Goal: Task Accomplishment & Management: Use online tool/utility

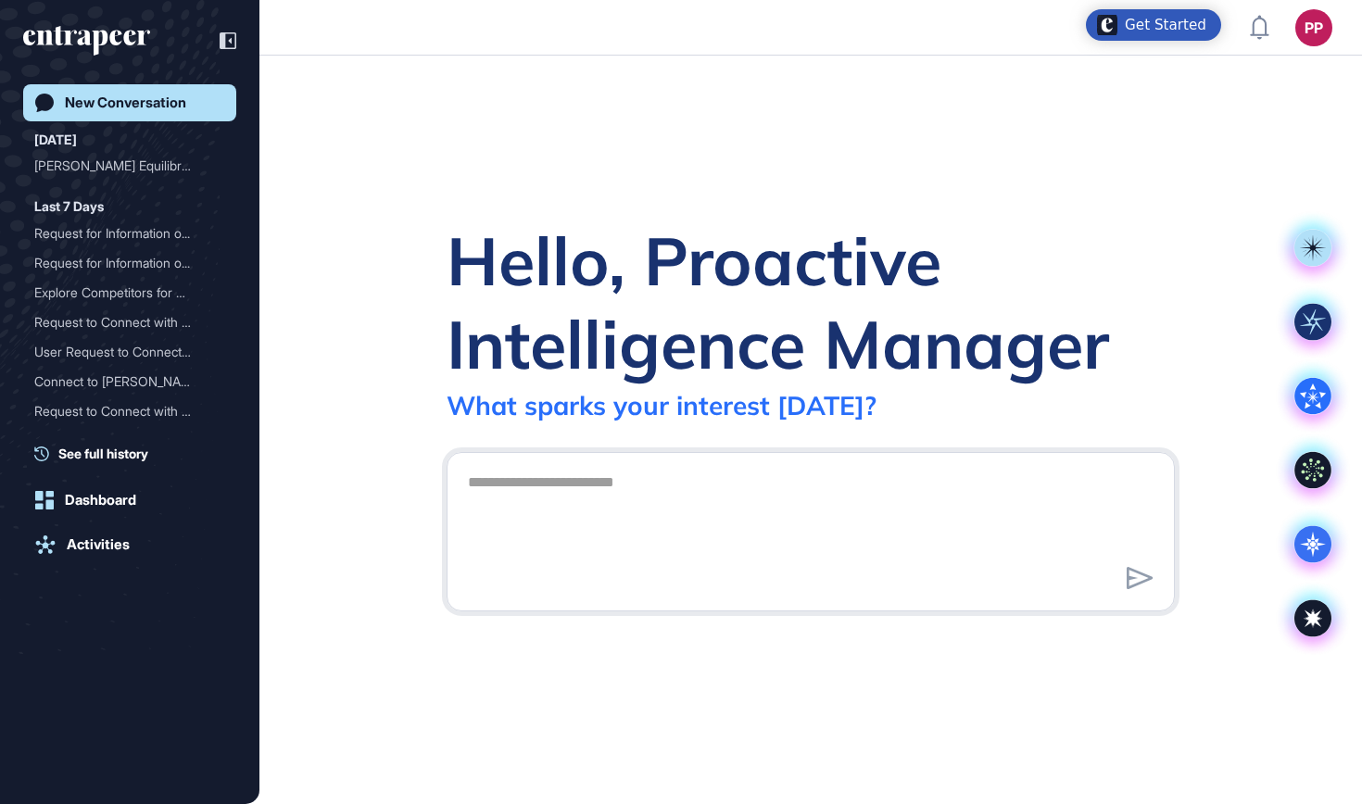
scroll to position [1, 1]
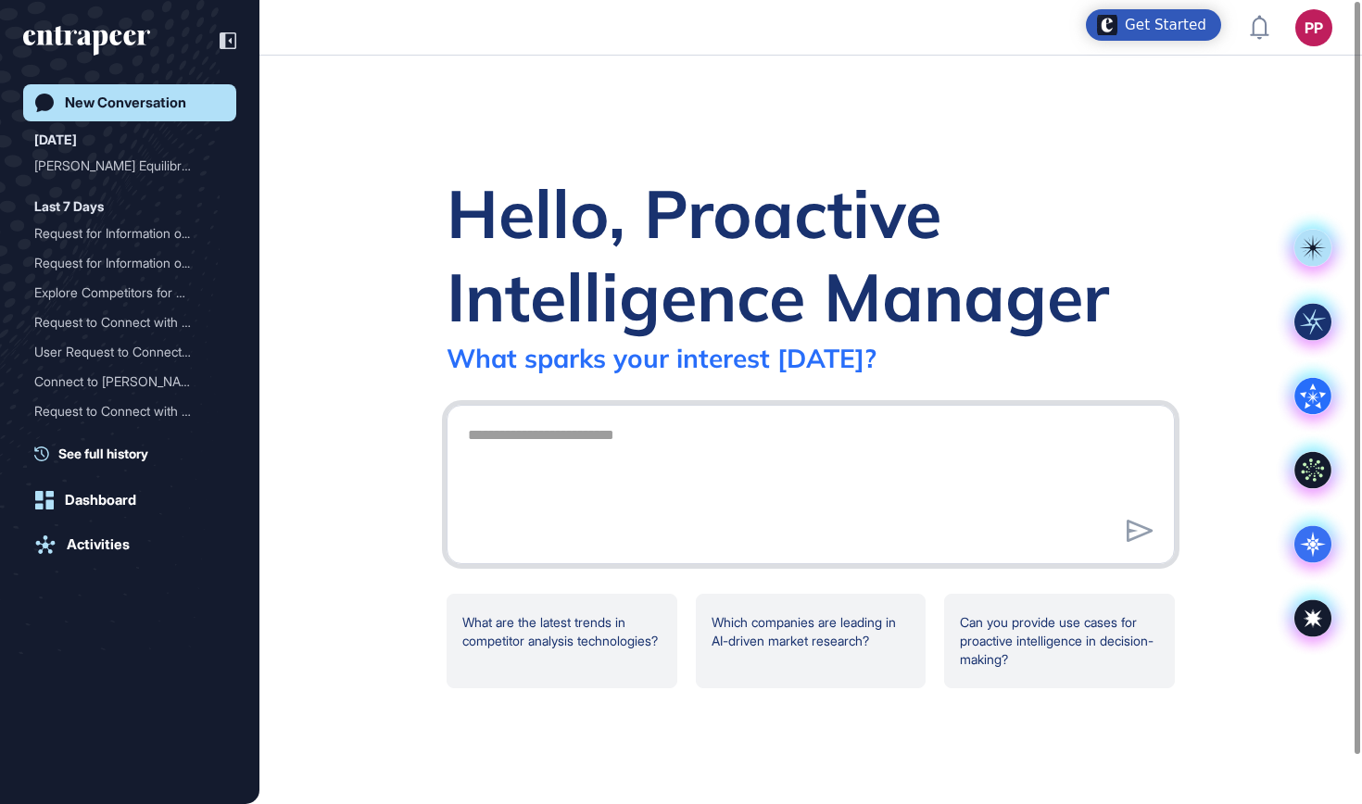
click at [619, 501] on textarea at bounding box center [811, 482] width 708 height 130
paste textarea "**********"
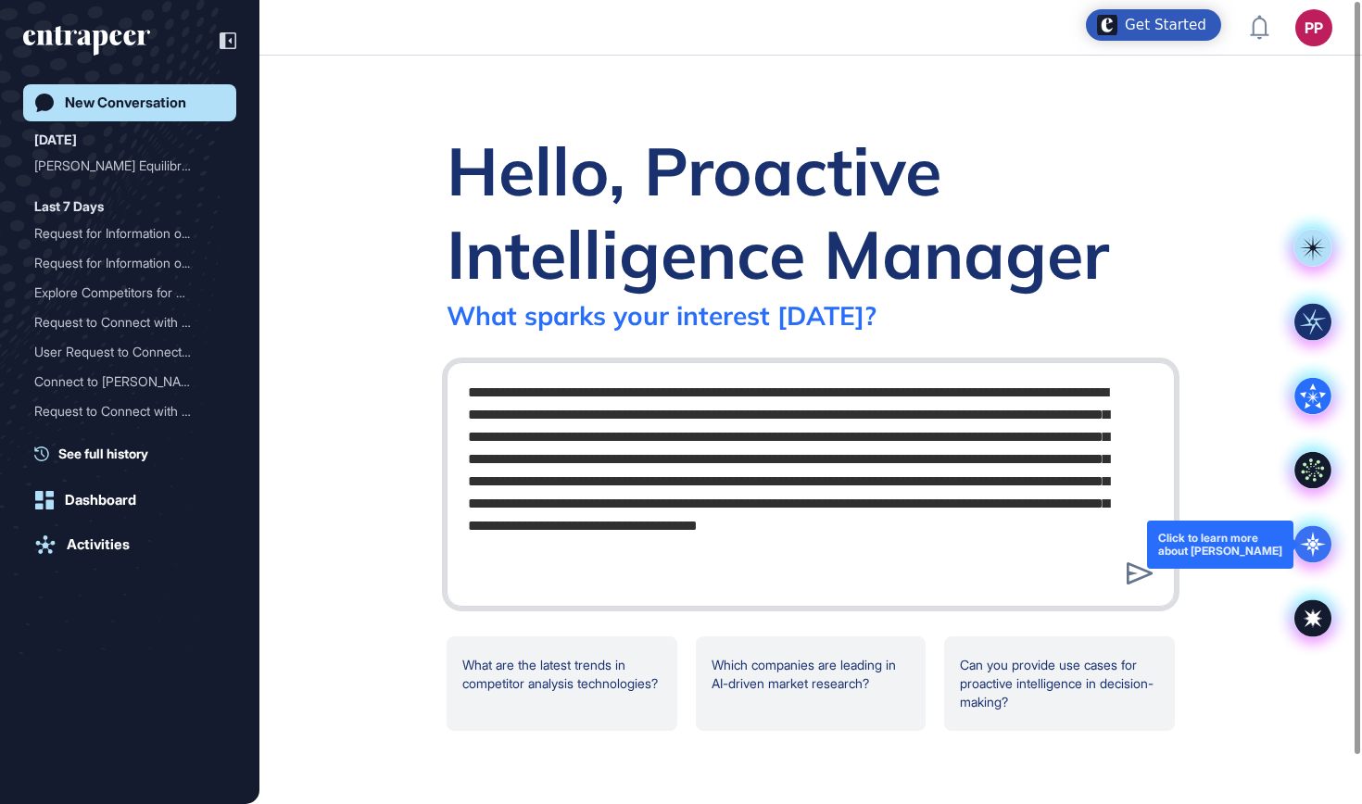
type textarea "**********"
click at [1315, 538] on icon at bounding box center [1312, 544] width 37 height 37
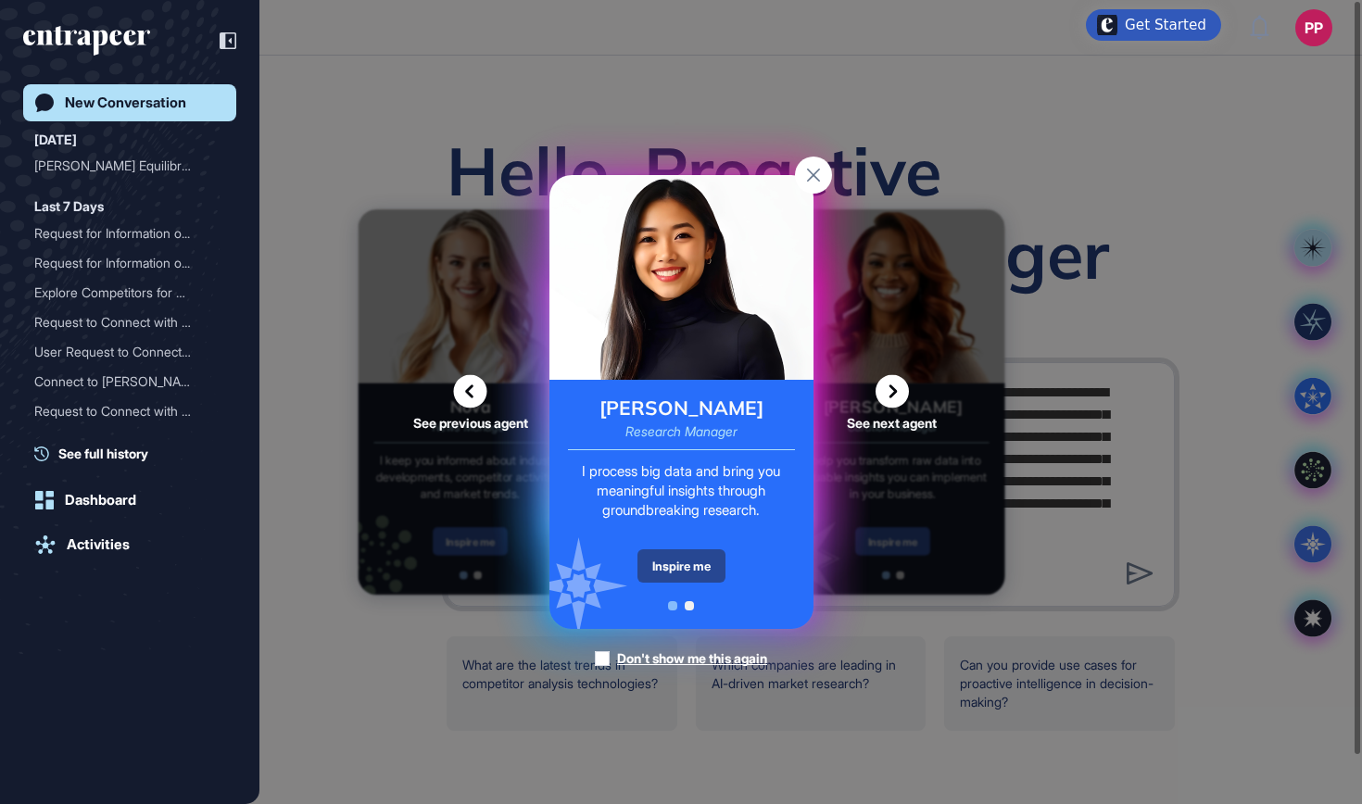
click at [706, 557] on div "Inspire me" at bounding box center [681, 565] width 88 height 33
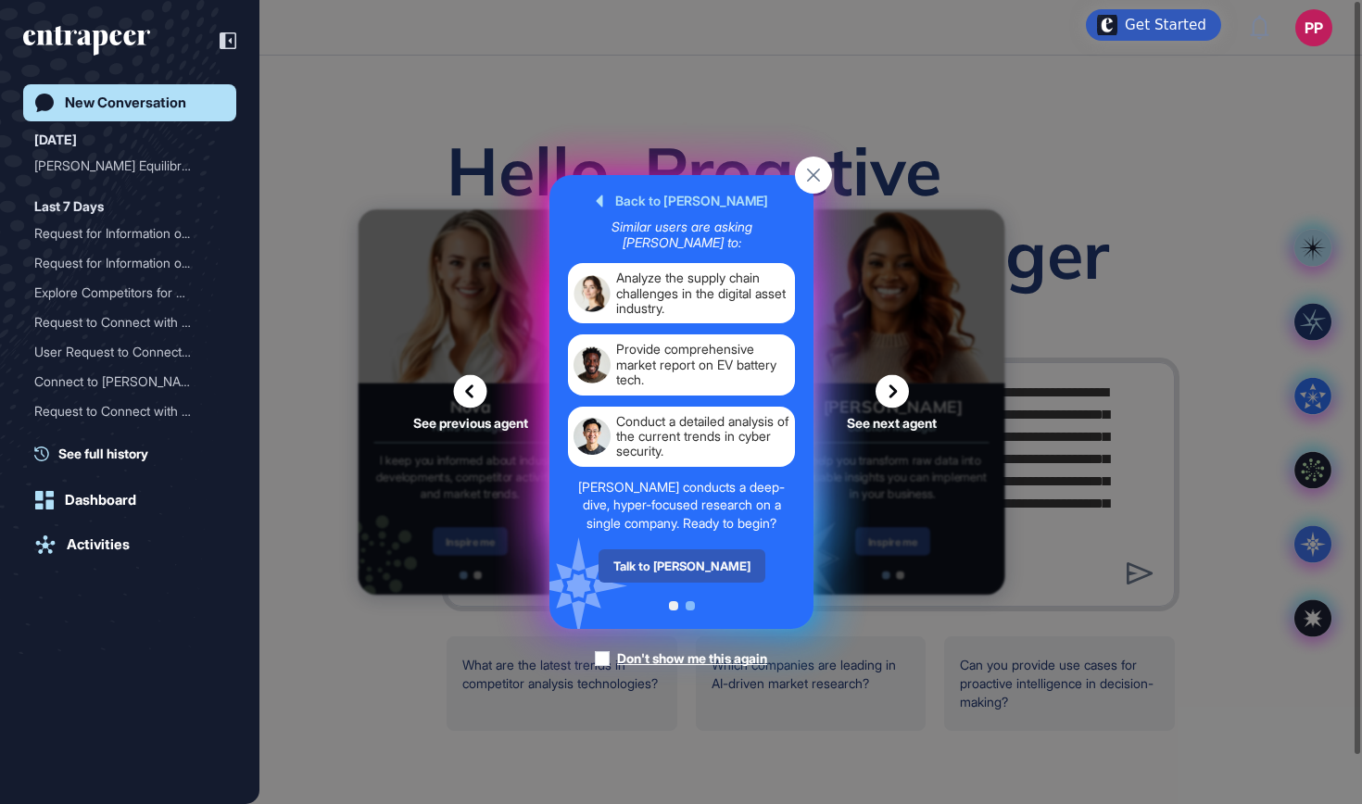
click at [706, 557] on div "Talk to [PERSON_NAME]" at bounding box center [681, 565] width 167 height 33
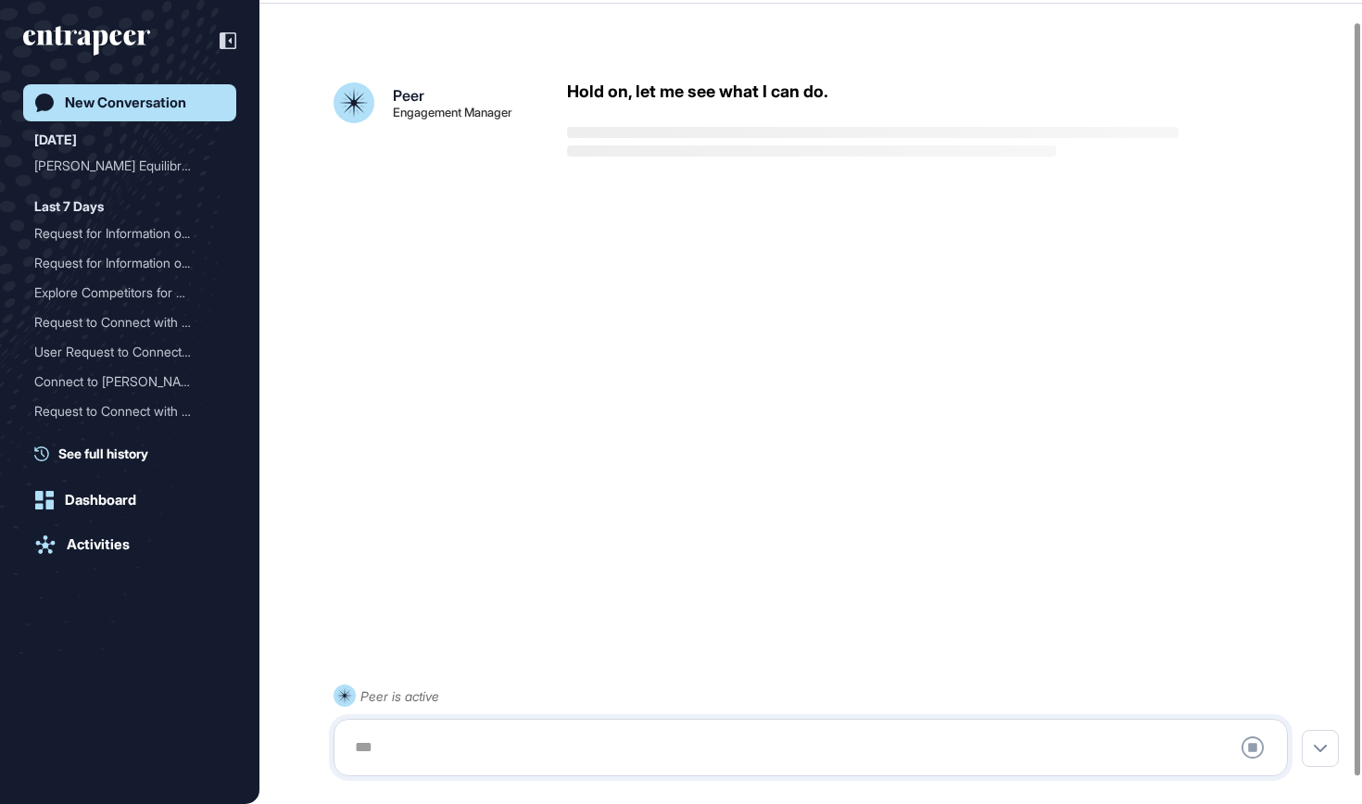
scroll to position [52, 0]
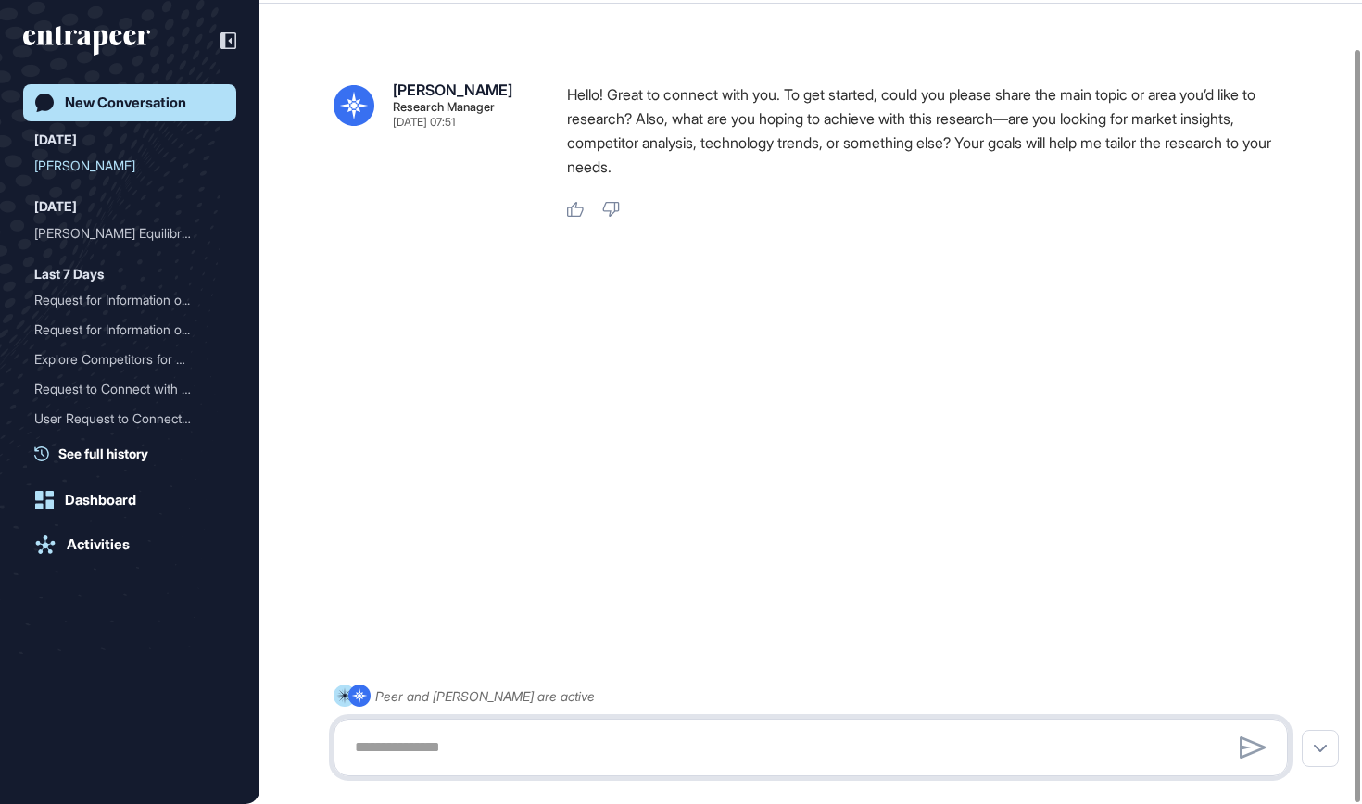
click at [592, 739] on textarea at bounding box center [811, 747] width 934 height 37
paste textarea "**********"
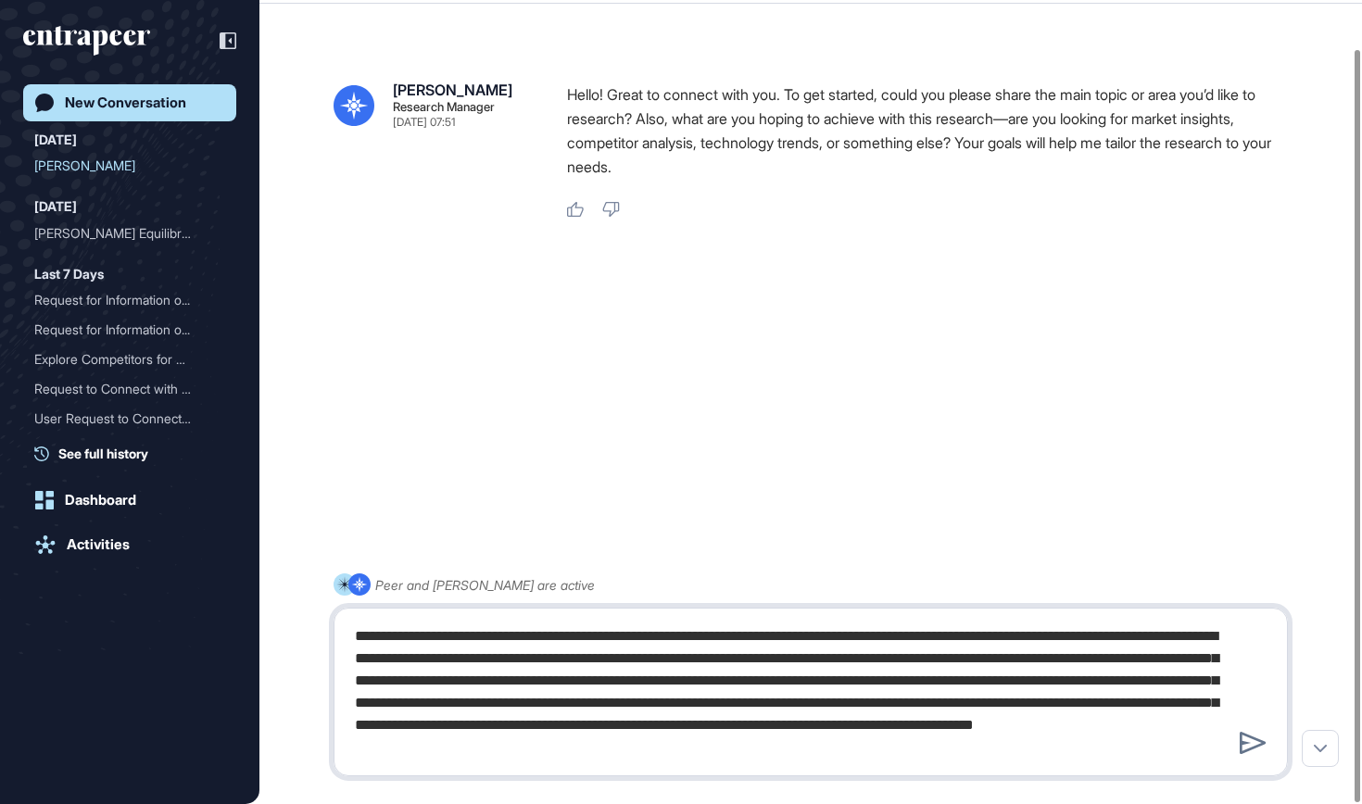
drag, startPoint x: 1193, startPoint y: 654, endPoint x: 961, endPoint y: 655, distance: 231.6
click at [961, 655] on textarea "**********" at bounding box center [811, 692] width 934 height 148
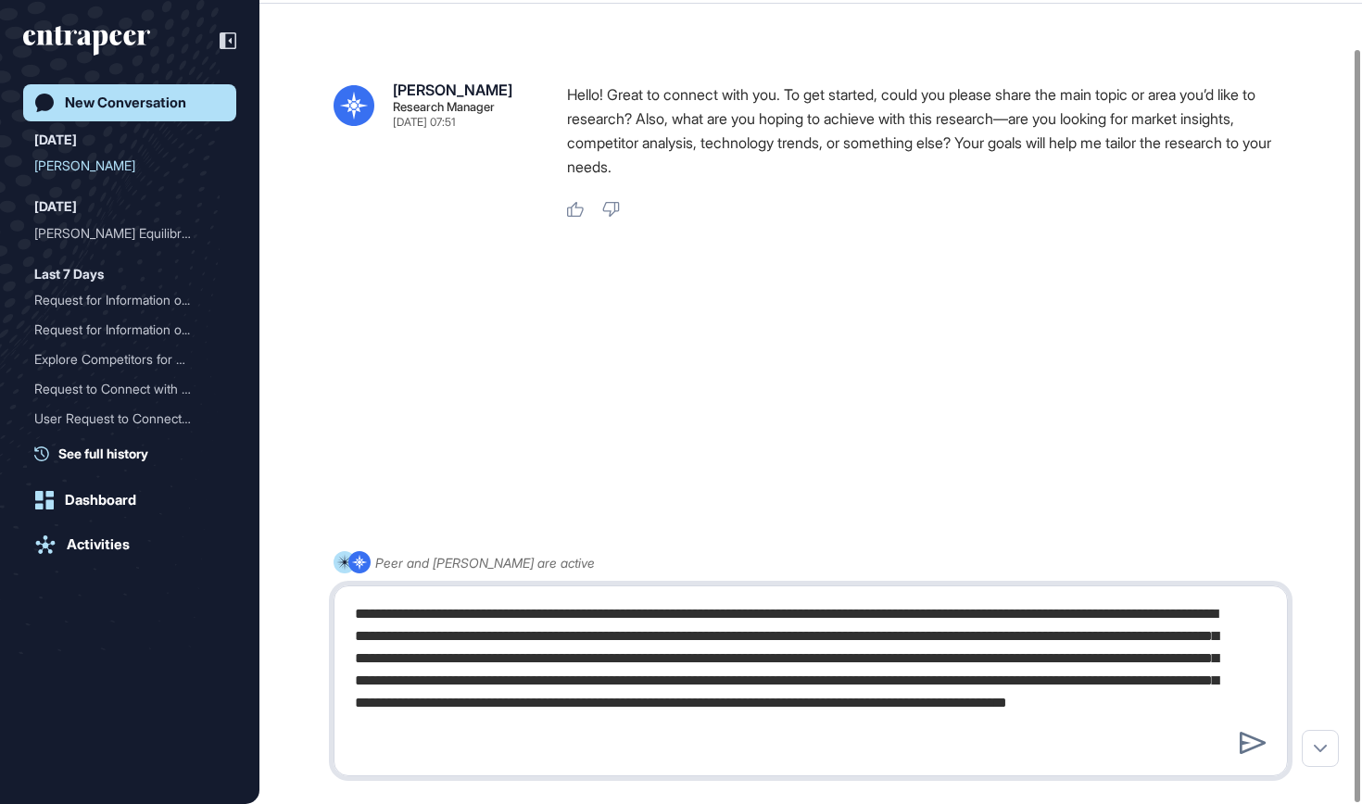
click at [993, 679] on textarea "**********" at bounding box center [811, 681] width 934 height 170
type textarea "**********"
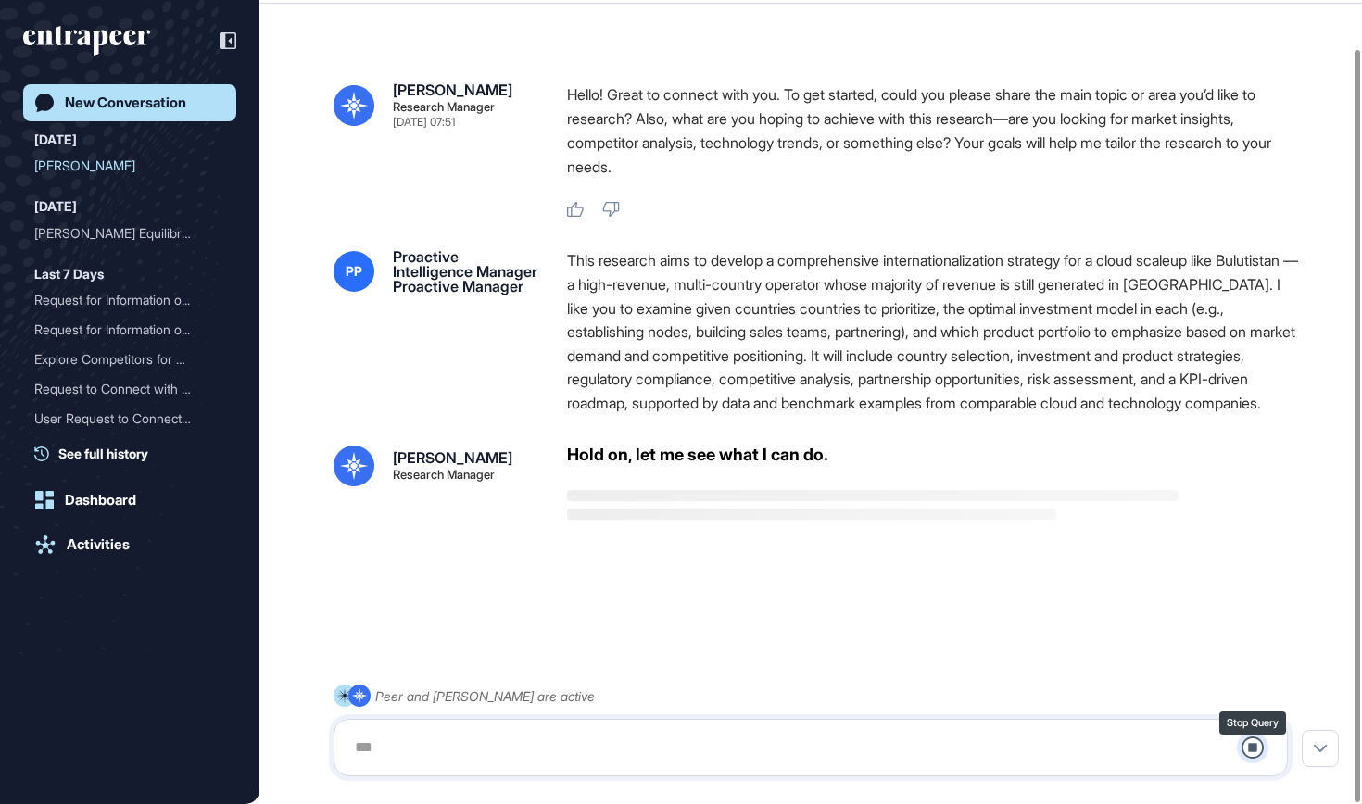
click at [1251, 748] on icon at bounding box center [1253, 748] width 22 height 22
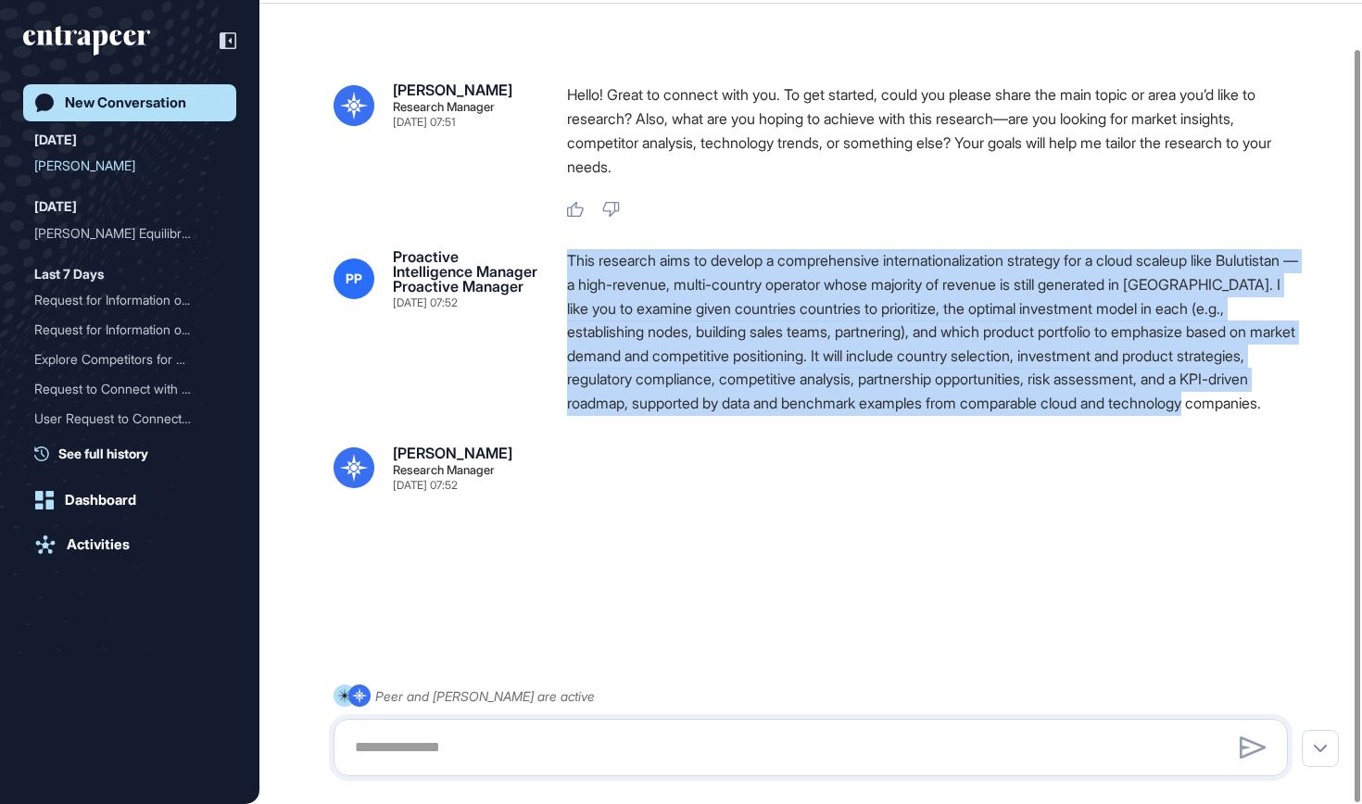
drag, startPoint x: 816, startPoint y: 423, endPoint x: 567, endPoint y: 249, distance: 304.1
click at [567, 249] on div "This research aims to develop a comprehensive internationalization strategy for…" at bounding box center [935, 332] width 736 height 166
copy div "This research aims to develop a comprehensive internationalization strategy for…"
click at [132, 113] on link "New Conversation" at bounding box center [129, 102] width 213 height 37
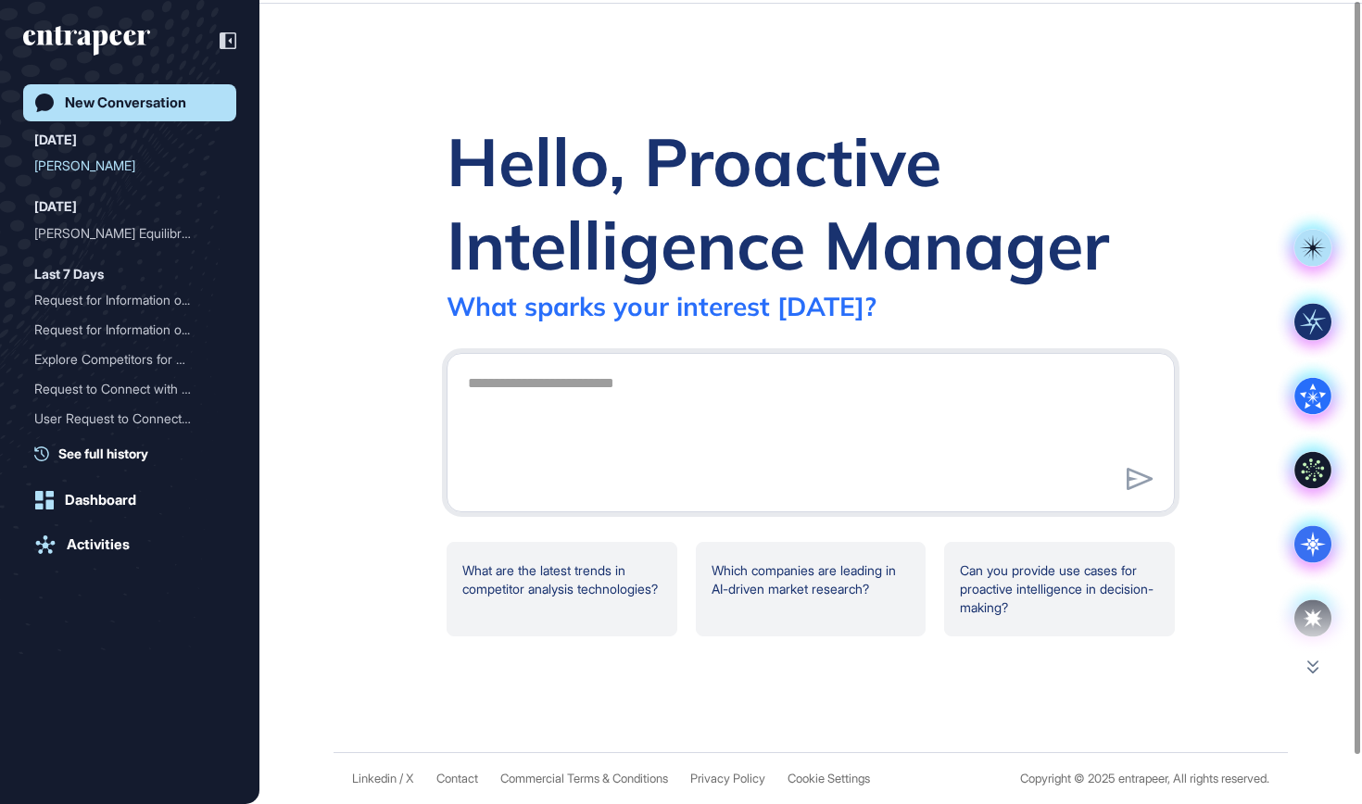
scroll to position [0, 0]
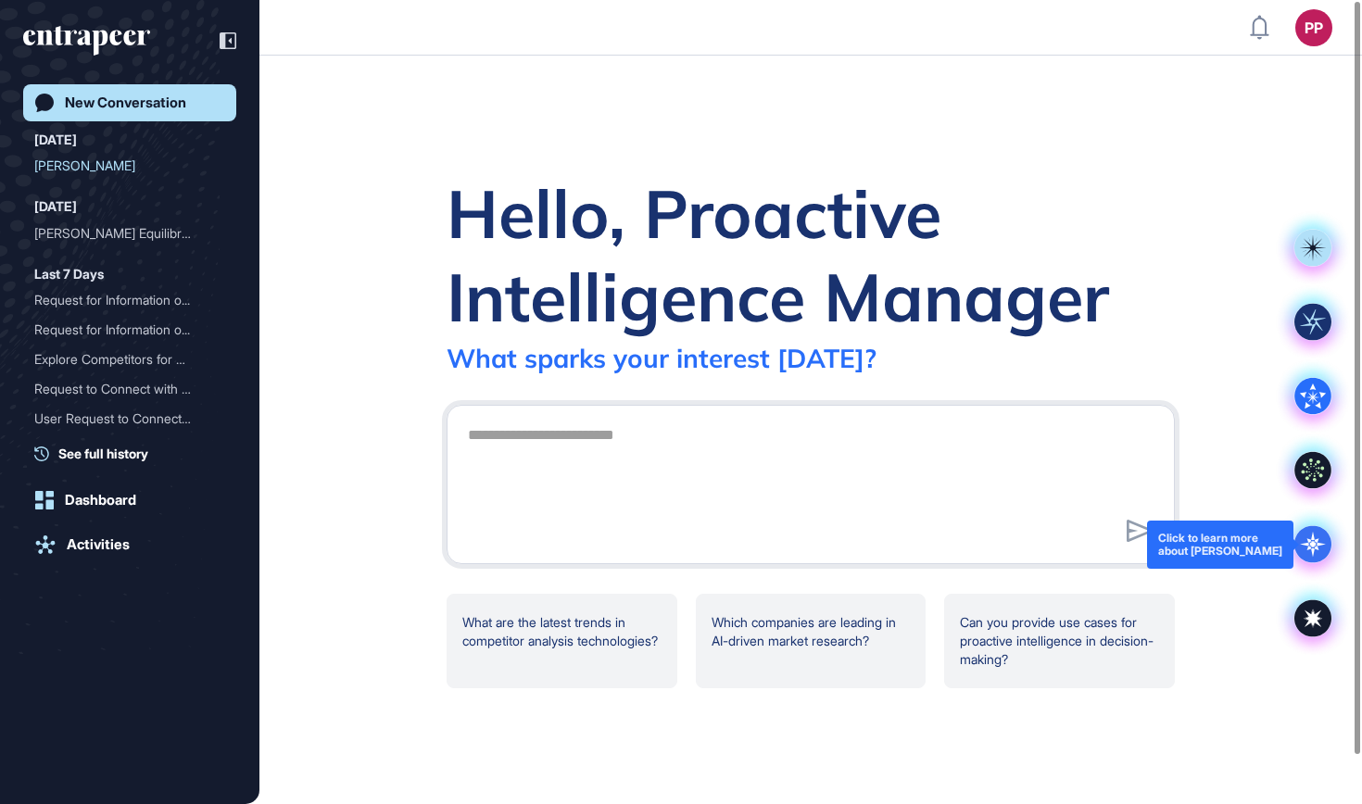
click at [1310, 540] on icon at bounding box center [1313, 545] width 26 height 26
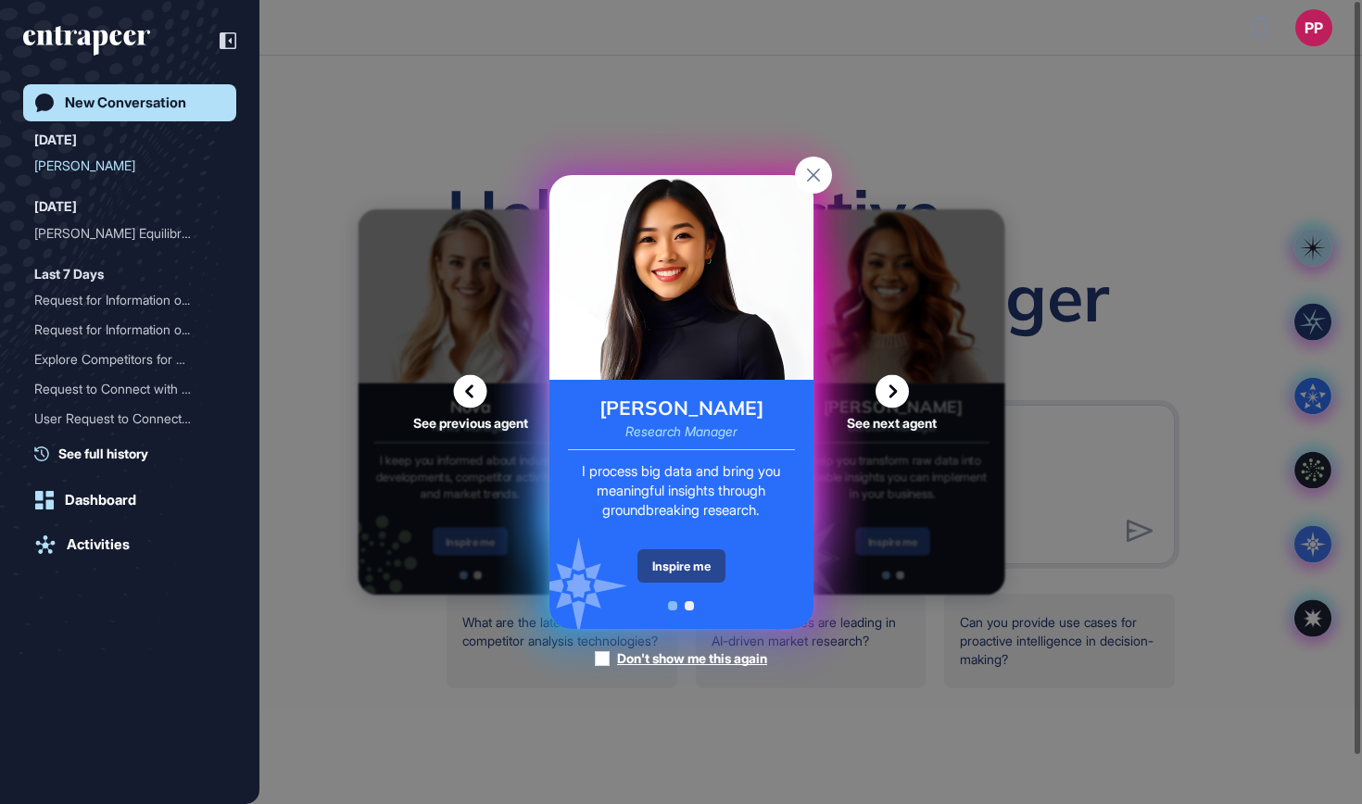
click at [680, 561] on div "Inspire me" at bounding box center [681, 565] width 88 height 33
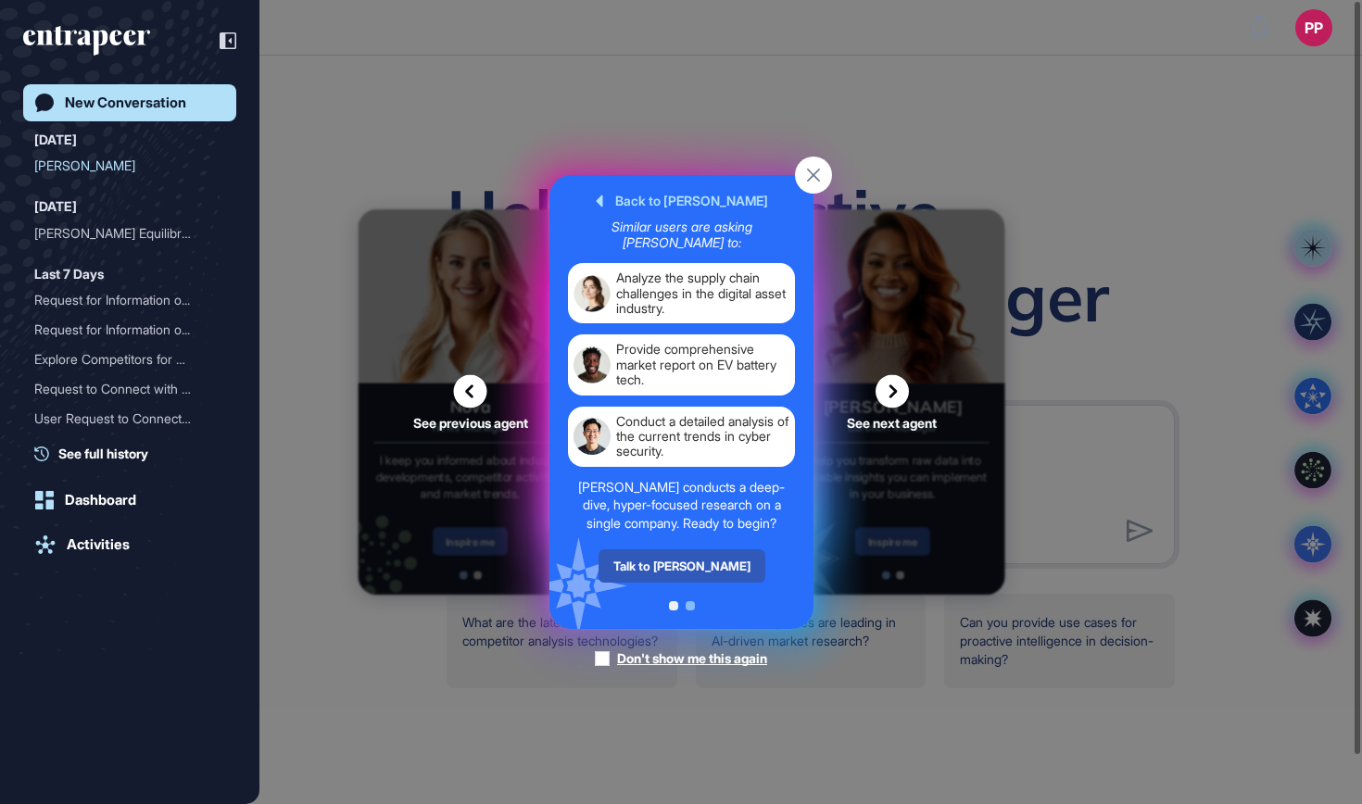
click at [680, 561] on div "Talk to [PERSON_NAME]" at bounding box center [681, 565] width 167 height 33
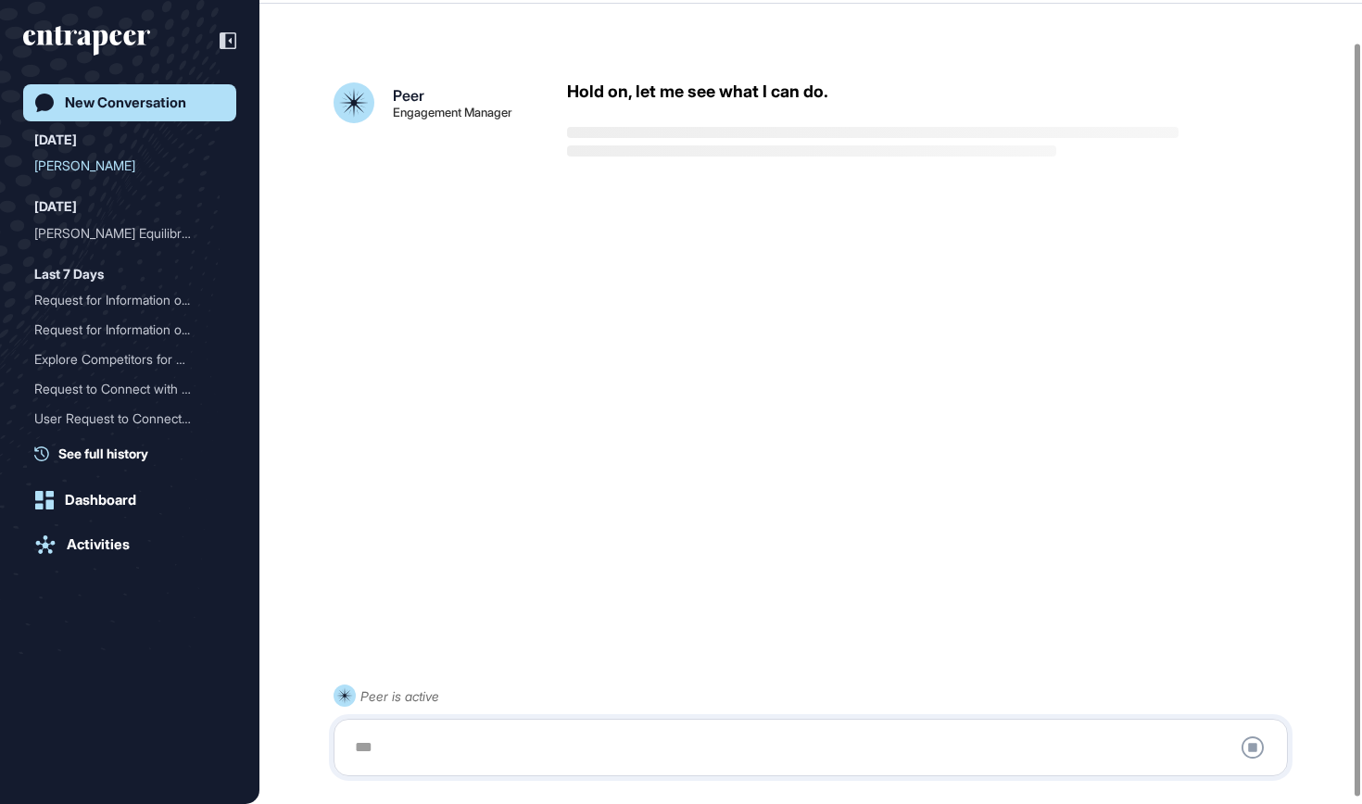
scroll to position [52, 0]
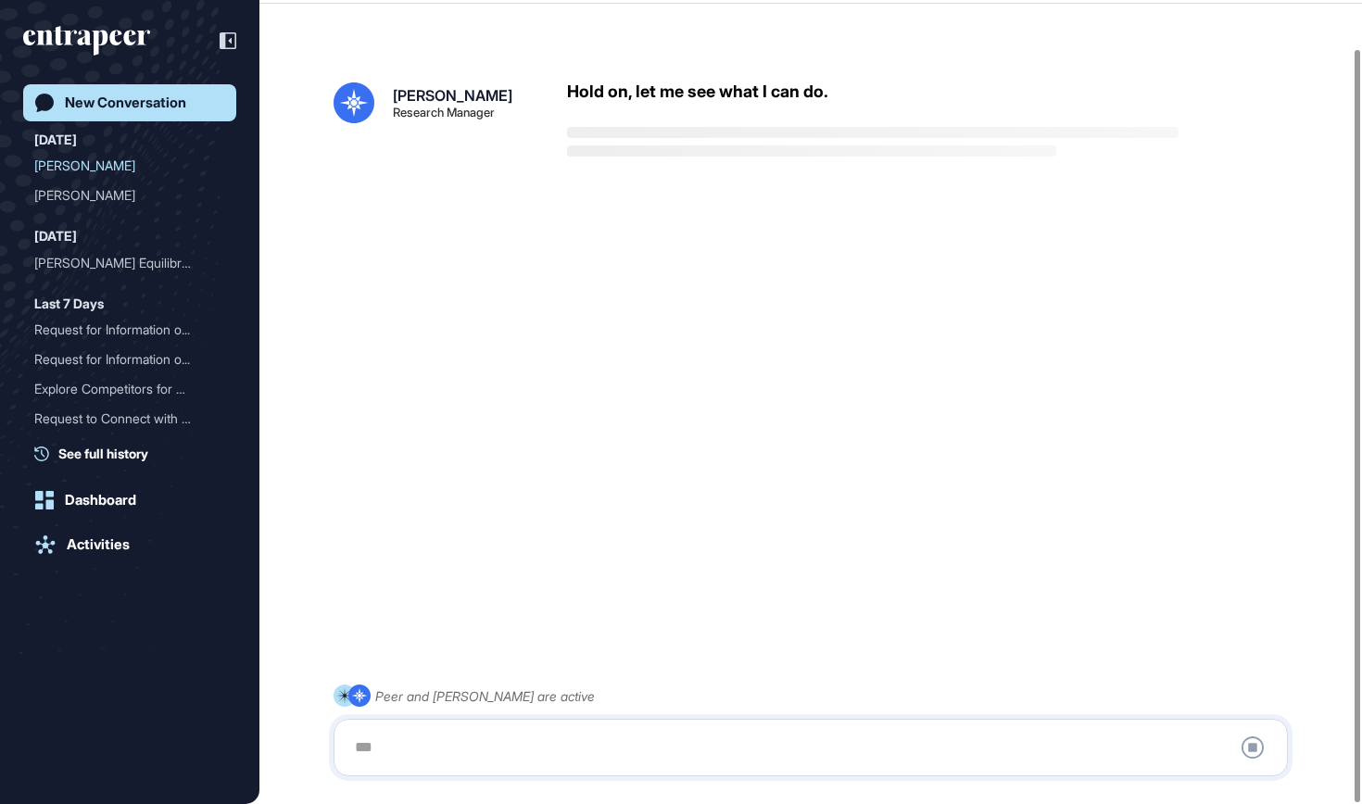
click at [613, 740] on div at bounding box center [811, 747] width 934 height 37
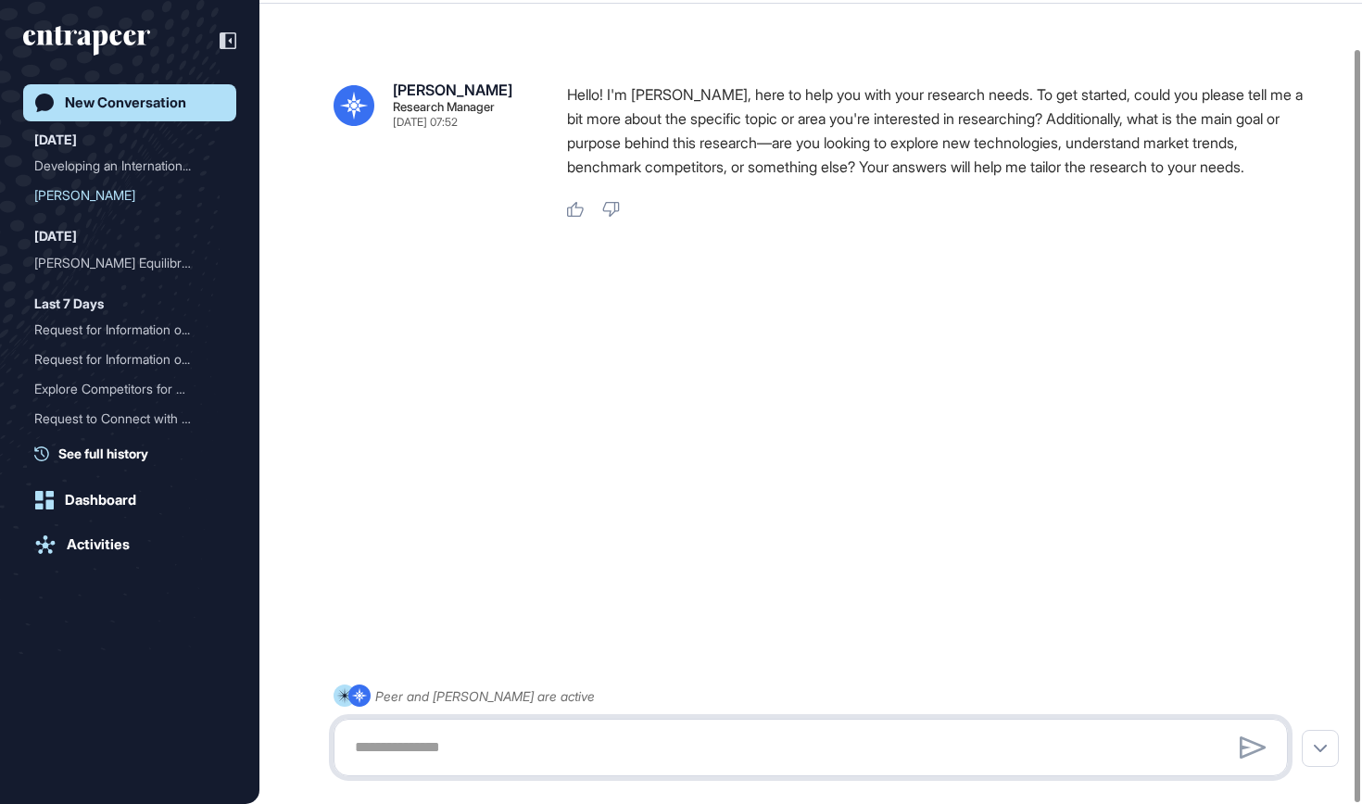
click at [661, 750] on textarea at bounding box center [811, 747] width 934 height 37
paste textarea "**********"
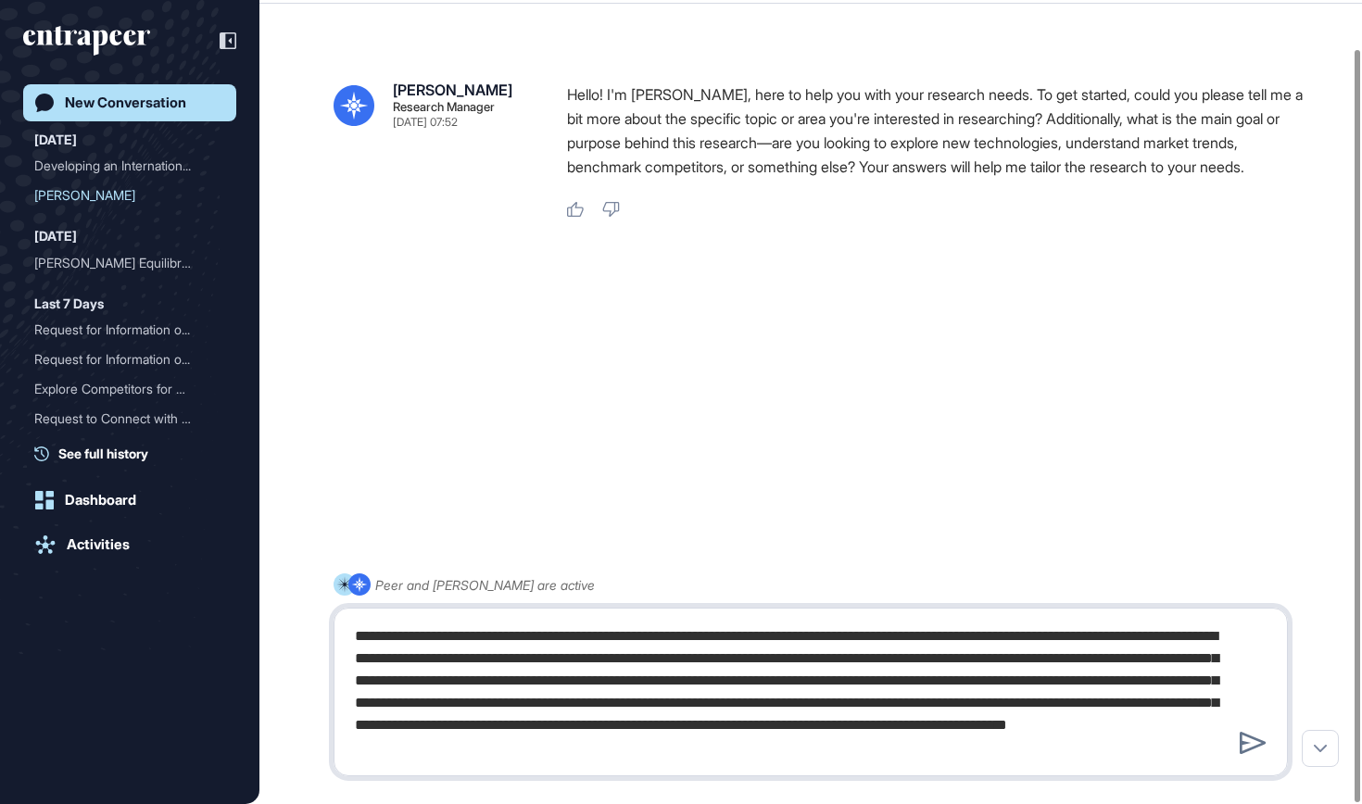
click at [394, 679] on textarea "**********" at bounding box center [811, 692] width 934 height 148
click at [947, 705] on textarea "**********" at bounding box center [811, 692] width 934 height 148
type textarea "**********"
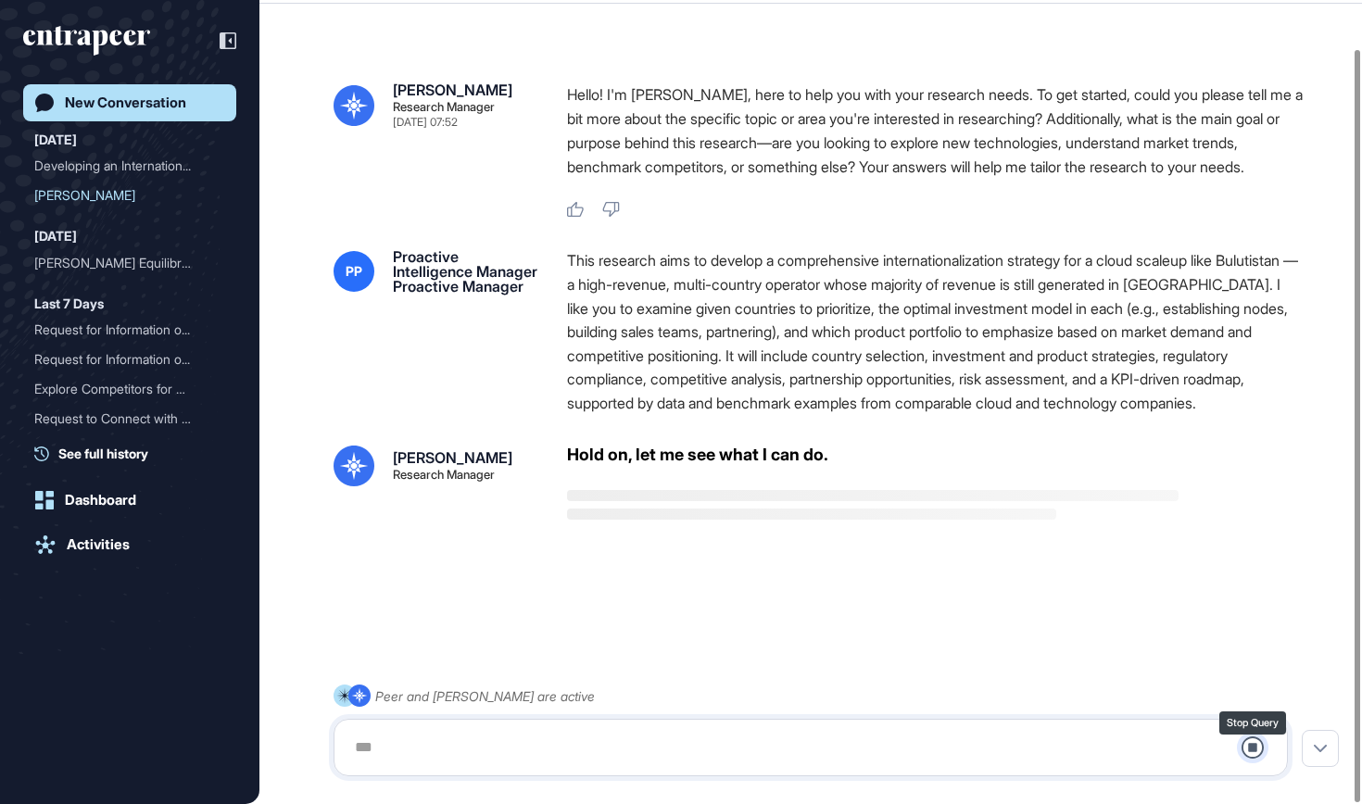
click at [1253, 748] on icon at bounding box center [1253, 748] width 22 height 22
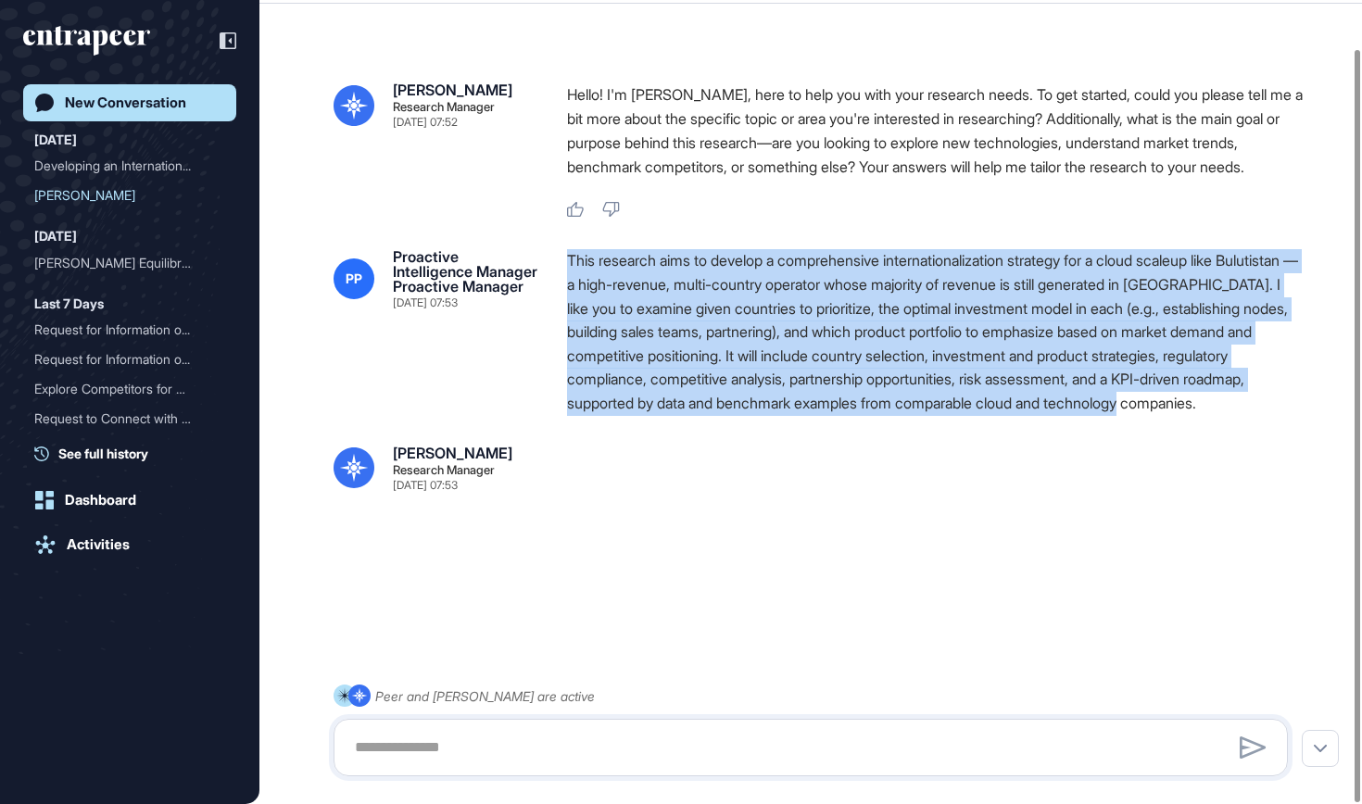
drag, startPoint x: 673, startPoint y: 423, endPoint x: 562, endPoint y: 251, distance: 204.6
click at [562, 251] on div "PP Proactive Intelligence Manager Proactive Manager [DATE] 07:53 This research …" at bounding box center [811, 332] width 954 height 166
copy div "This research aims to develop a comprehensive internationalization strategy for…"
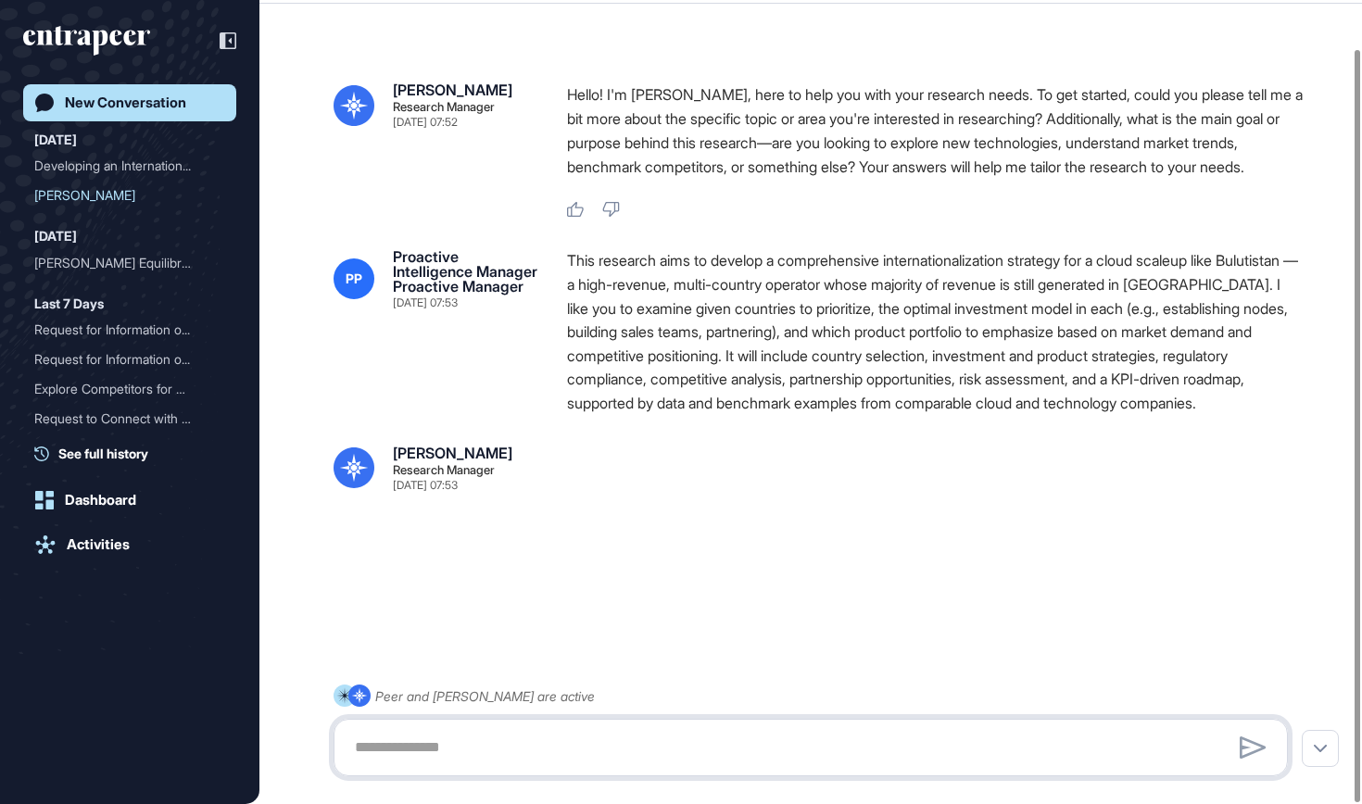
click at [462, 743] on textarea at bounding box center [811, 747] width 934 height 37
paste textarea "**********"
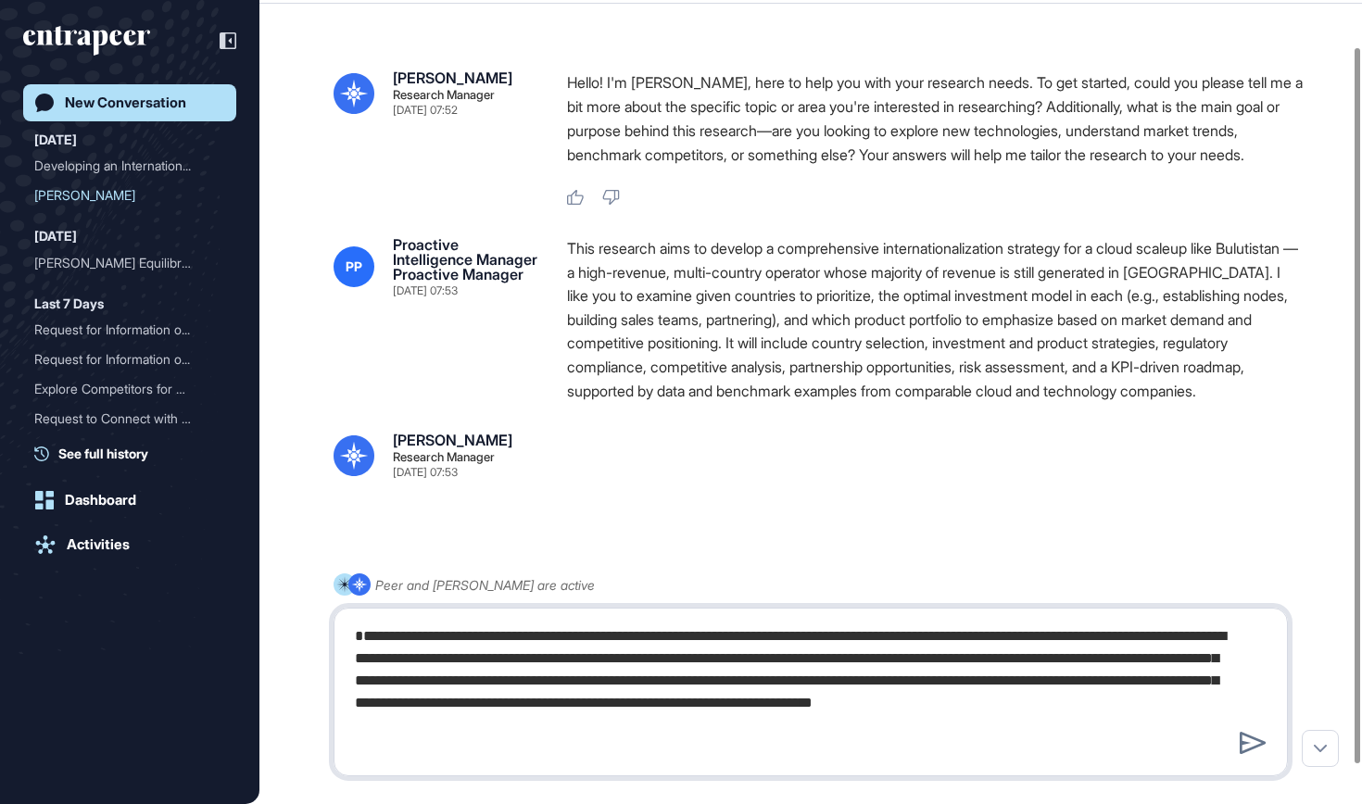
type textarea "**********"
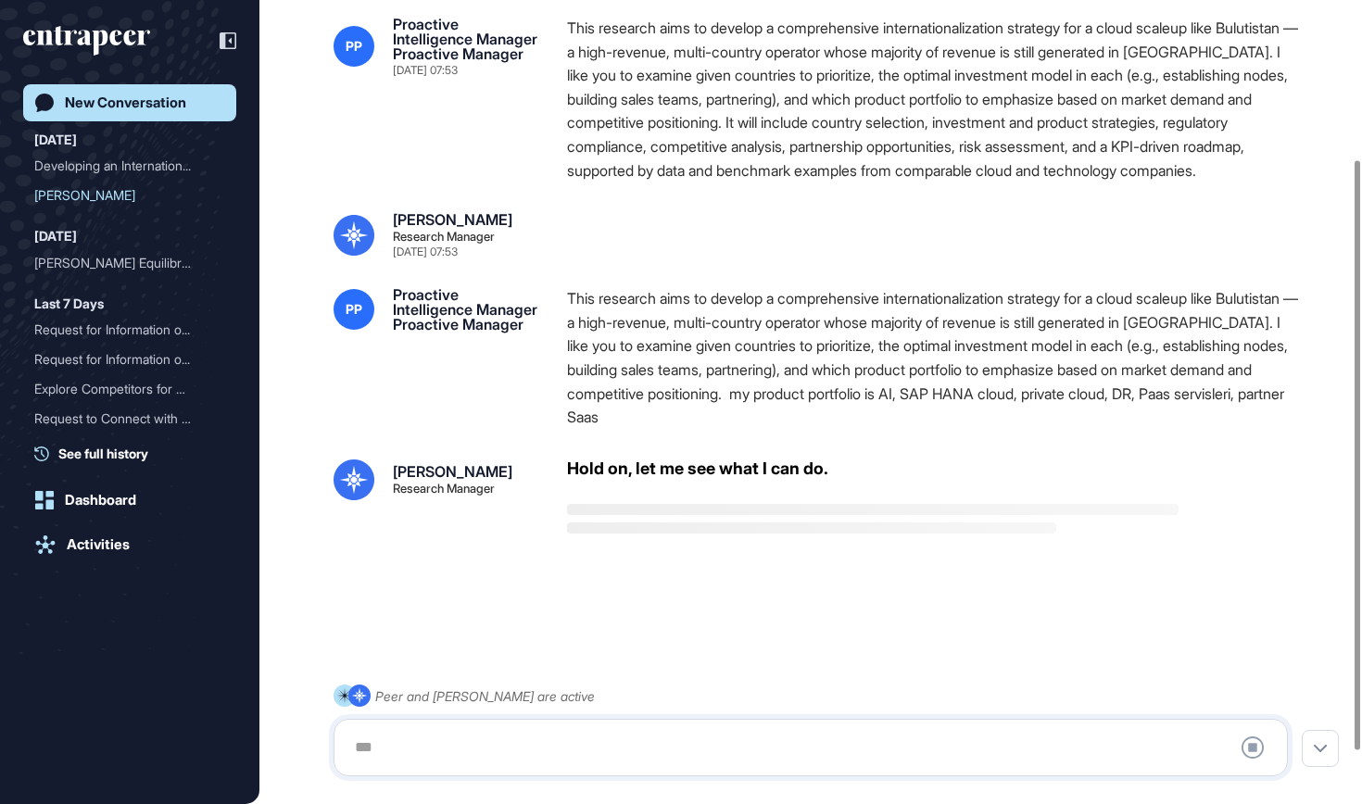
scroll to position [288, 0]
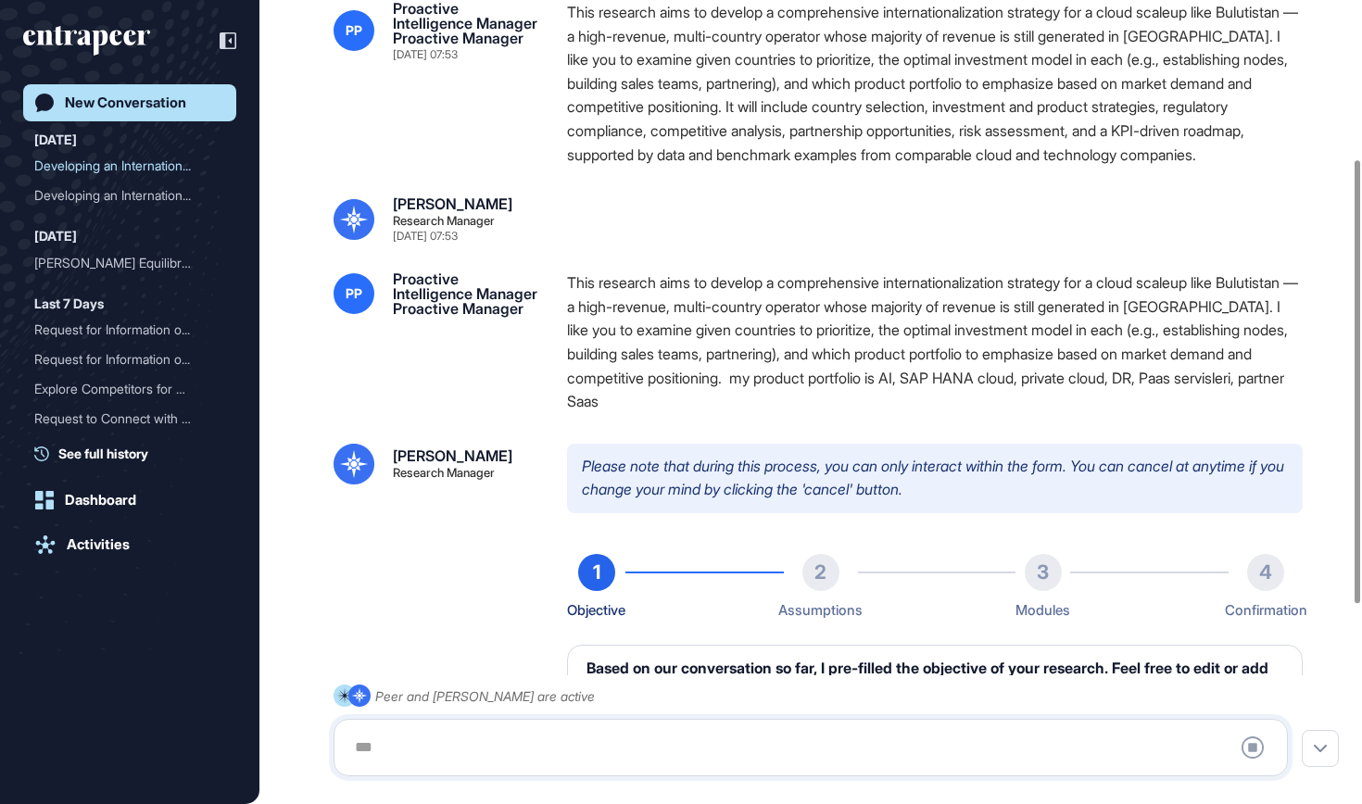
type textarea "**********"
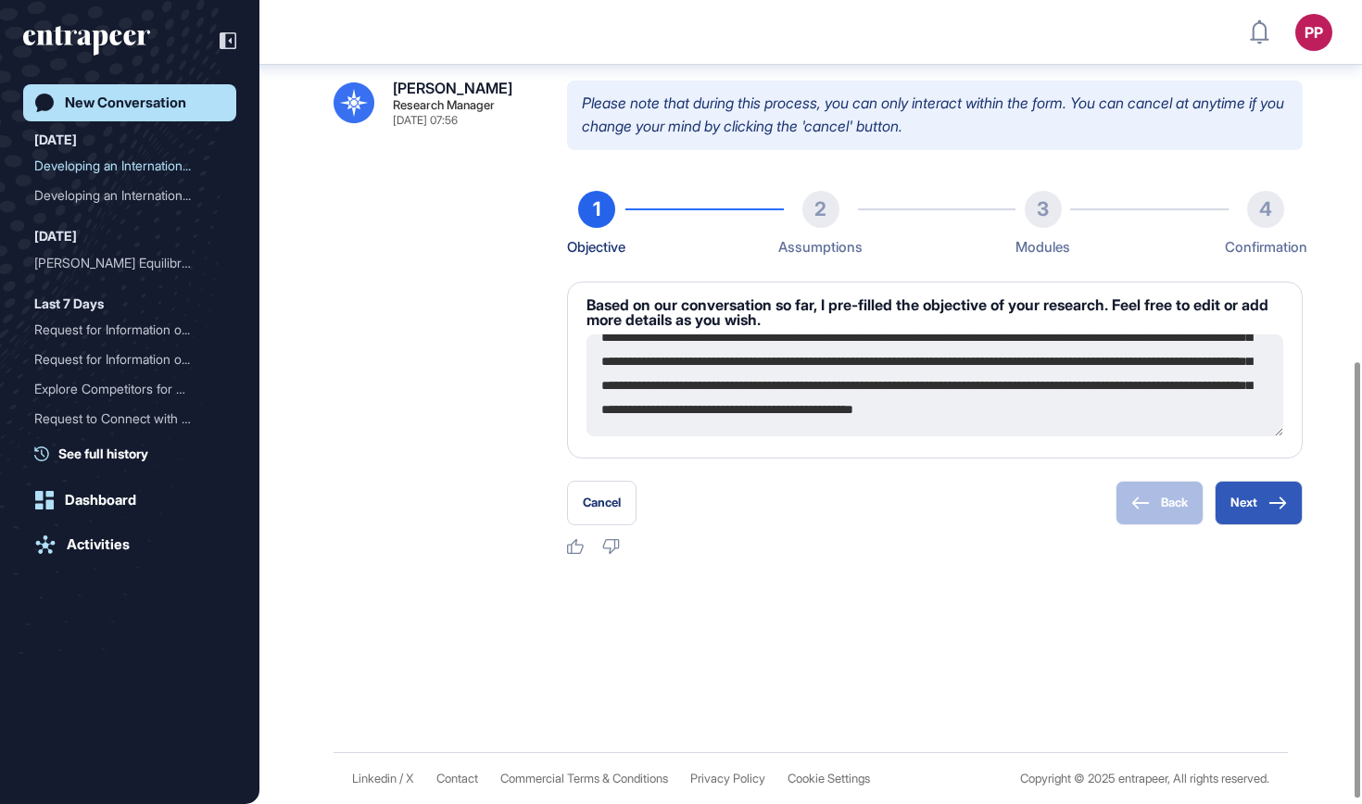
scroll to position [145, 0]
click at [612, 504] on button "Cancel" at bounding box center [601, 503] width 69 height 44
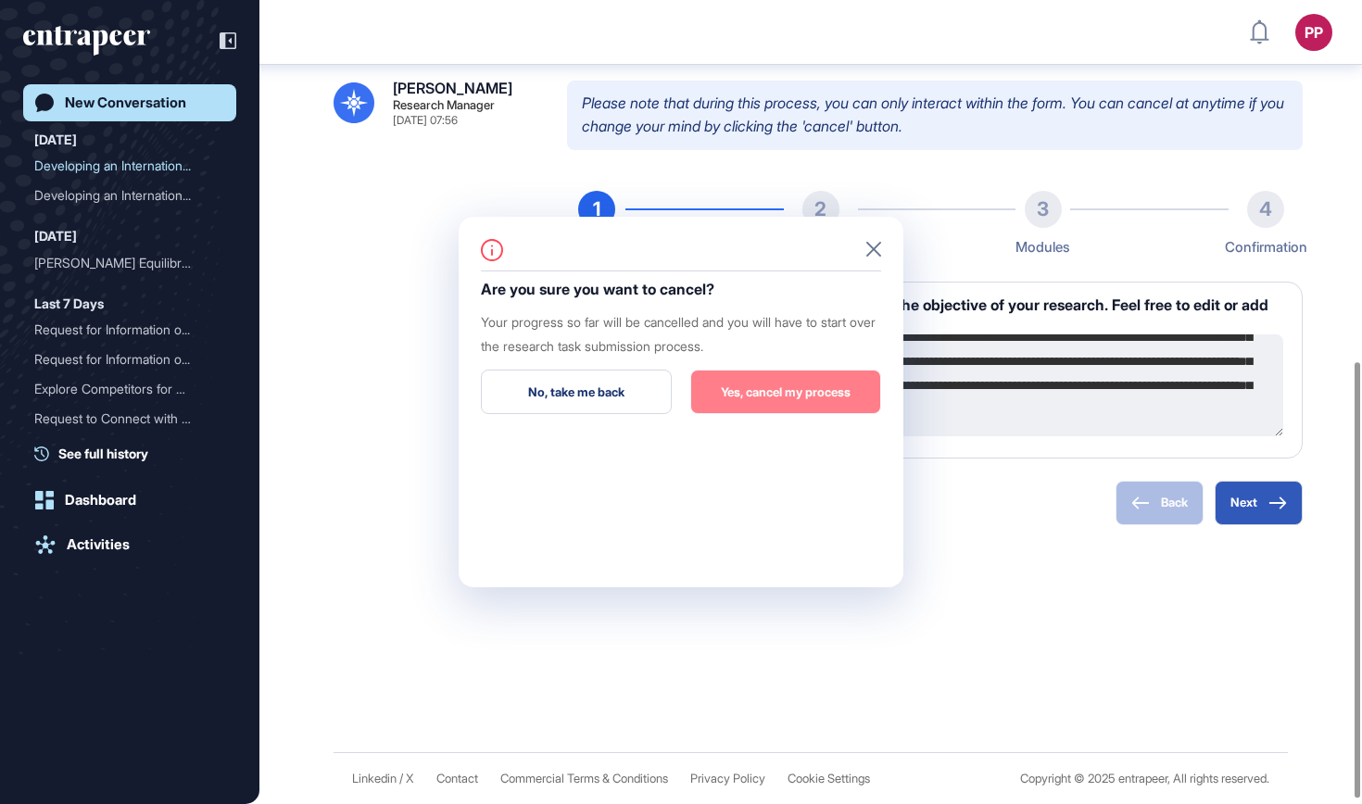
click at [822, 391] on button "Yes, cancel my process" at bounding box center [785, 392] width 191 height 44
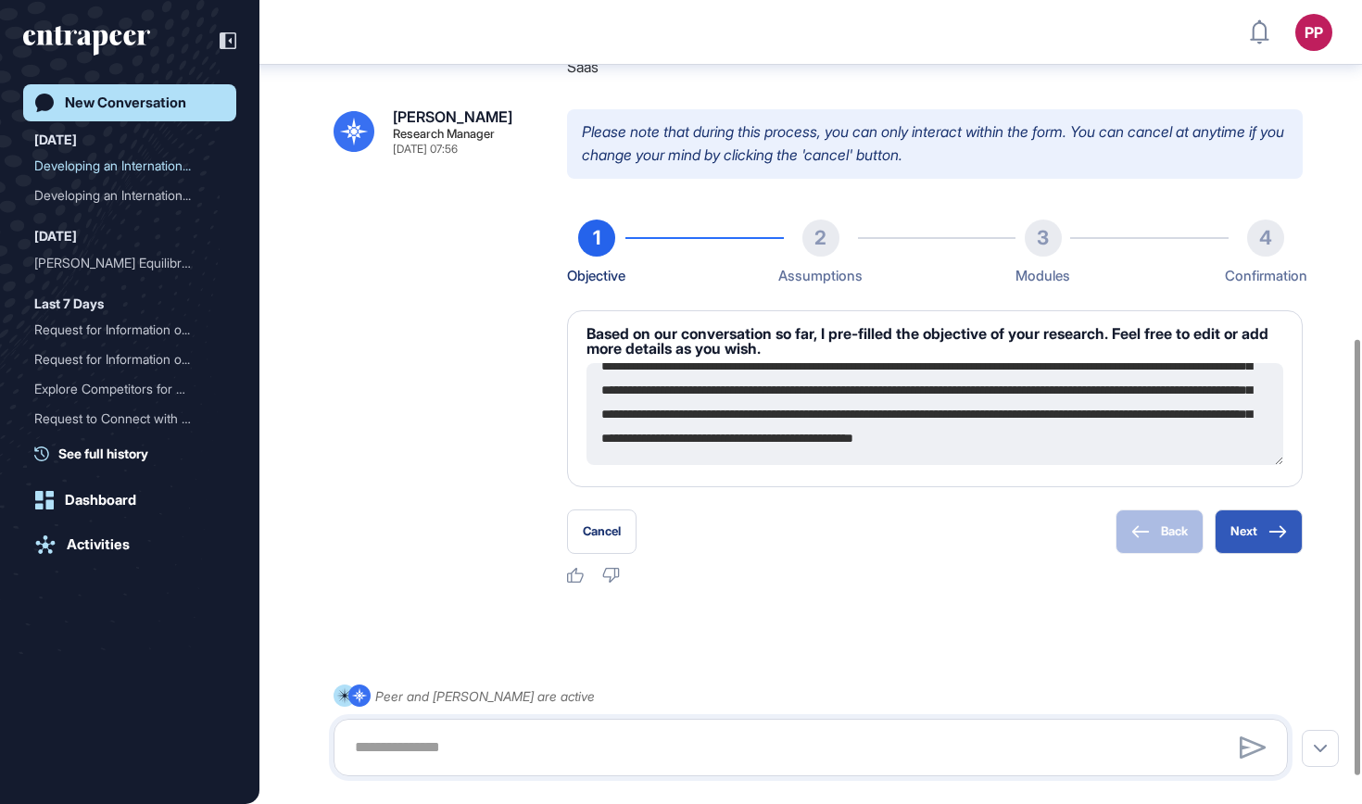
scroll to position [625, 0]
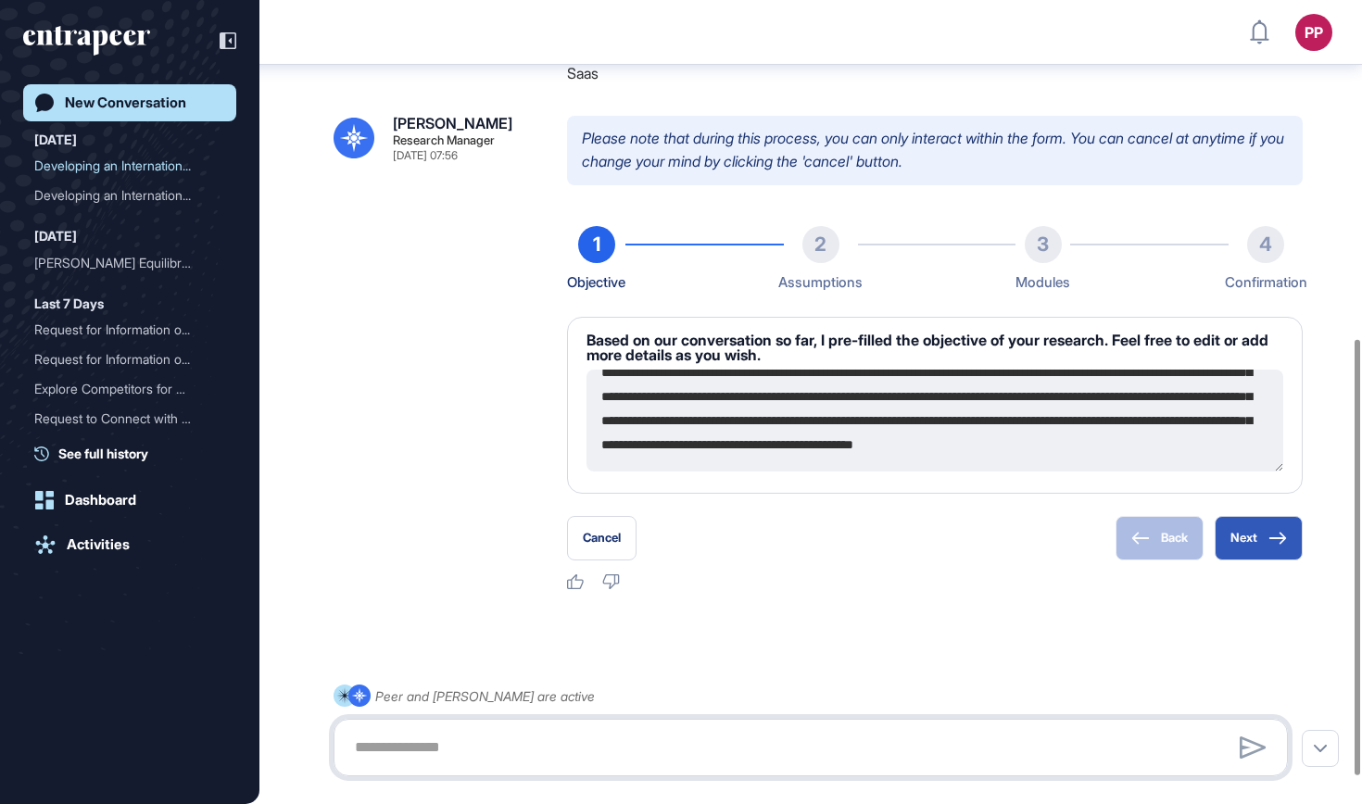
click at [425, 764] on textarea at bounding box center [811, 747] width 934 height 37
paste textarea "**********"
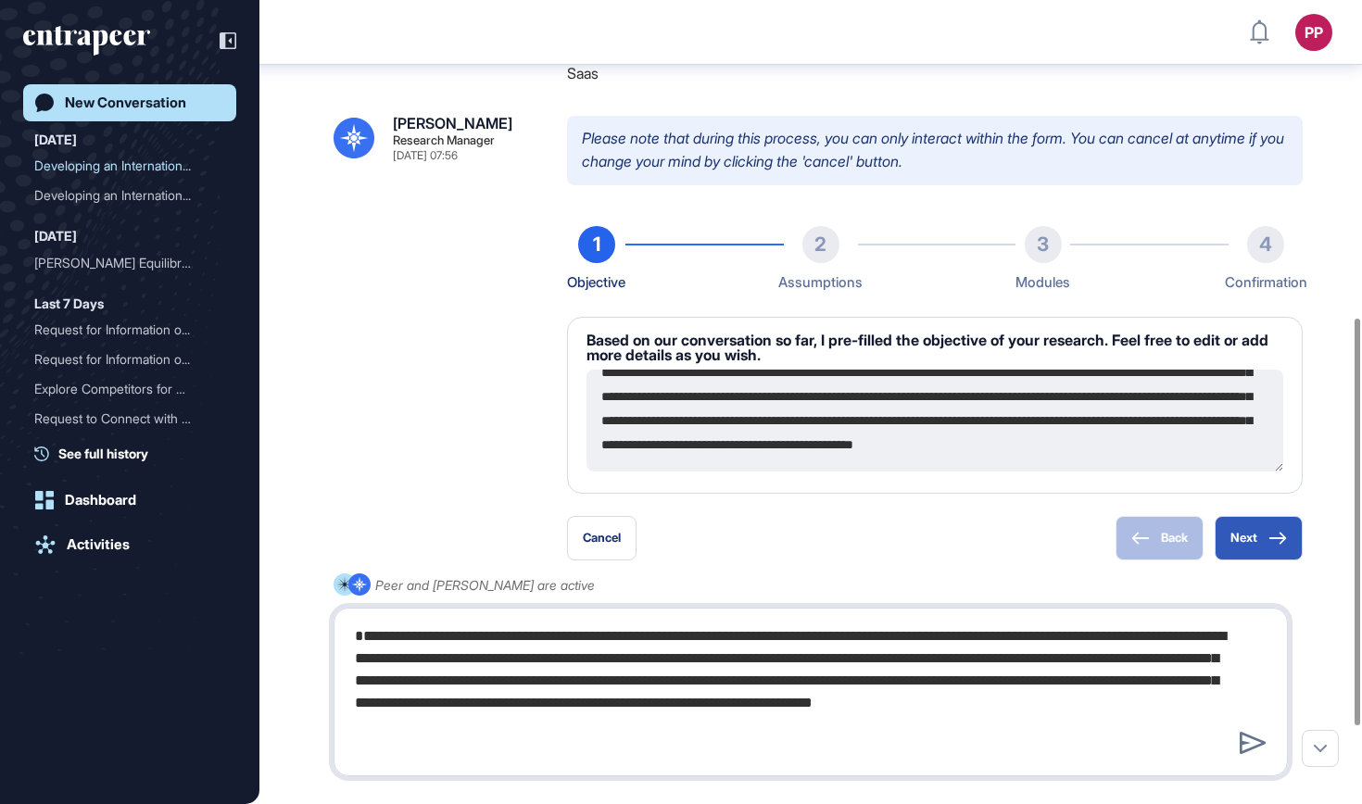
type textarea "**********"
click at [158, 120] on link "New Conversation" at bounding box center [129, 102] width 213 height 37
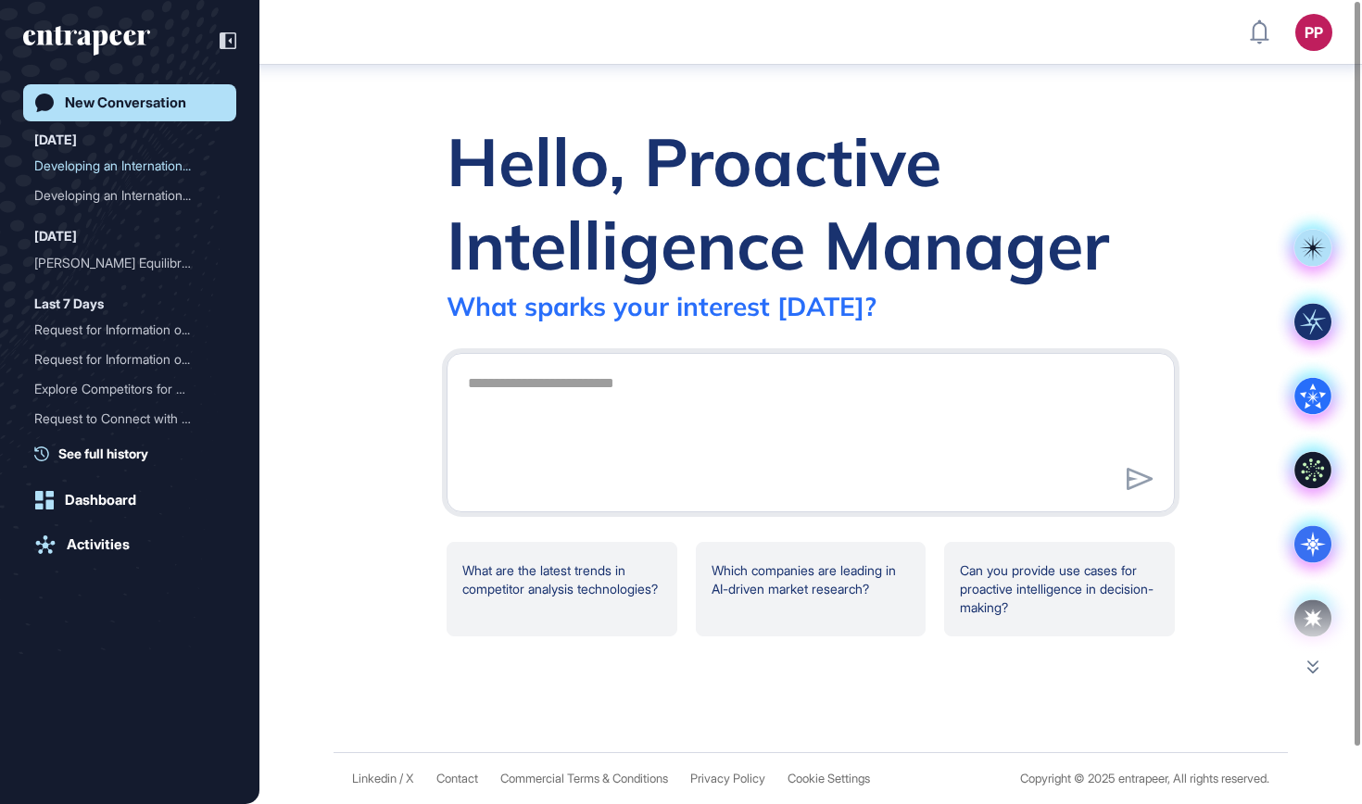
scroll to position [0, 0]
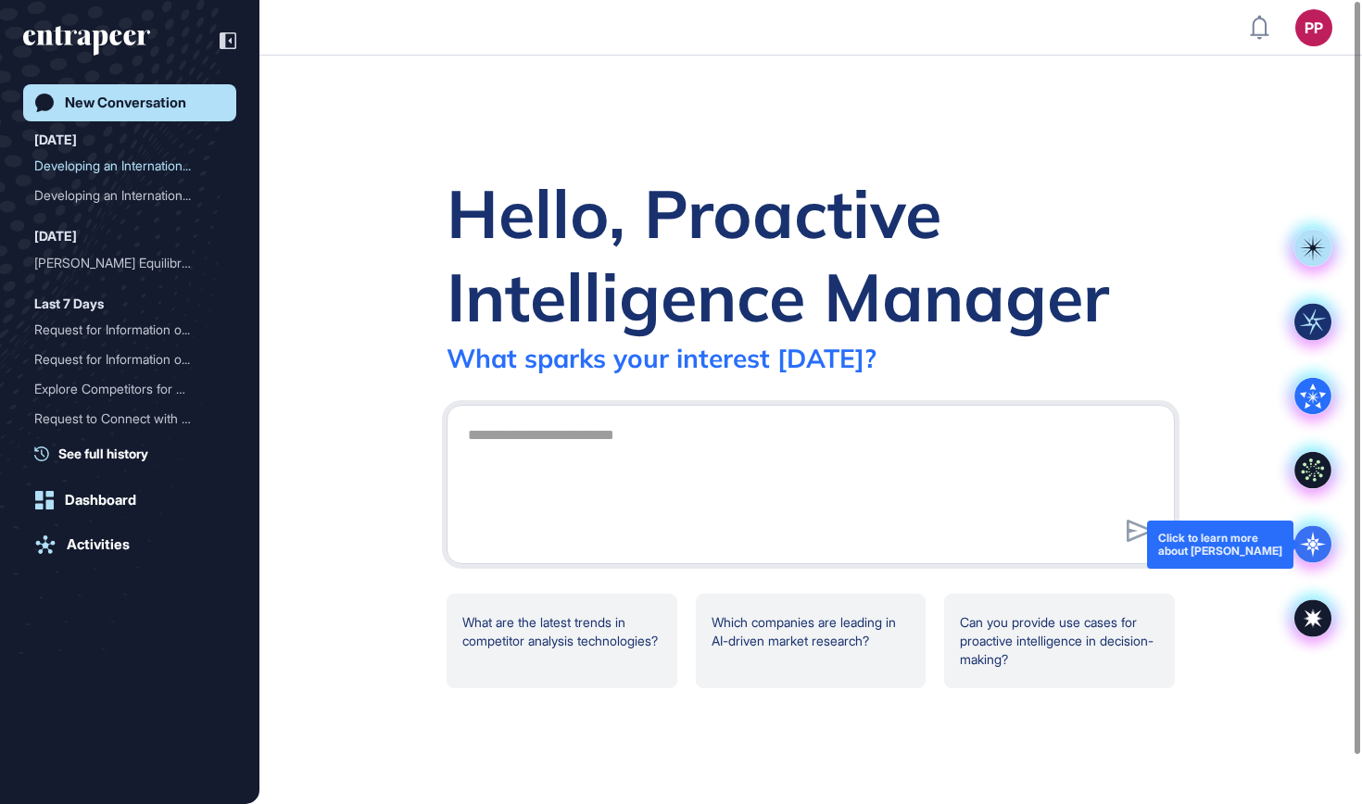
click at [1319, 537] on icon at bounding box center [1312, 544] width 37 height 37
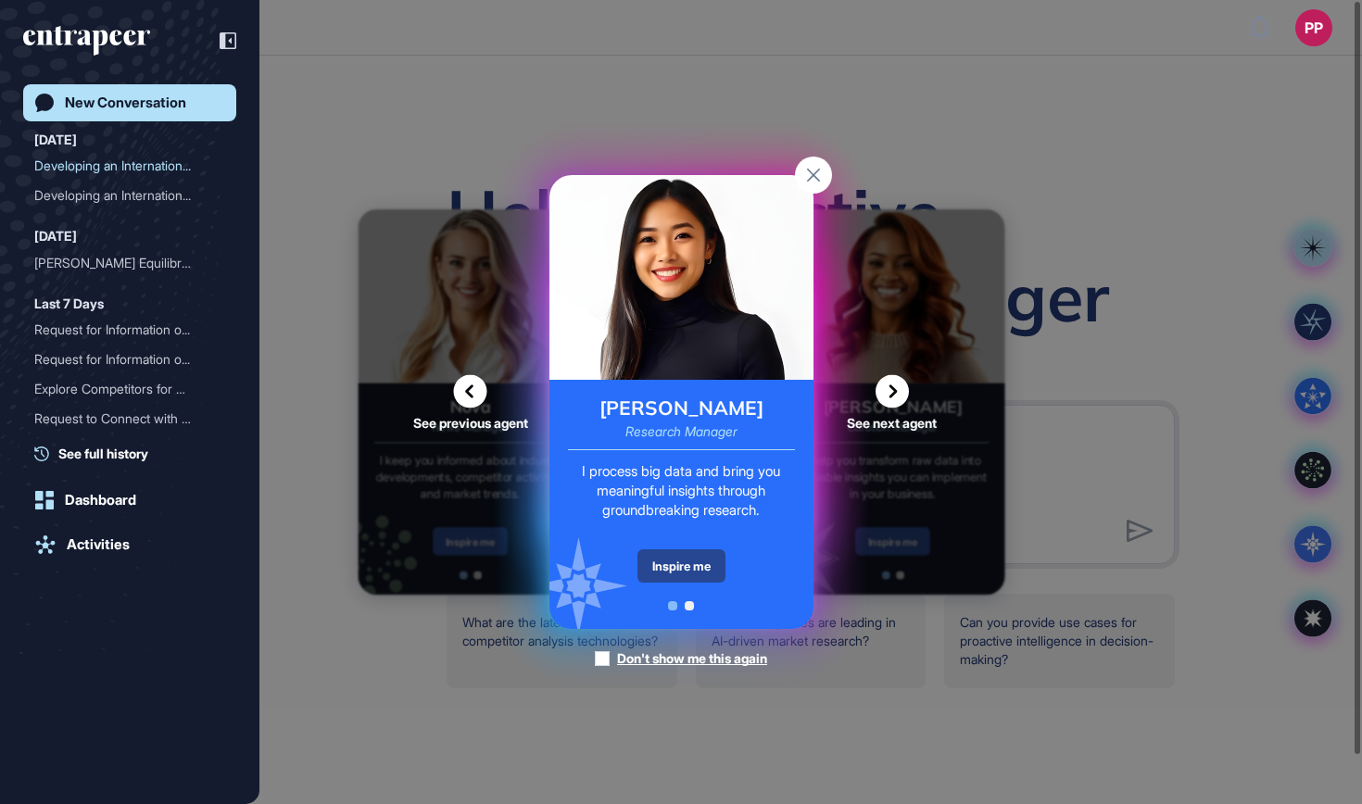
click at [702, 572] on div "Inspire me" at bounding box center [681, 565] width 88 height 33
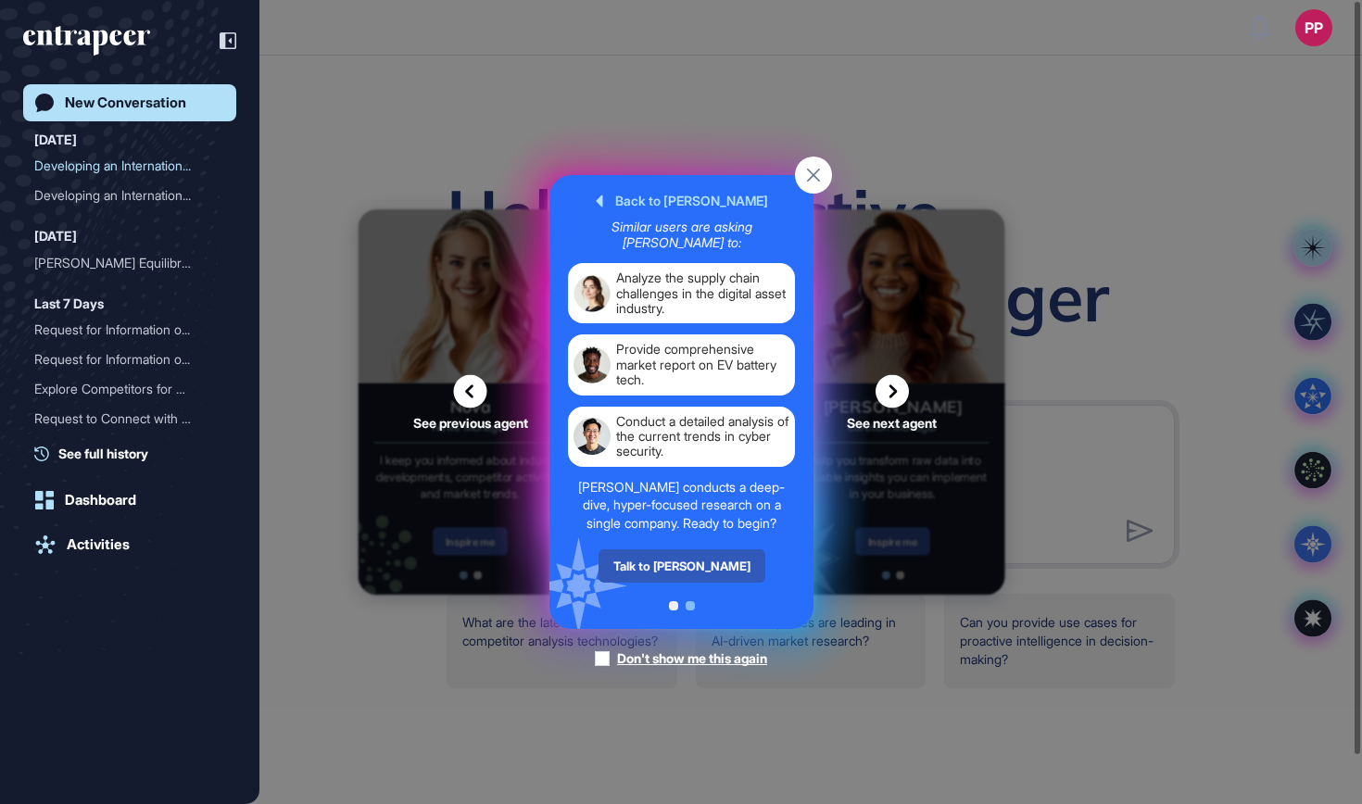
click at [702, 572] on div "Talk to [PERSON_NAME]" at bounding box center [681, 565] width 167 height 33
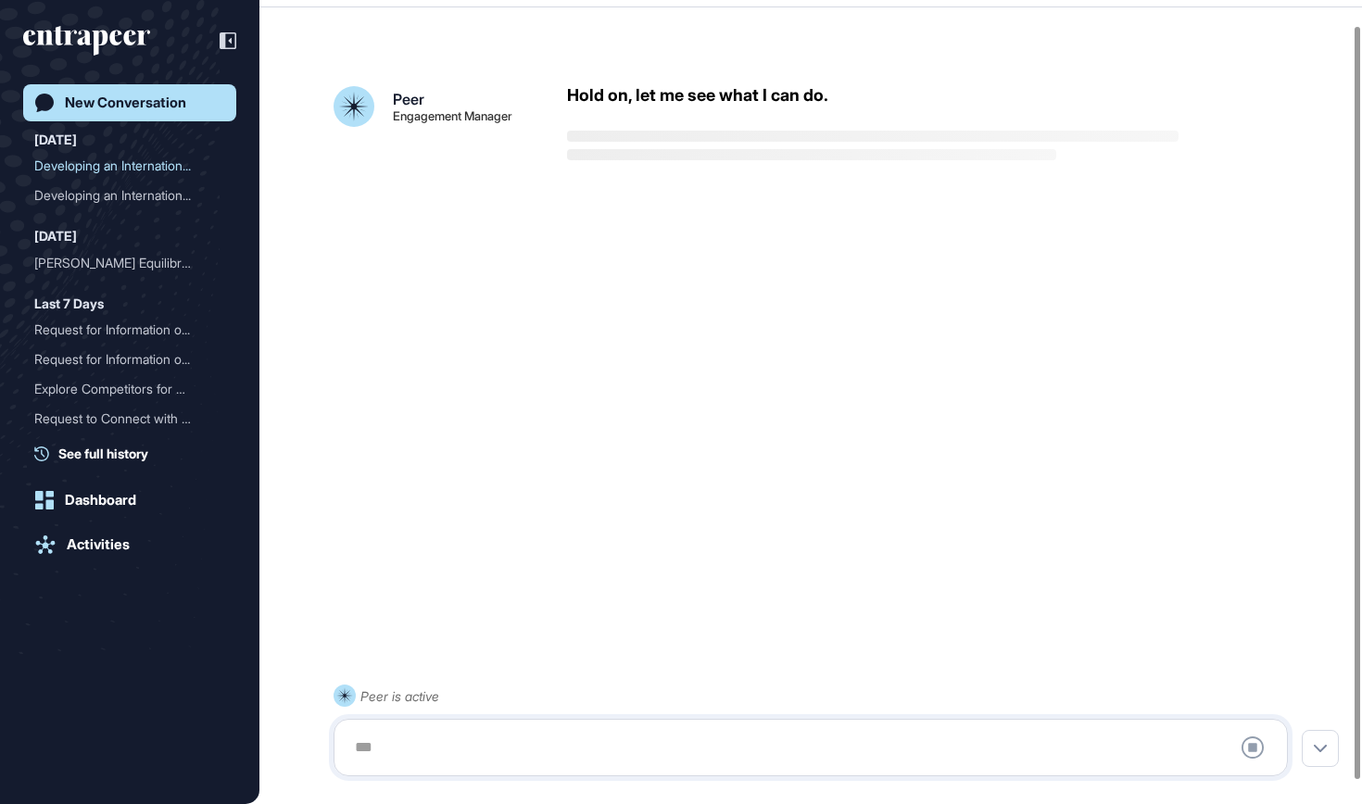
scroll to position [52, 0]
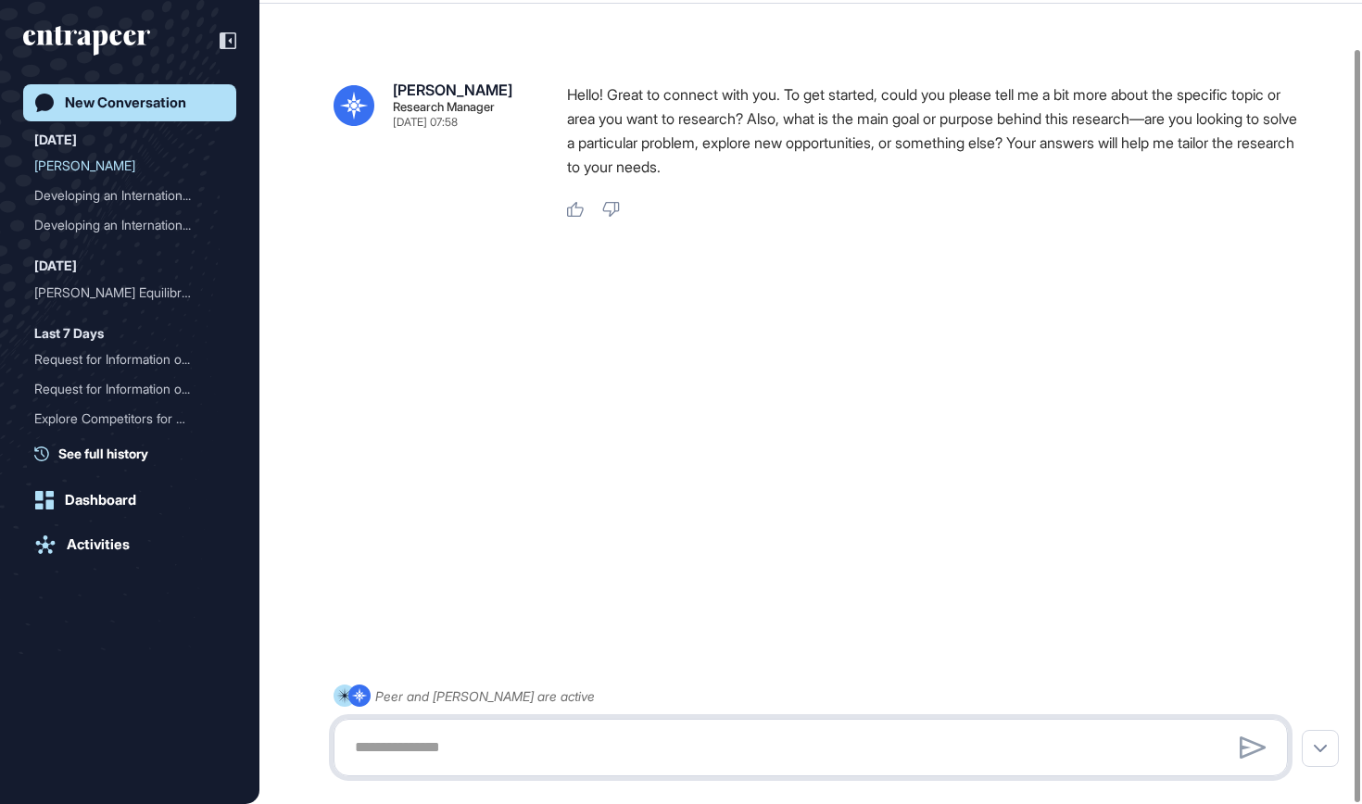
click at [603, 738] on textarea at bounding box center [811, 747] width 934 height 37
paste textarea "**********"
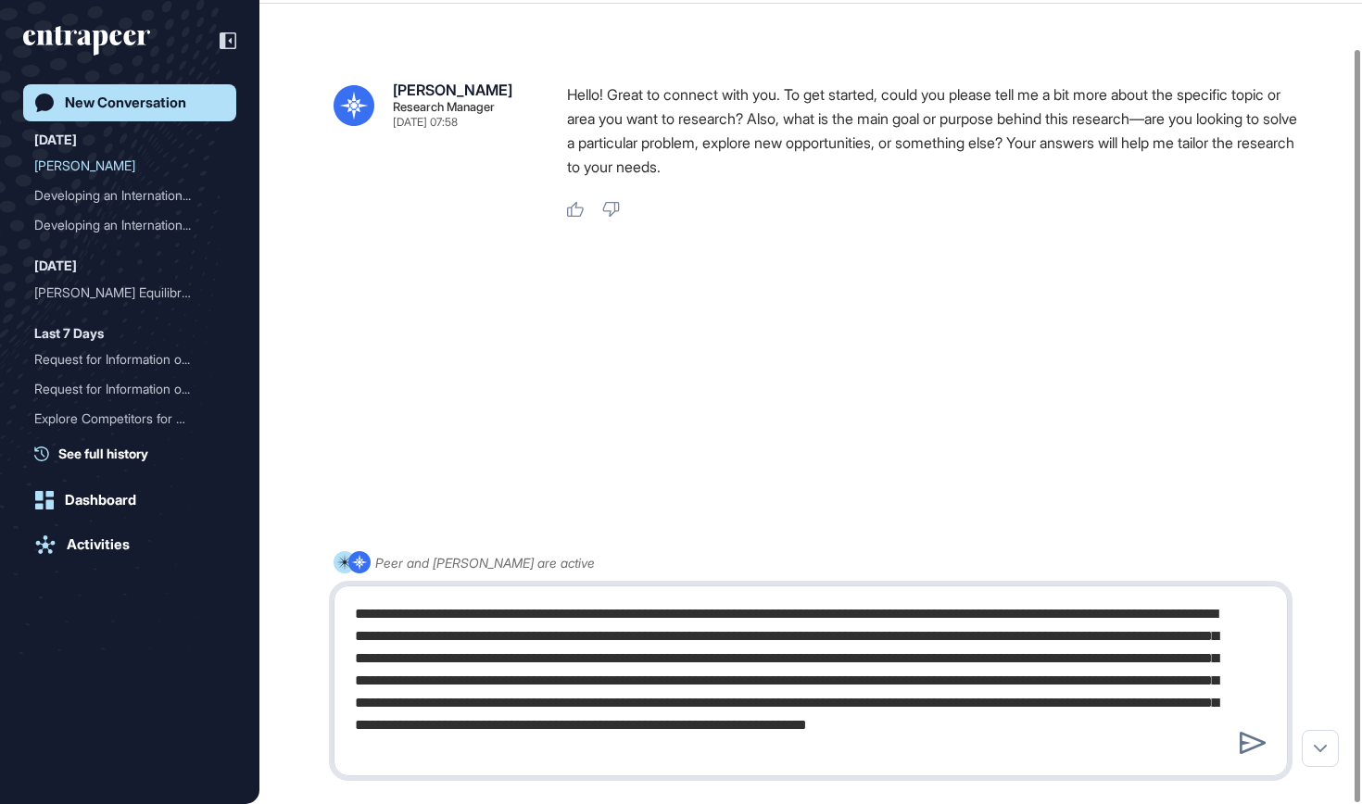
type textarea "**********"
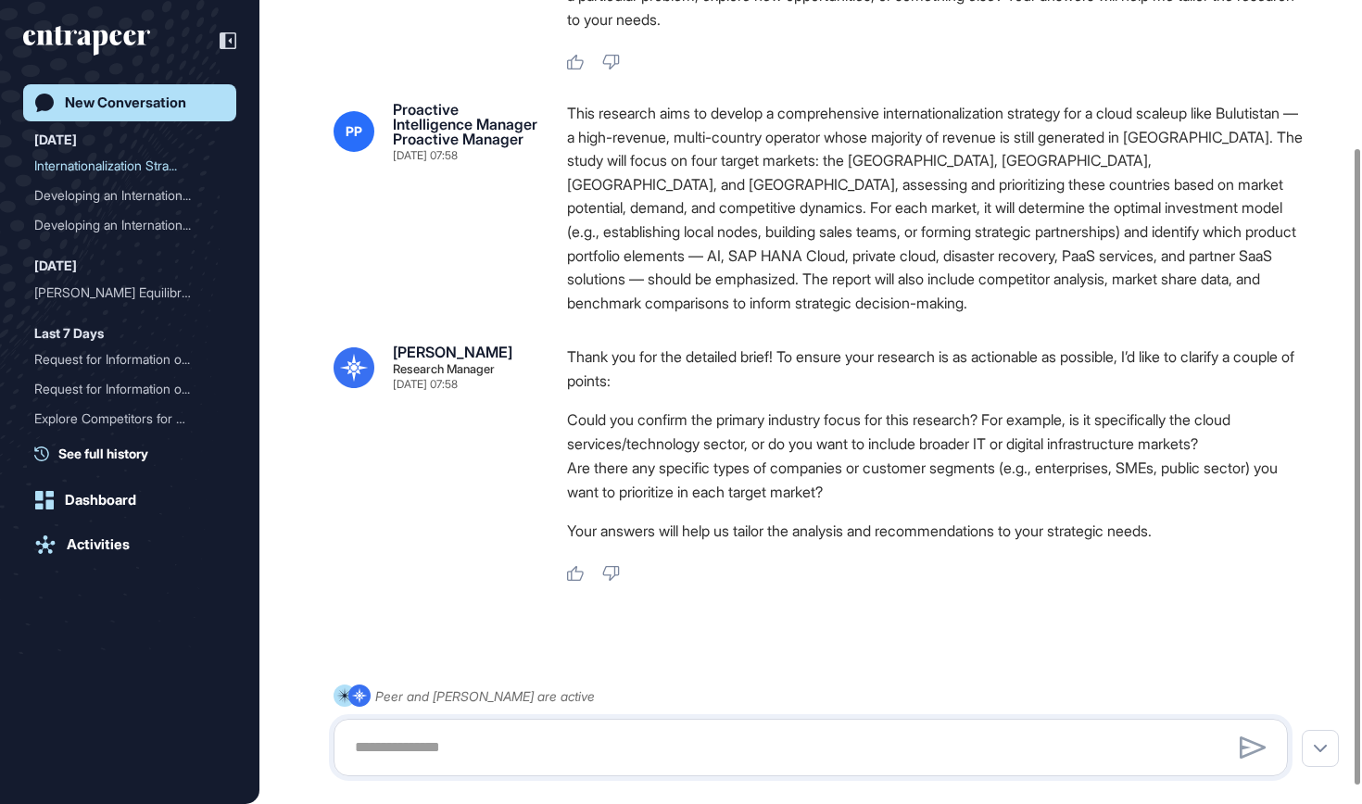
scroll to position [188, 0]
click at [803, 768] on div at bounding box center [811, 747] width 954 height 57
click at [799, 750] on textarea at bounding box center [811, 747] width 934 height 37
type textarea "*"
type textarea "**********"
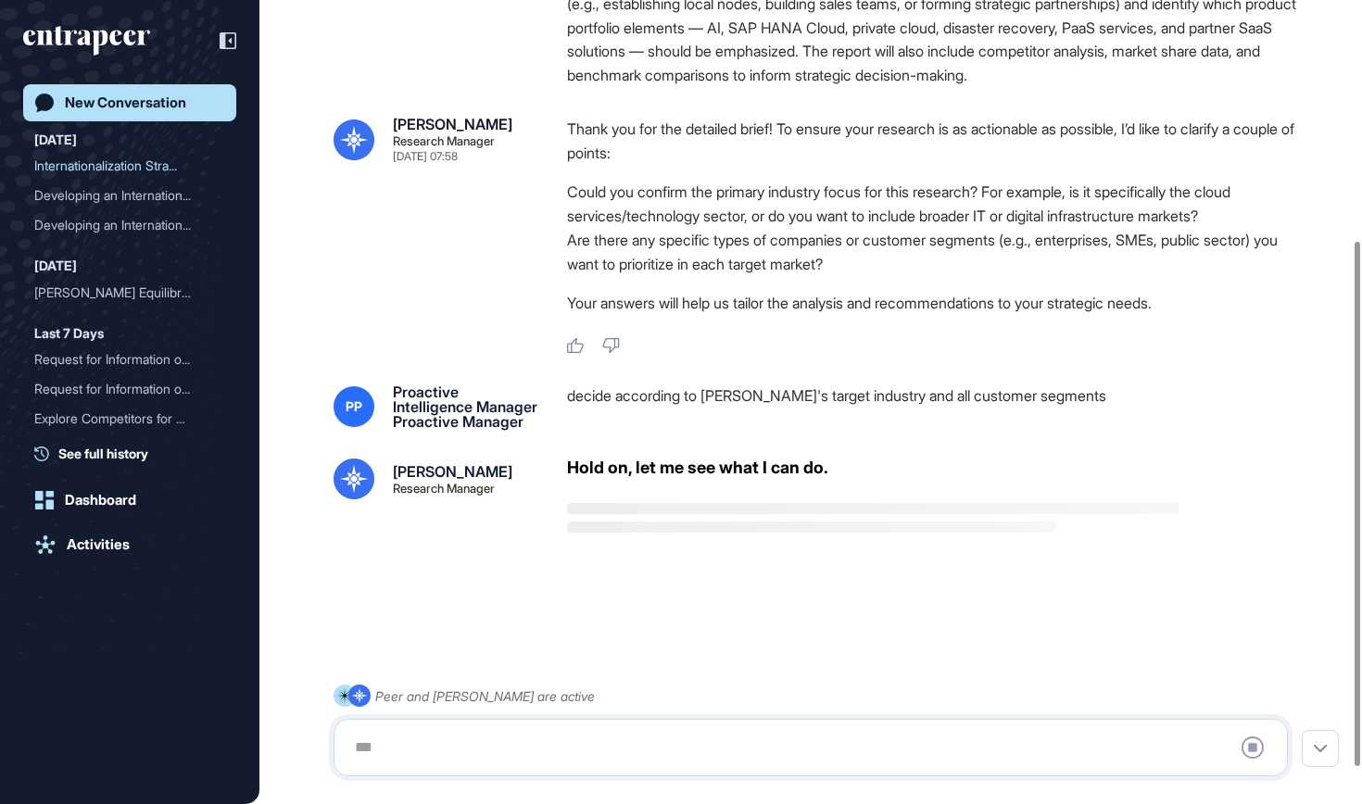
scroll to position [424, 0]
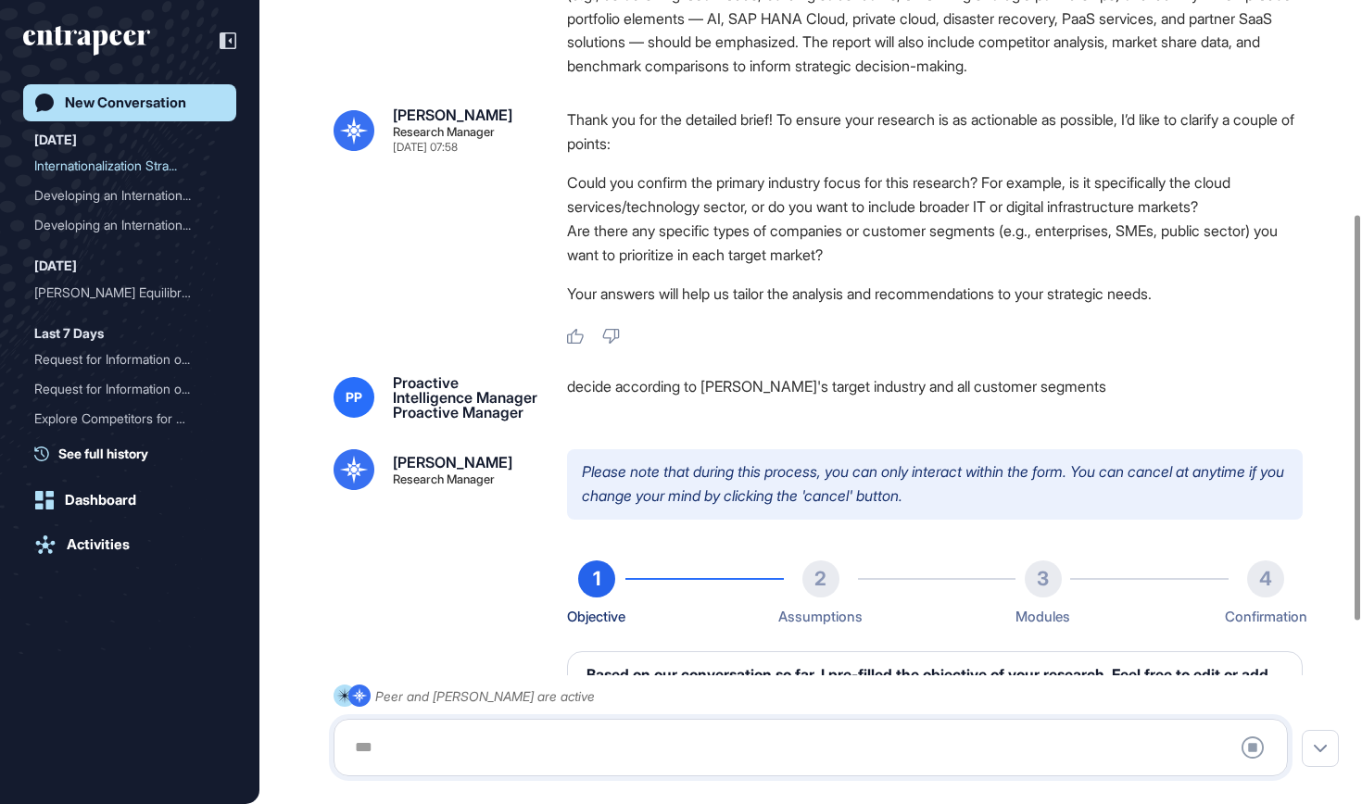
type textarea "**********"
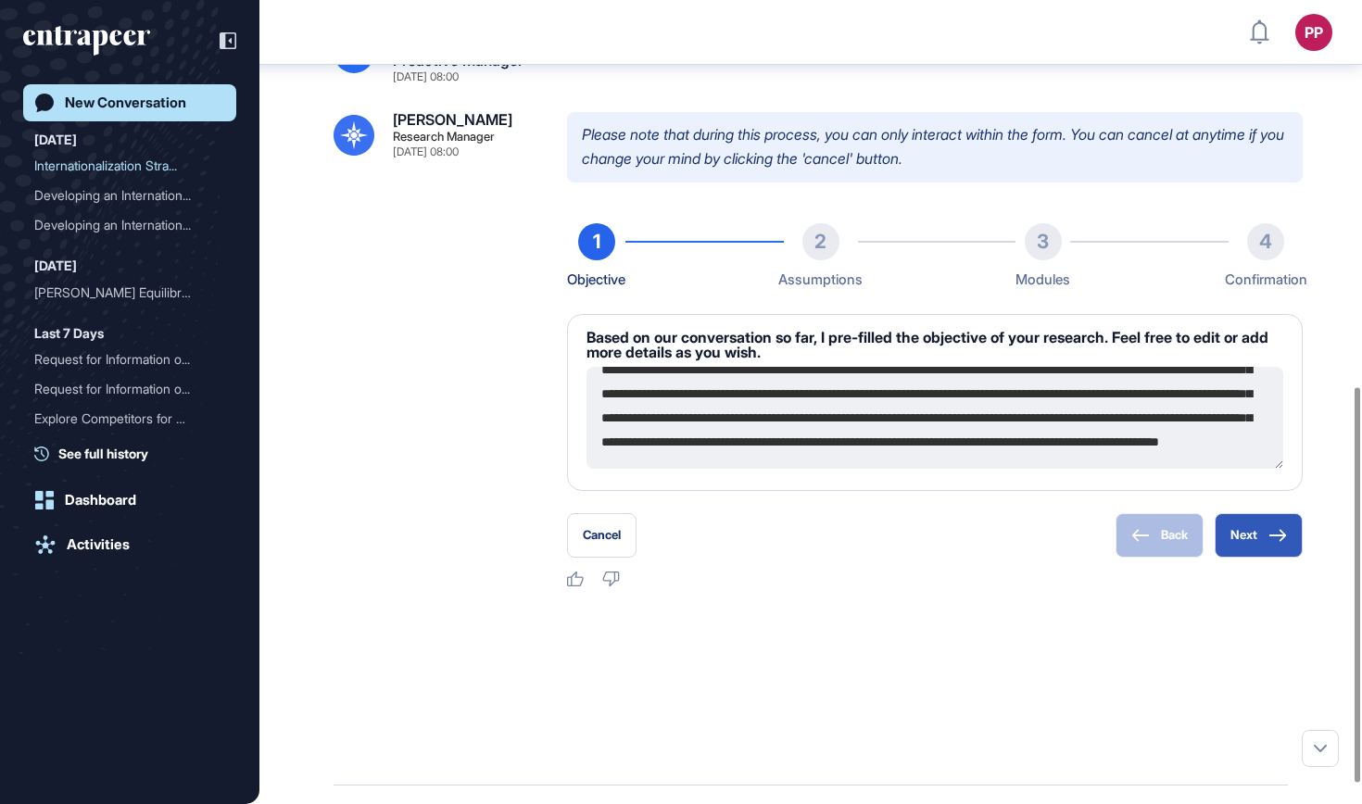
scroll to position [120, 0]
click at [1246, 536] on button "Next" at bounding box center [1259, 535] width 88 height 44
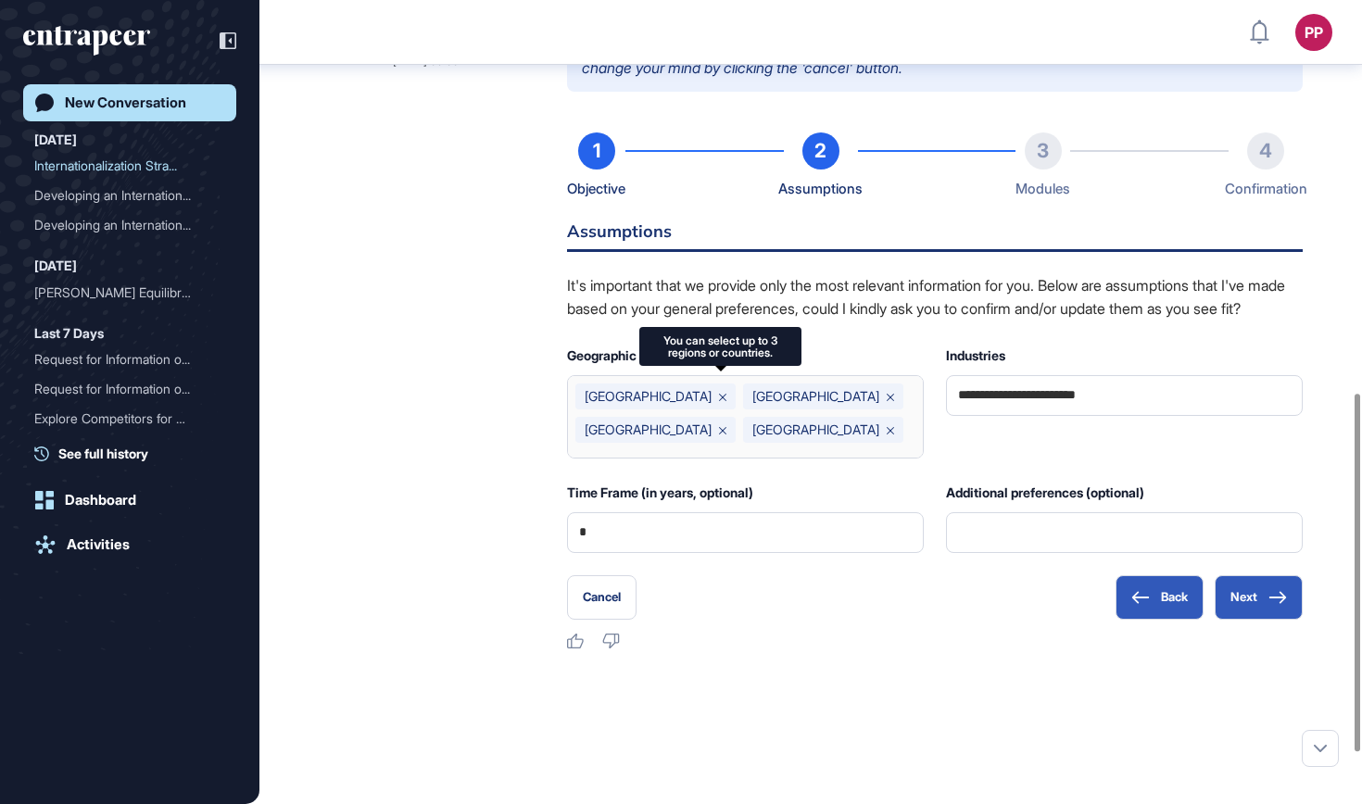
scroll to position [880, 0]
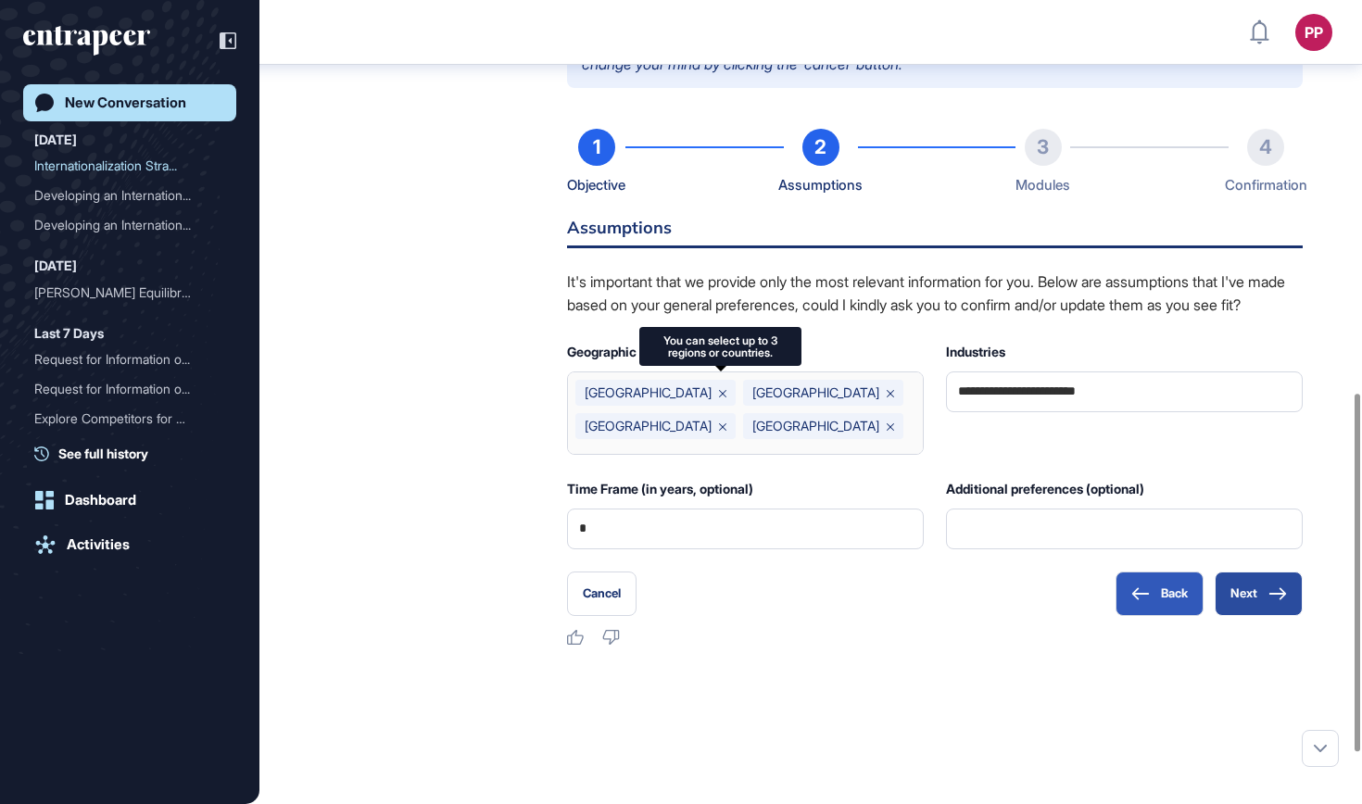
click at [1250, 616] on button "Next" at bounding box center [1259, 594] width 88 height 44
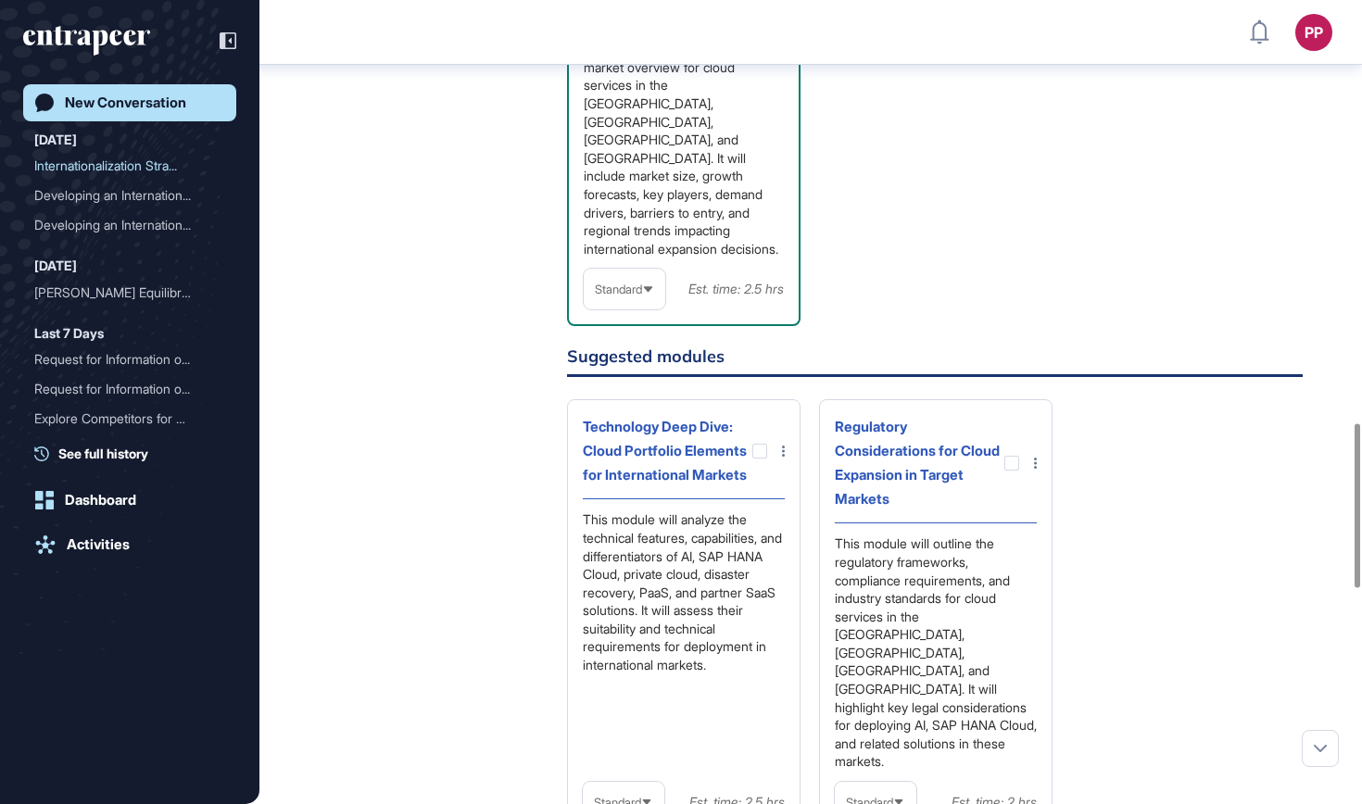
scroll to position [2081, 0]
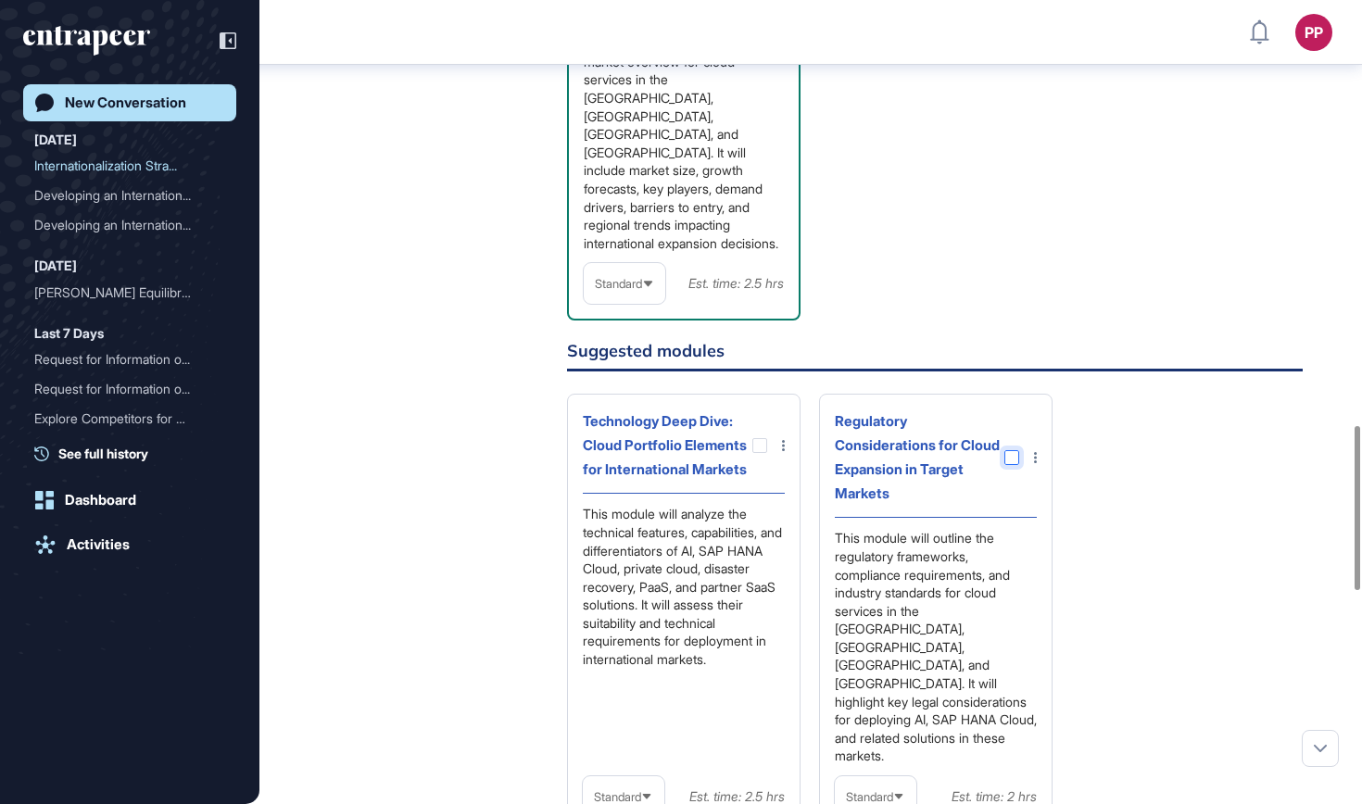
click at [1012, 450] on div at bounding box center [1011, 457] width 15 height 15
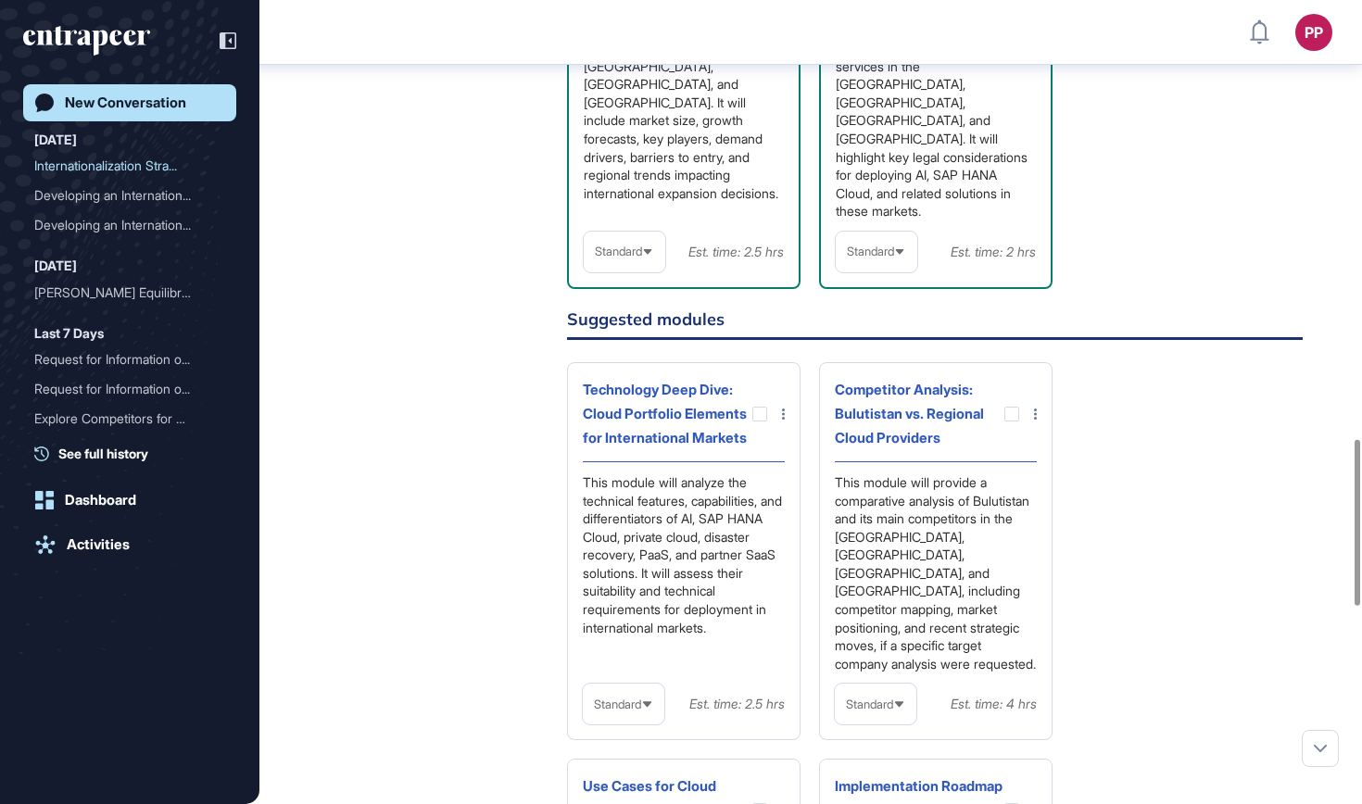
scroll to position [2133, 0]
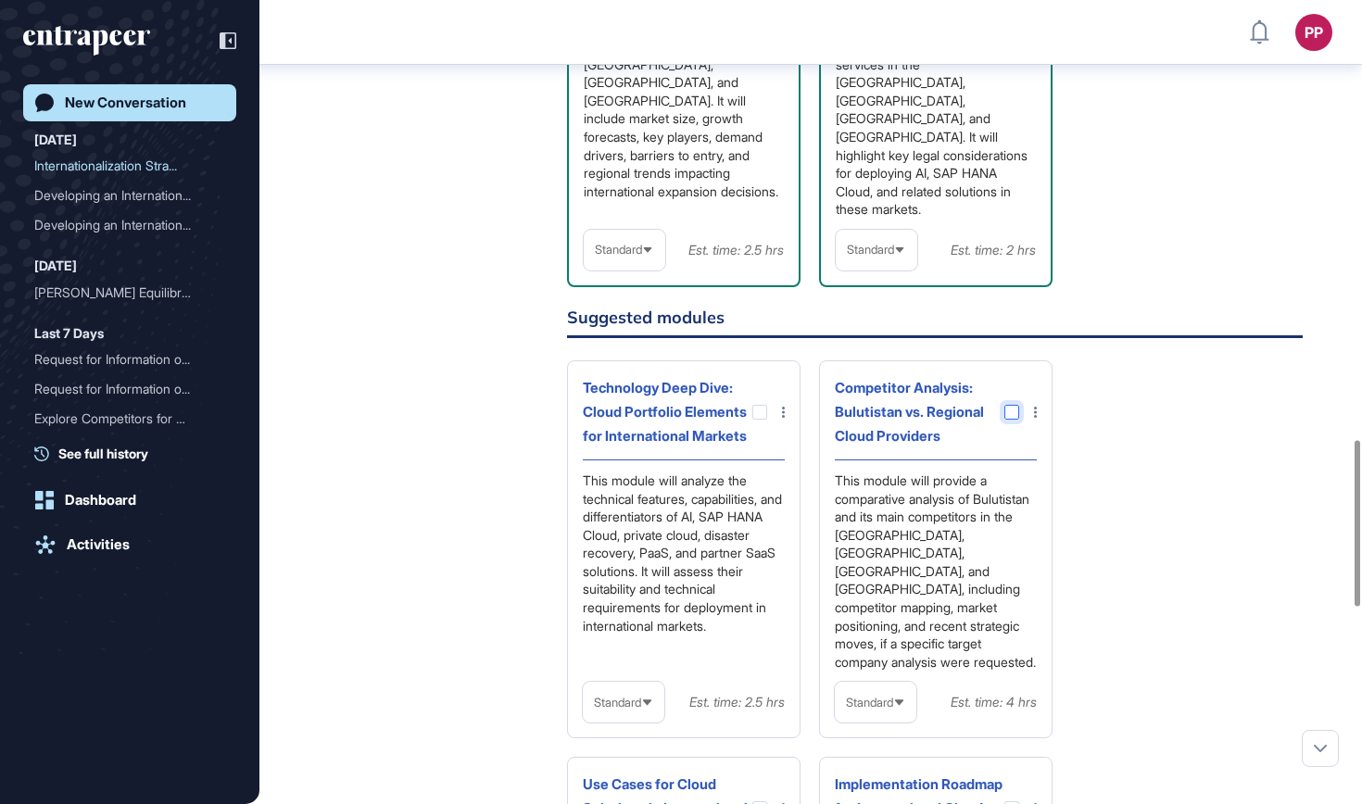
click at [1014, 405] on div at bounding box center [1011, 412] width 15 height 15
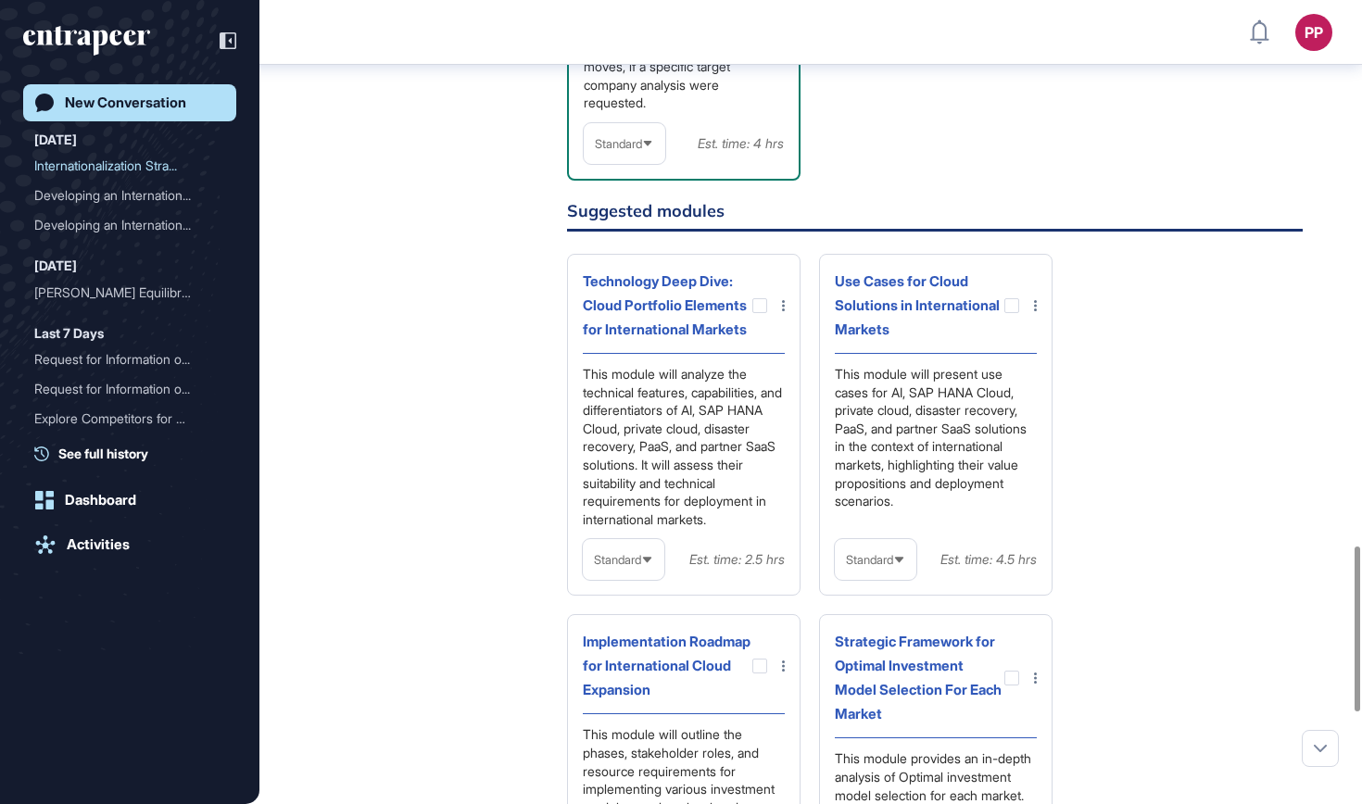
scroll to position [2658, 0]
click at [1008, 669] on div at bounding box center [1011, 676] width 15 height 15
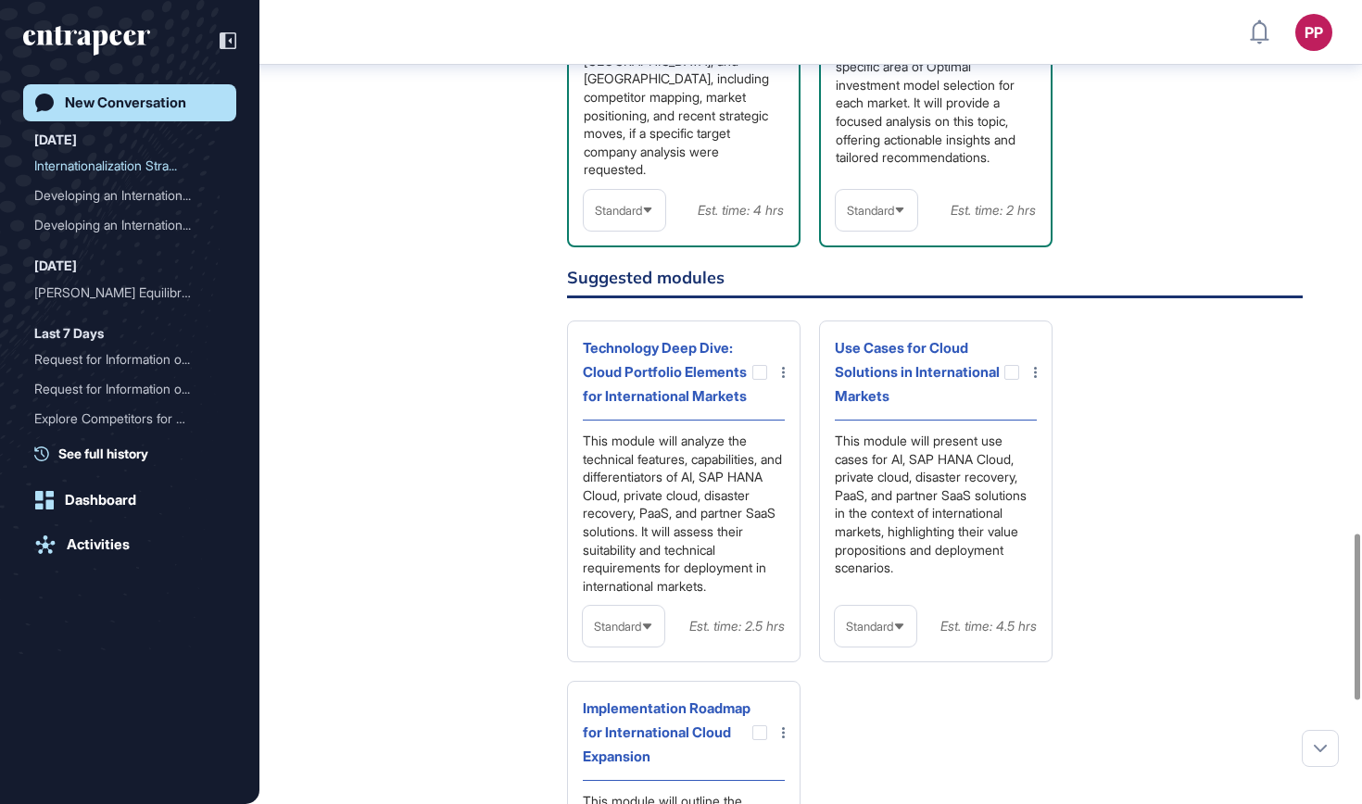
scroll to position [2593, 0]
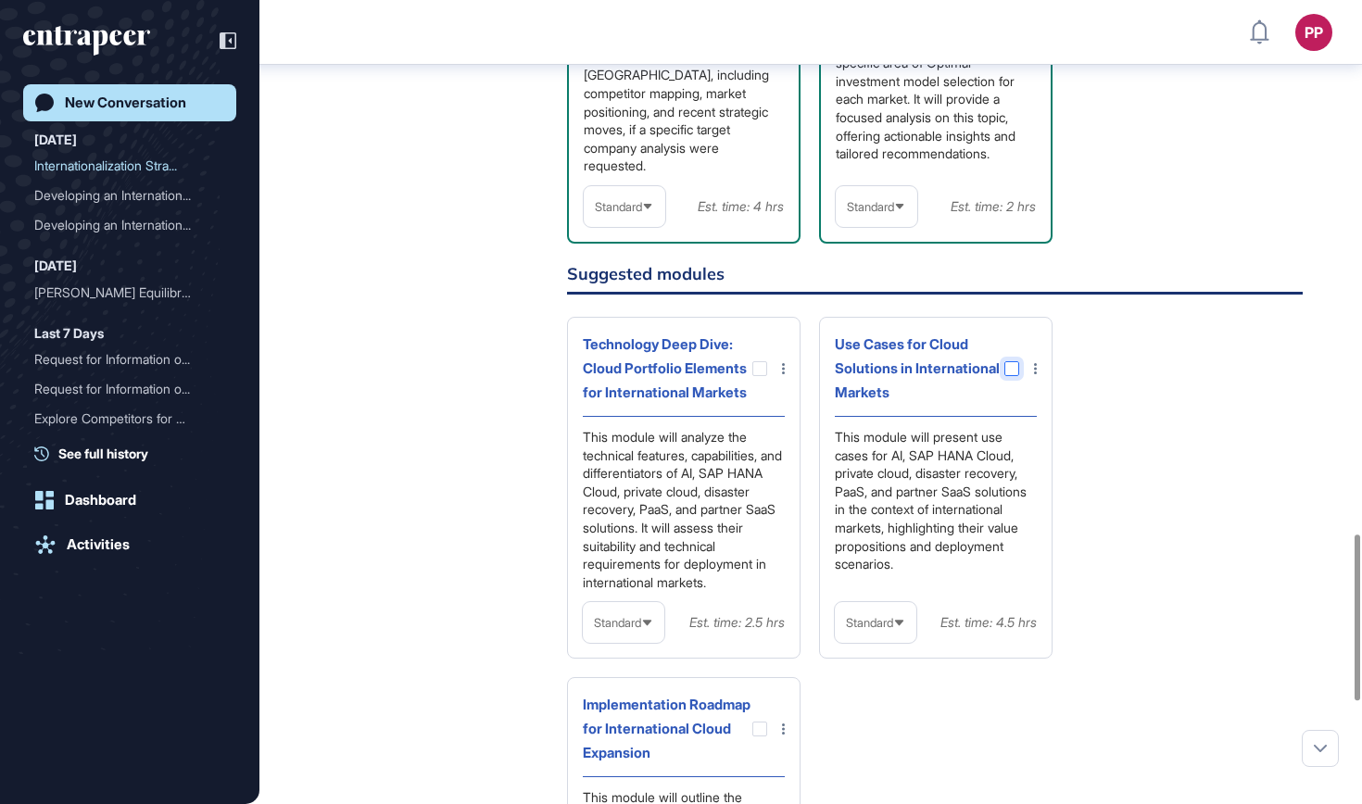
click at [1009, 361] on div at bounding box center [1011, 368] width 15 height 15
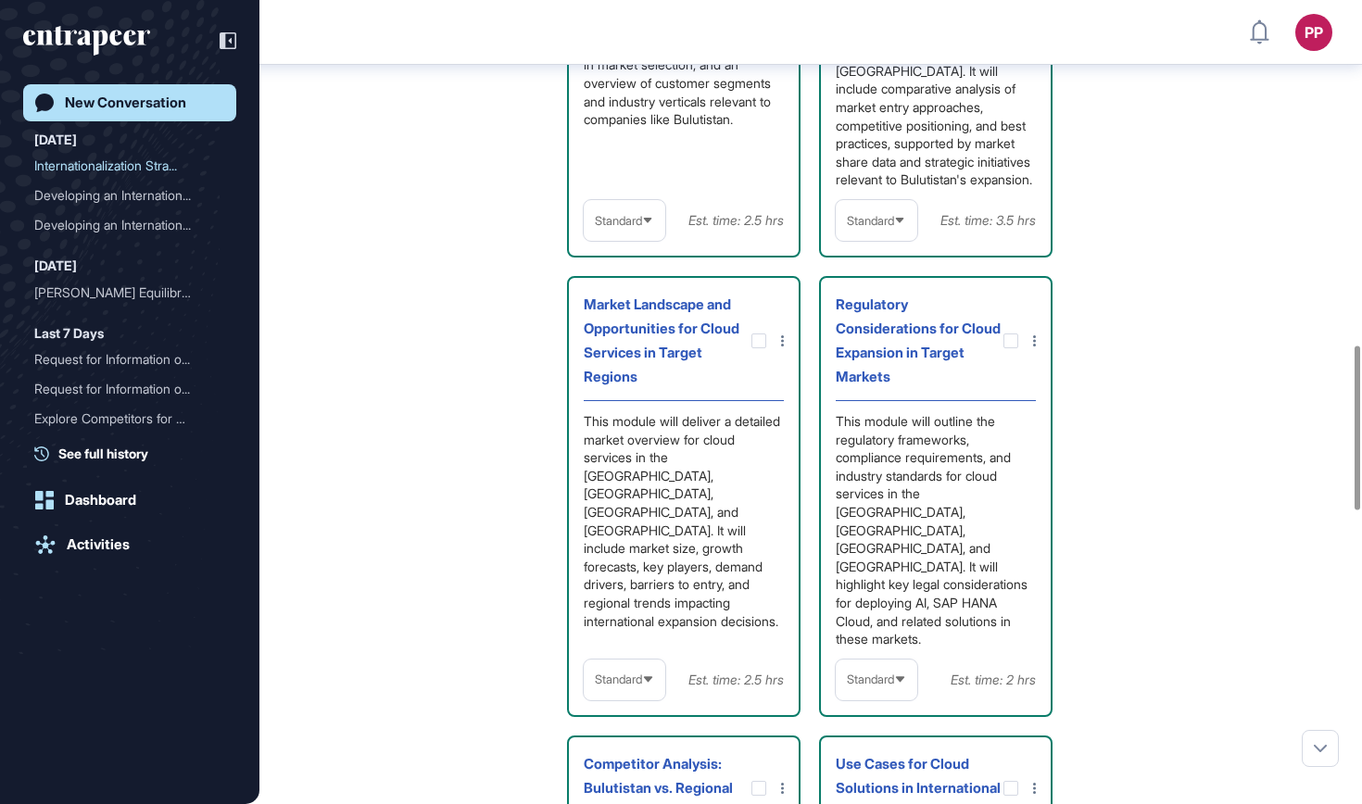
scroll to position [1728, 0]
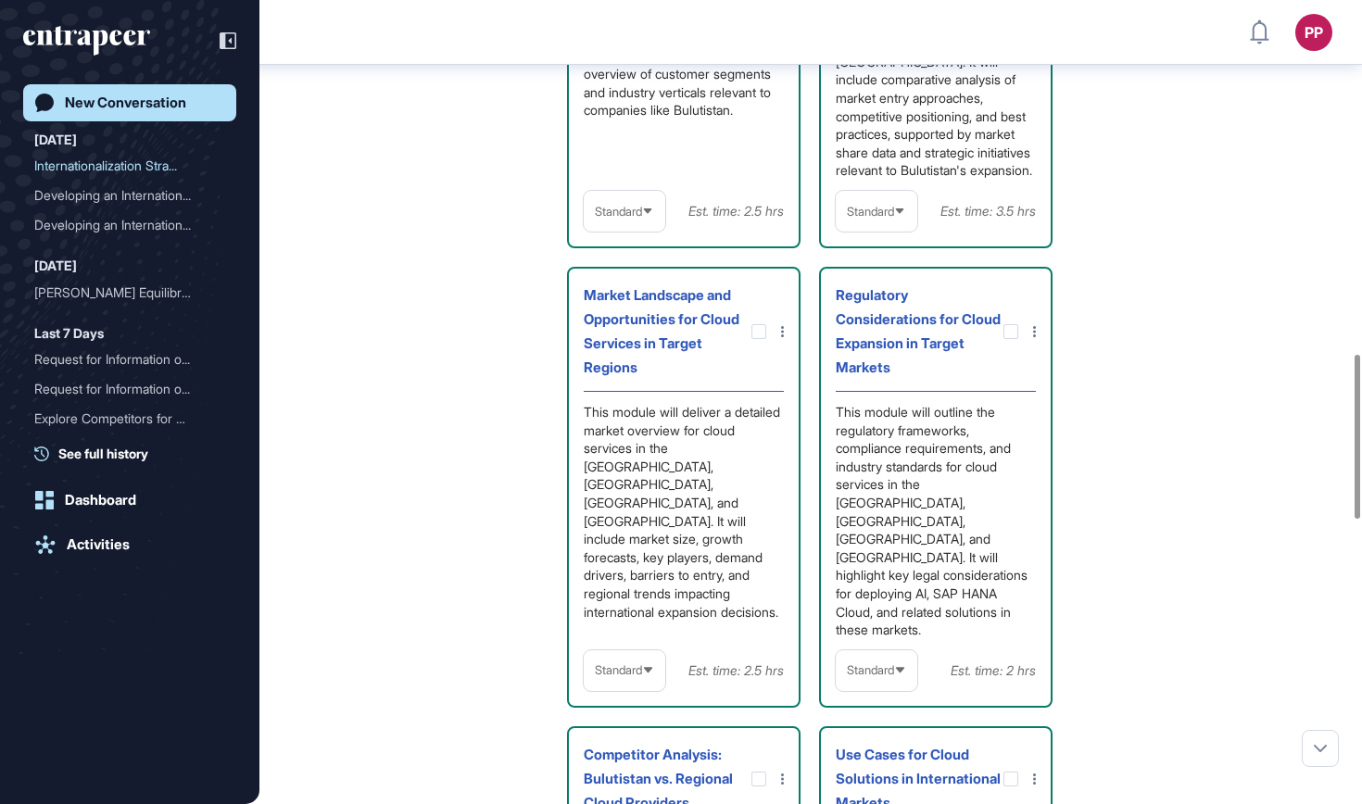
click at [654, 664] on icon at bounding box center [648, 670] width 12 height 12
click at [636, 771] on li "In-depth" at bounding box center [624, 789] width 70 height 37
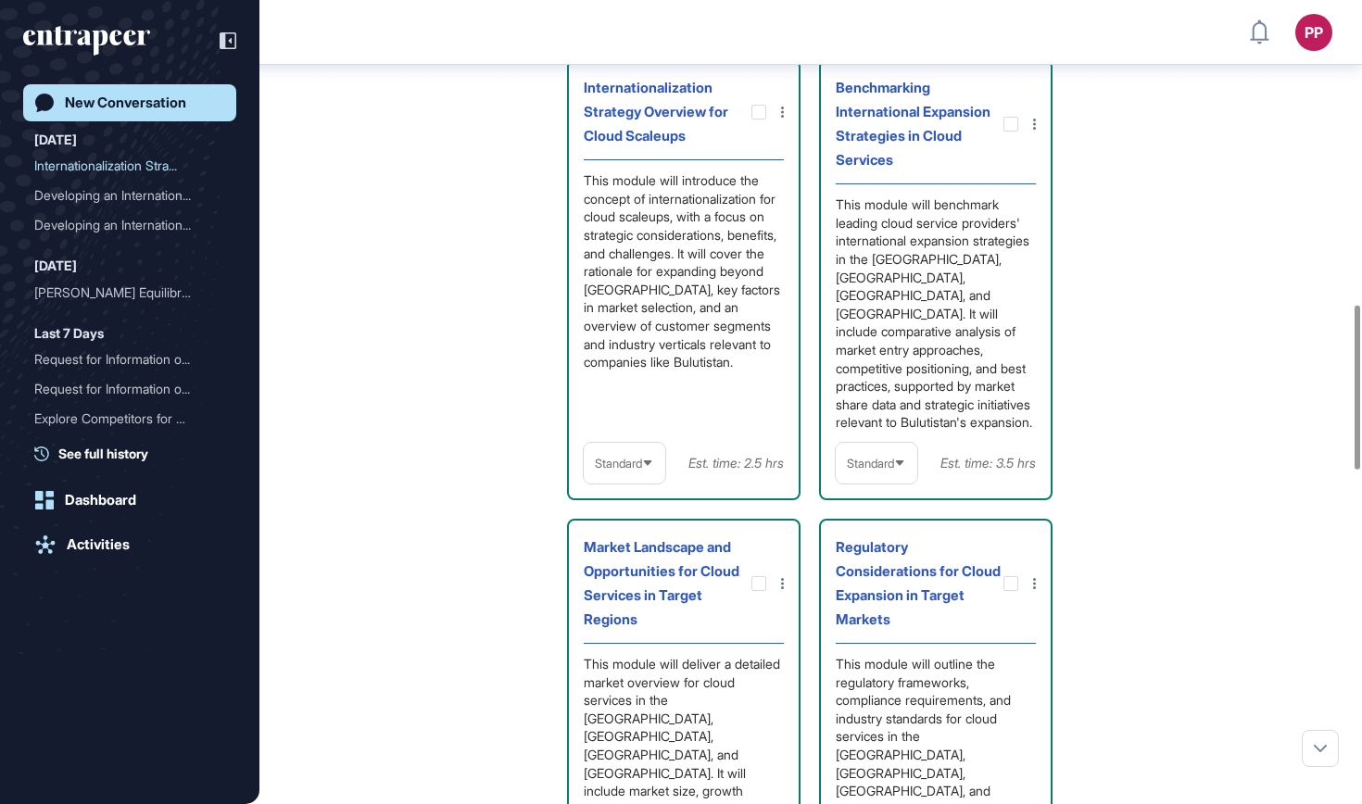
scroll to position [1486, 0]
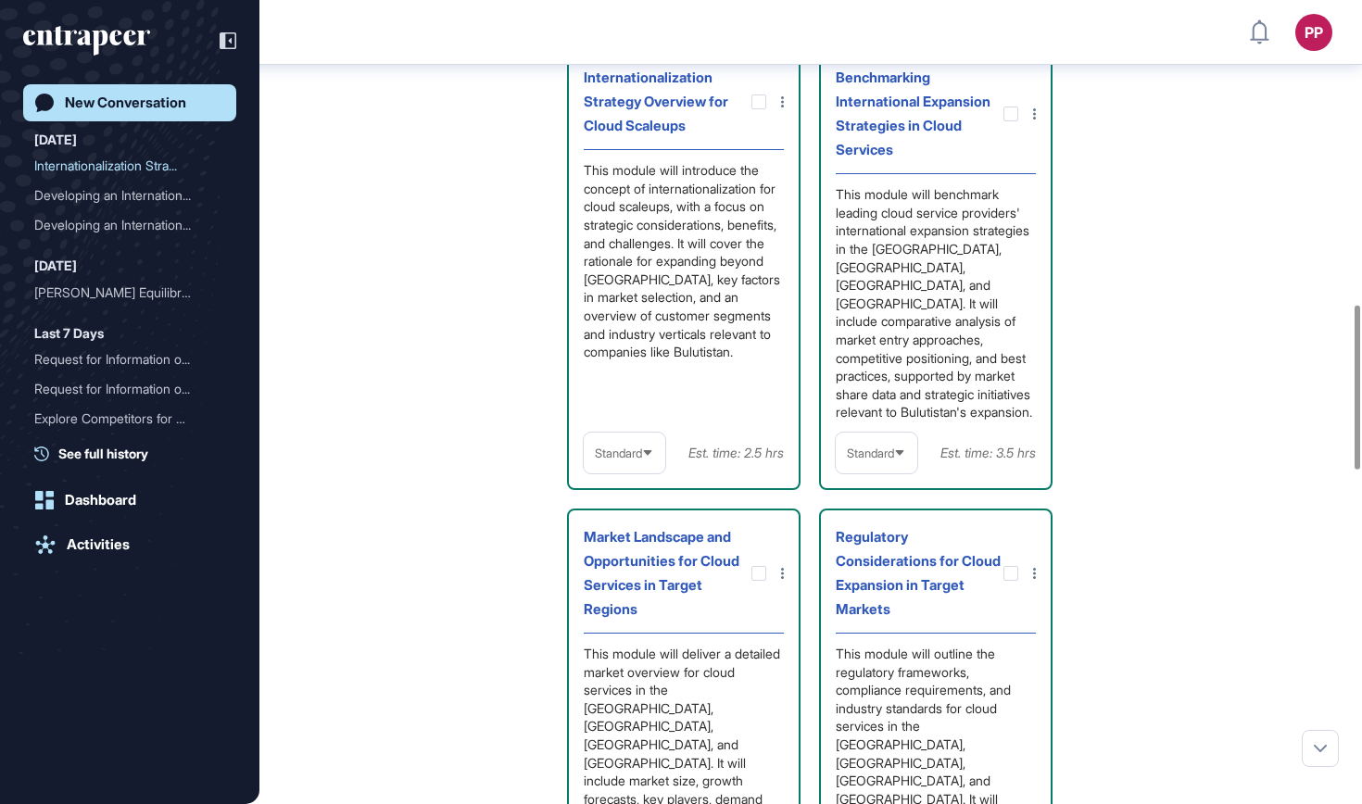
click at [901, 445] on div "Standard" at bounding box center [877, 453] width 82 height 36
click at [881, 557] on li "In-depth" at bounding box center [876, 571] width 70 height 37
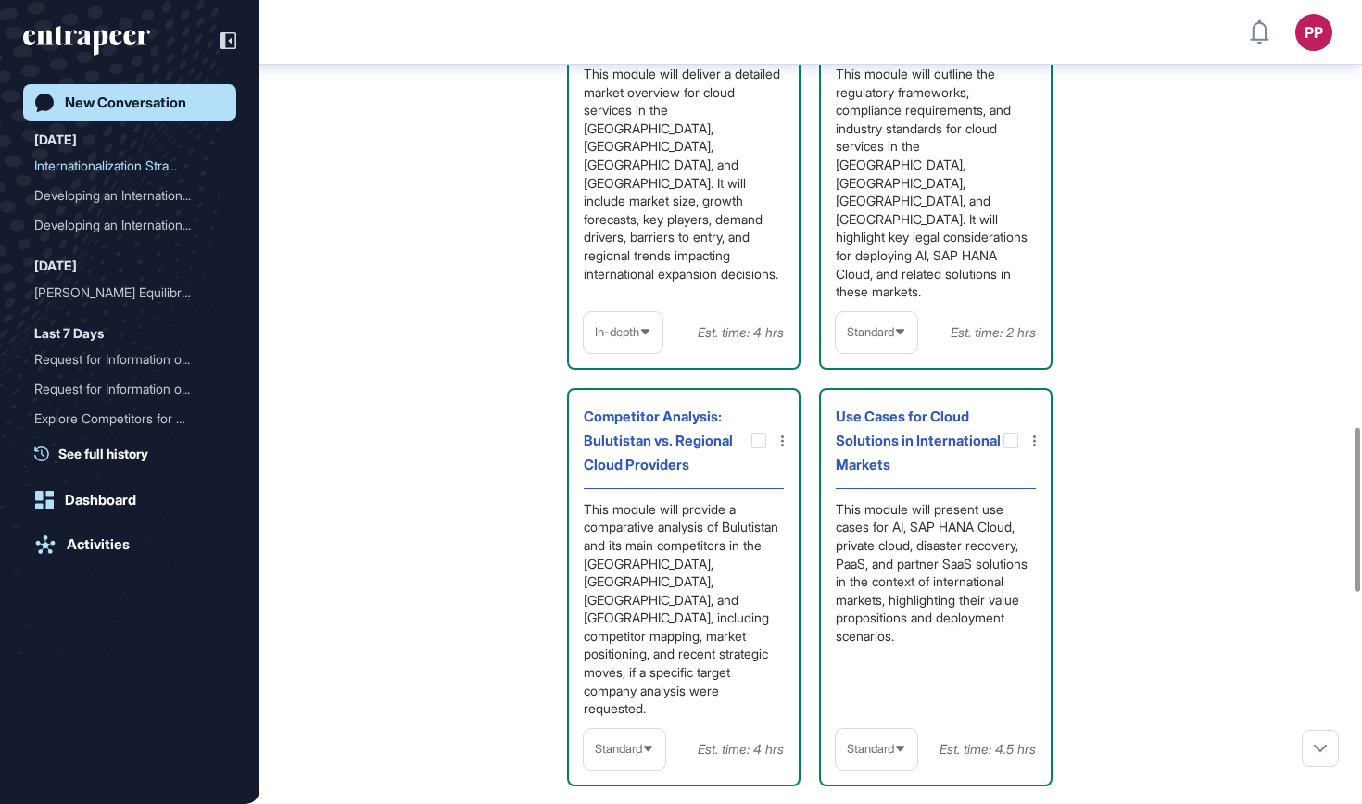
scroll to position [2123, 0]
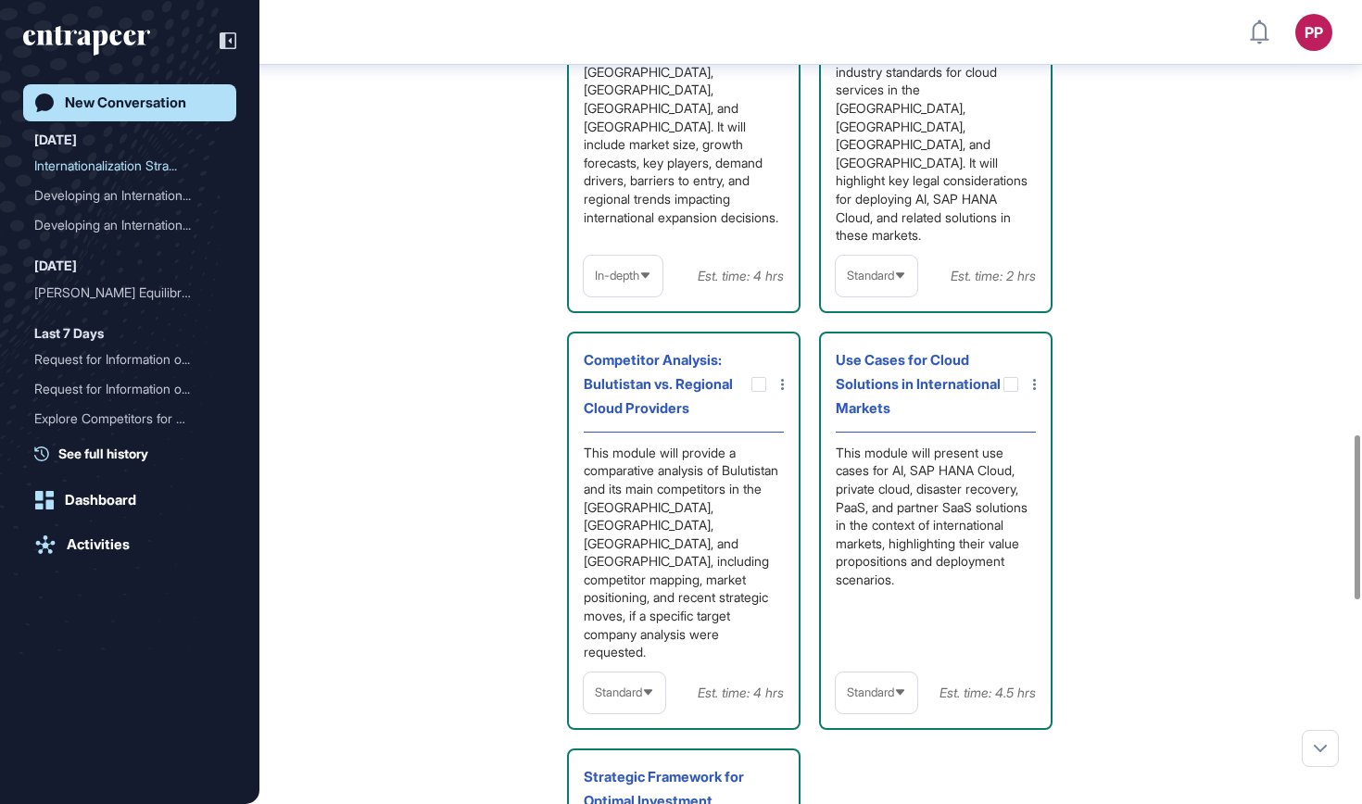
click at [900, 687] on icon at bounding box center [900, 693] width 12 height 12
click at [889, 793] on li "In-depth" at bounding box center [876, 811] width 70 height 37
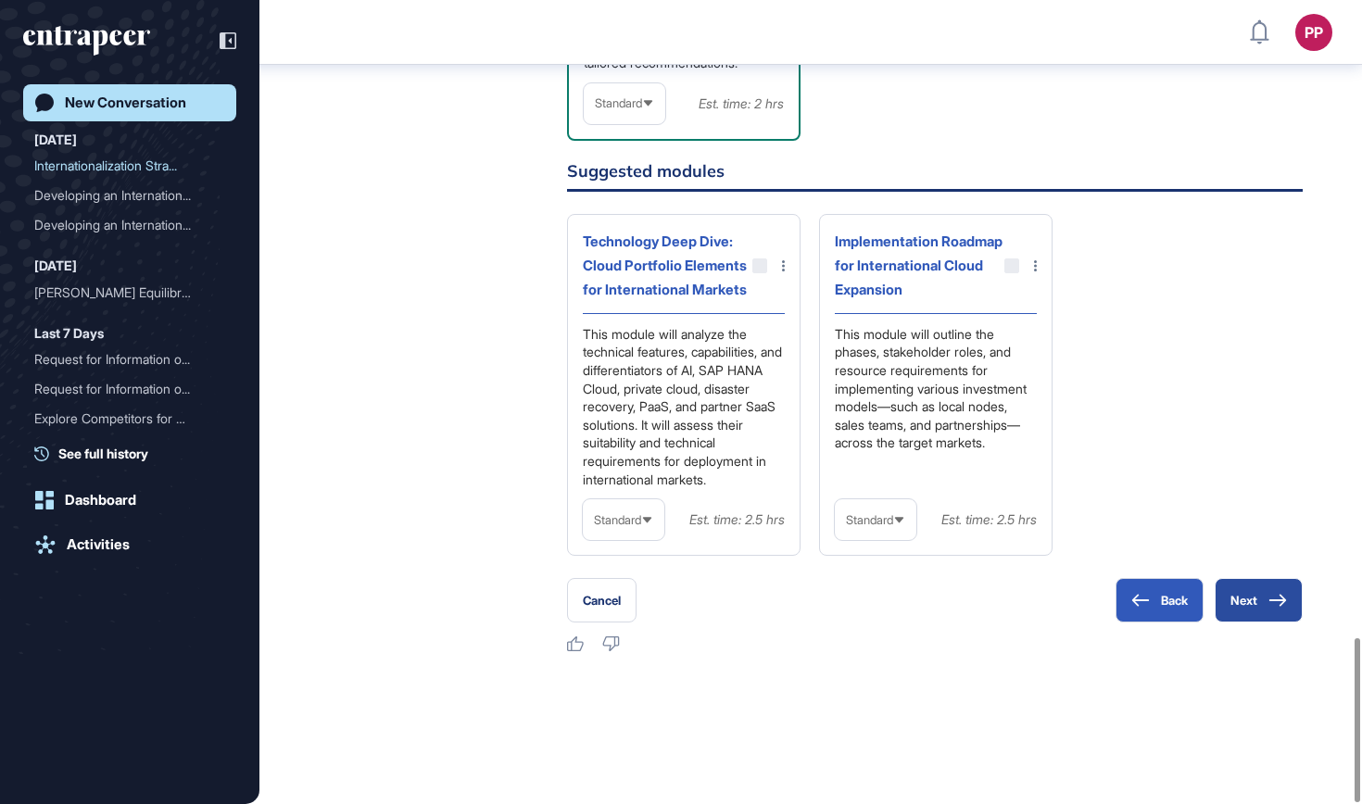
click at [1268, 578] on button "Next" at bounding box center [1259, 600] width 88 height 44
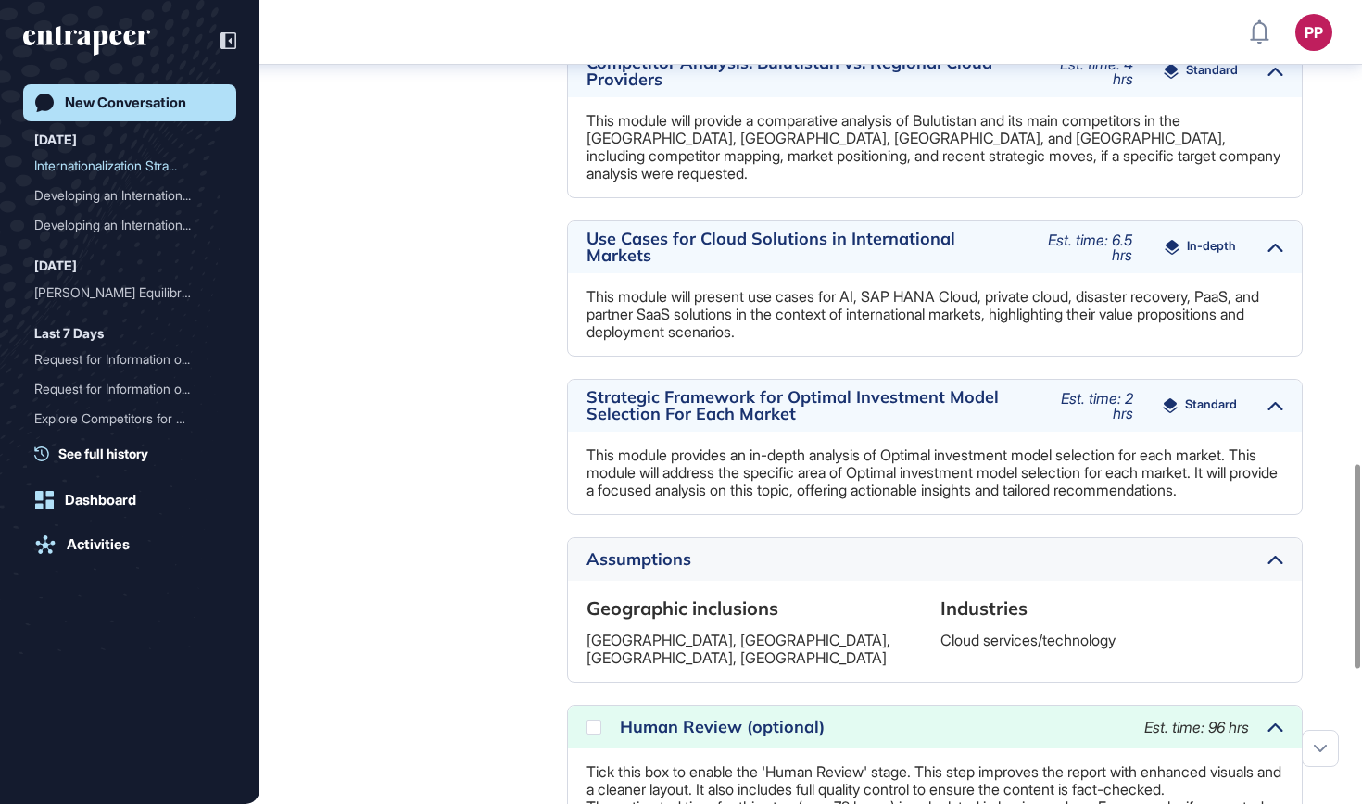
scroll to position [1816, 0]
click at [0, 0] on icon at bounding box center [0, 0] width 0 height 0
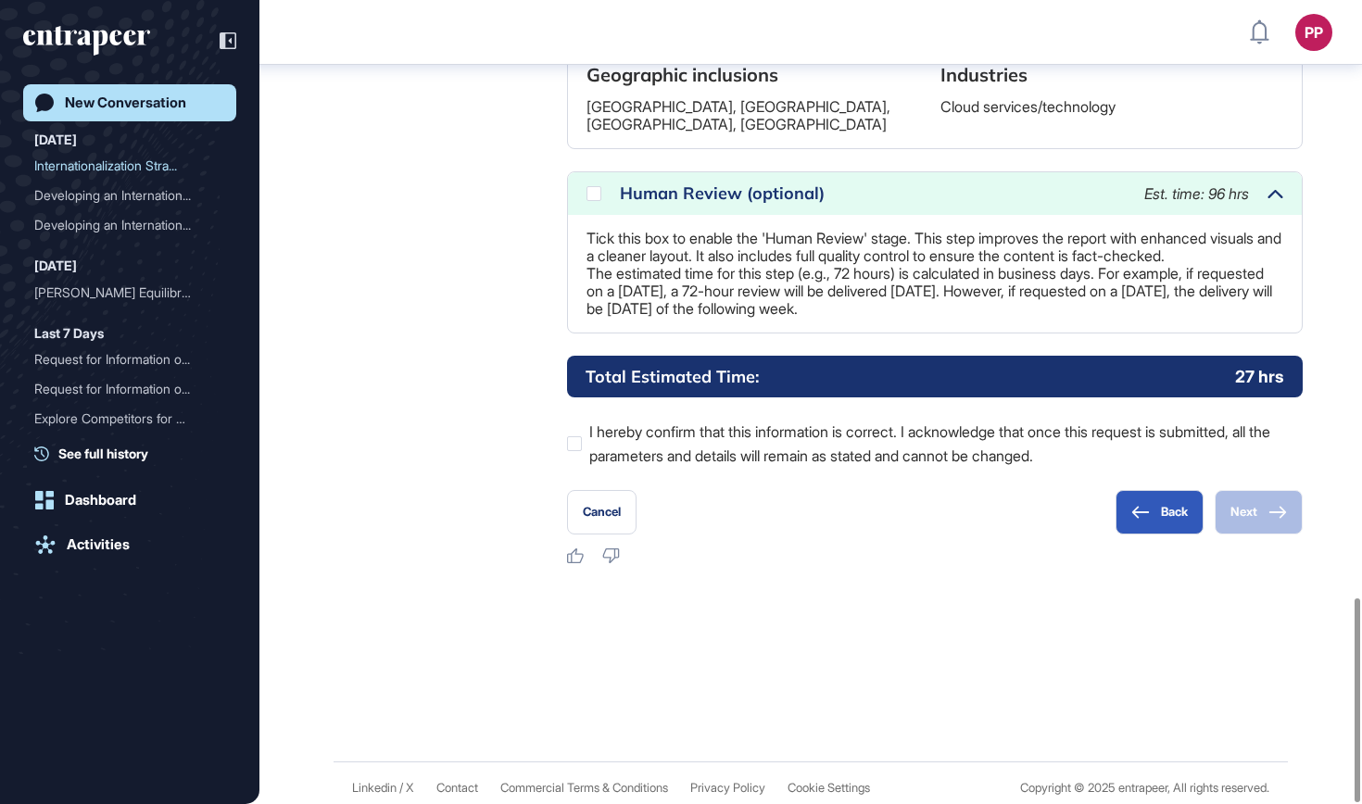
scroll to position [2351, 0]
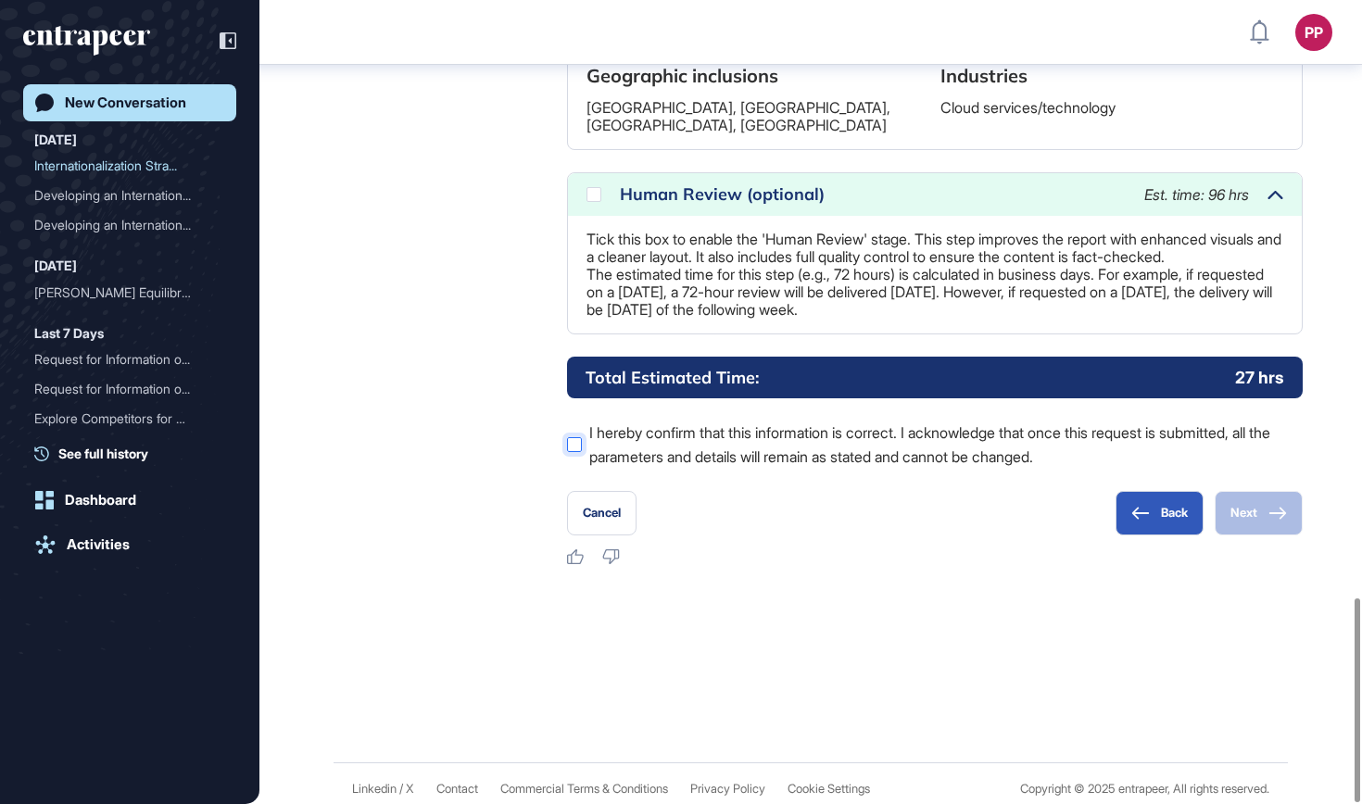
click at [593, 443] on label "I hereby confirm that this information is correct. I acknowledge that once this…" at bounding box center [935, 445] width 736 height 48
click at [1269, 507] on icon at bounding box center [1277, 513] width 19 height 13
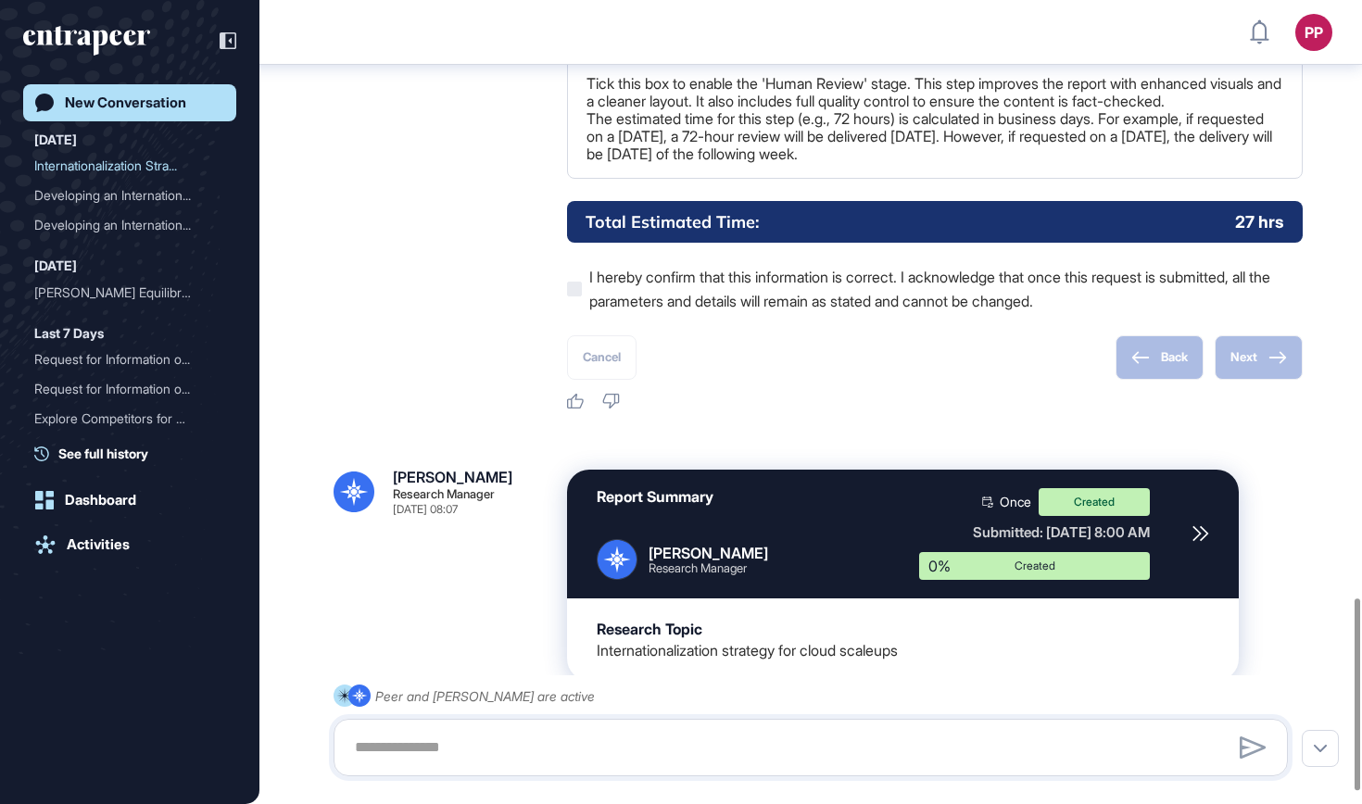
scroll to position [2556, 0]
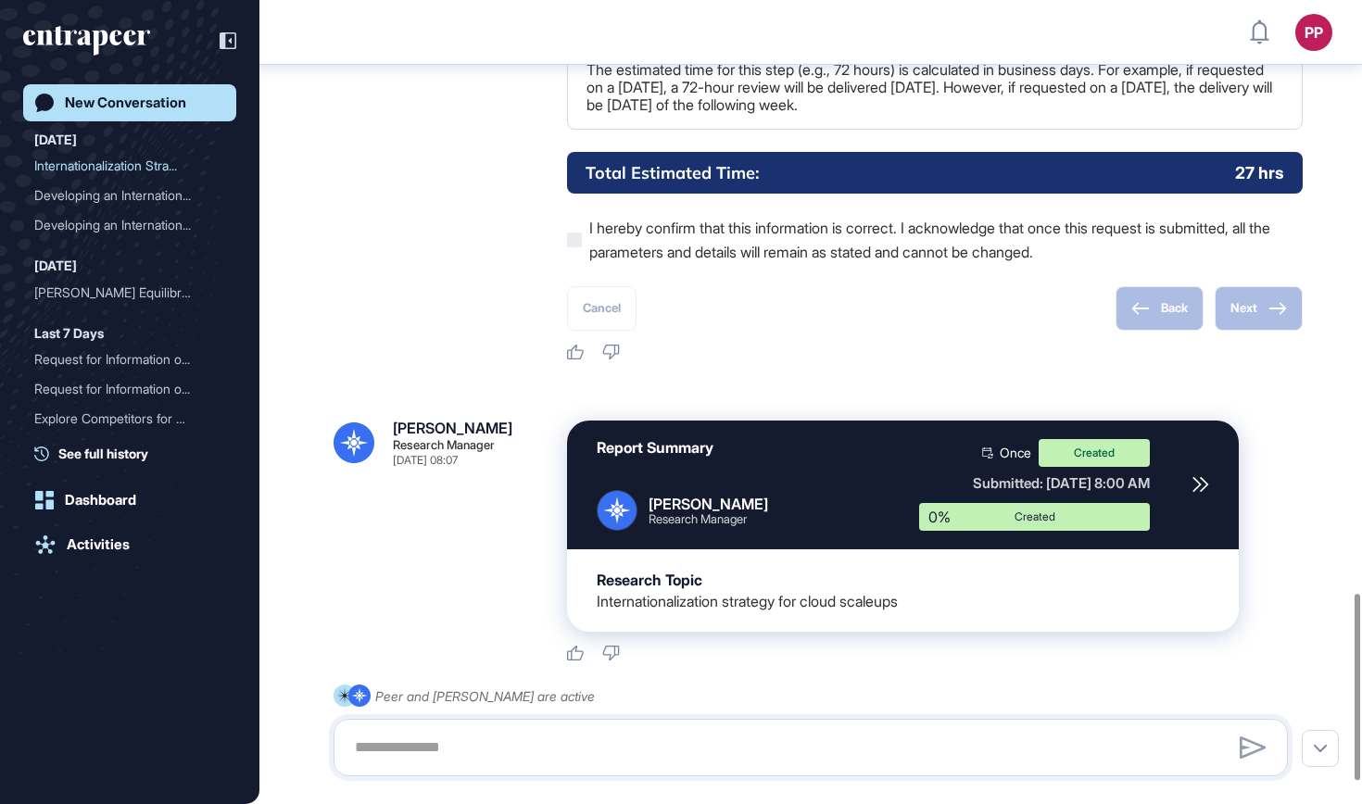
click at [82, 29] on icon "entrapeer-logo" at bounding box center [86, 41] width 127 height 30
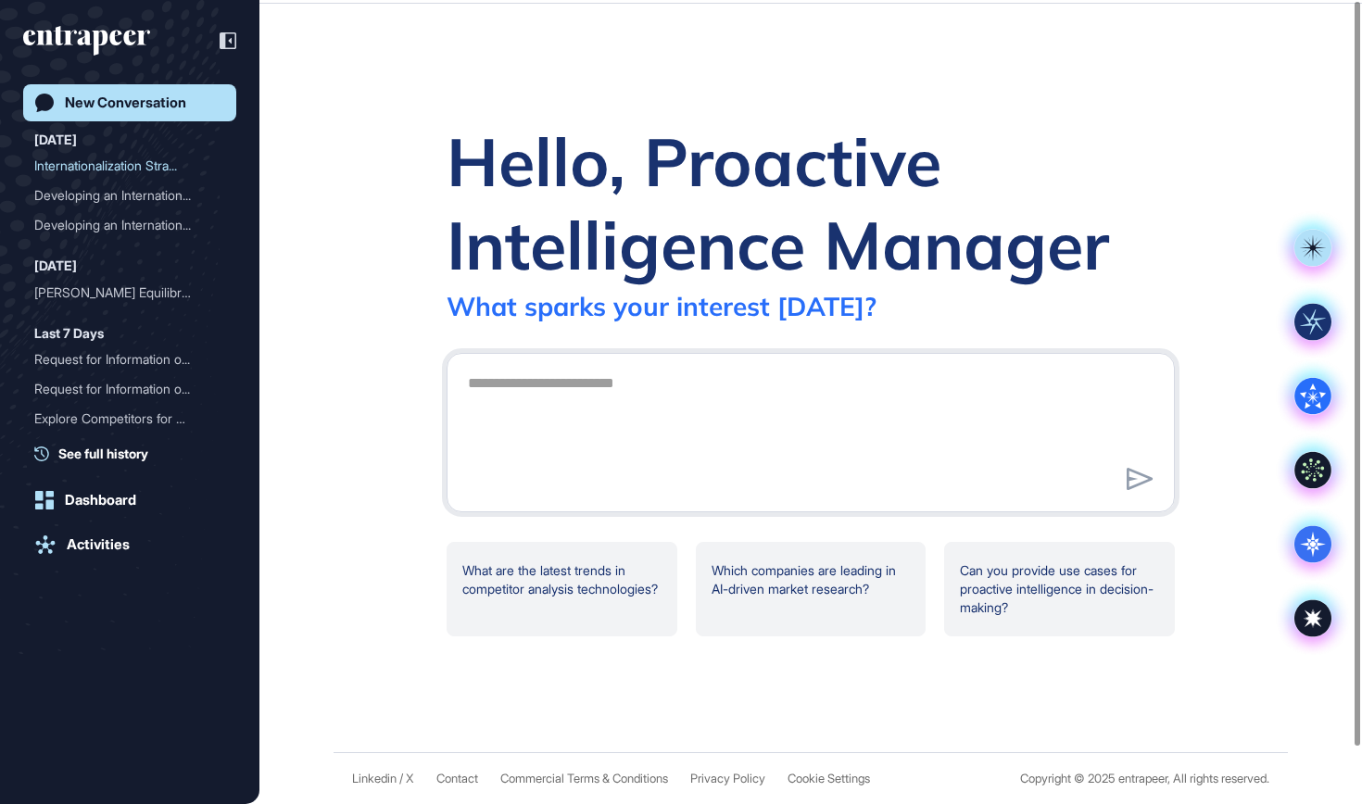
click at [82, 29] on icon "entrapeer-logo" at bounding box center [86, 41] width 127 height 30
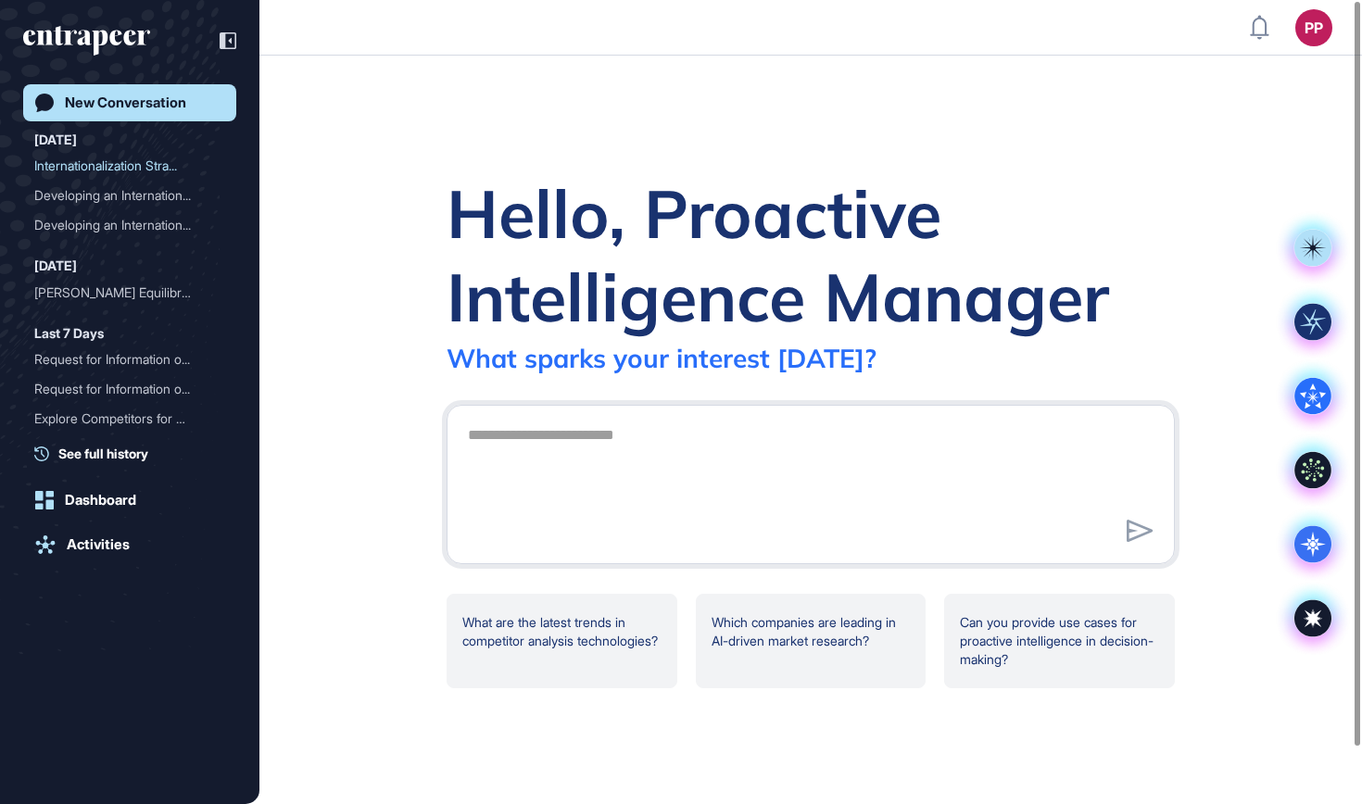
click at [82, 29] on icon "entrapeer-logo" at bounding box center [86, 41] width 127 height 30
click at [130, 540] on div "Activities" at bounding box center [98, 544] width 63 height 17
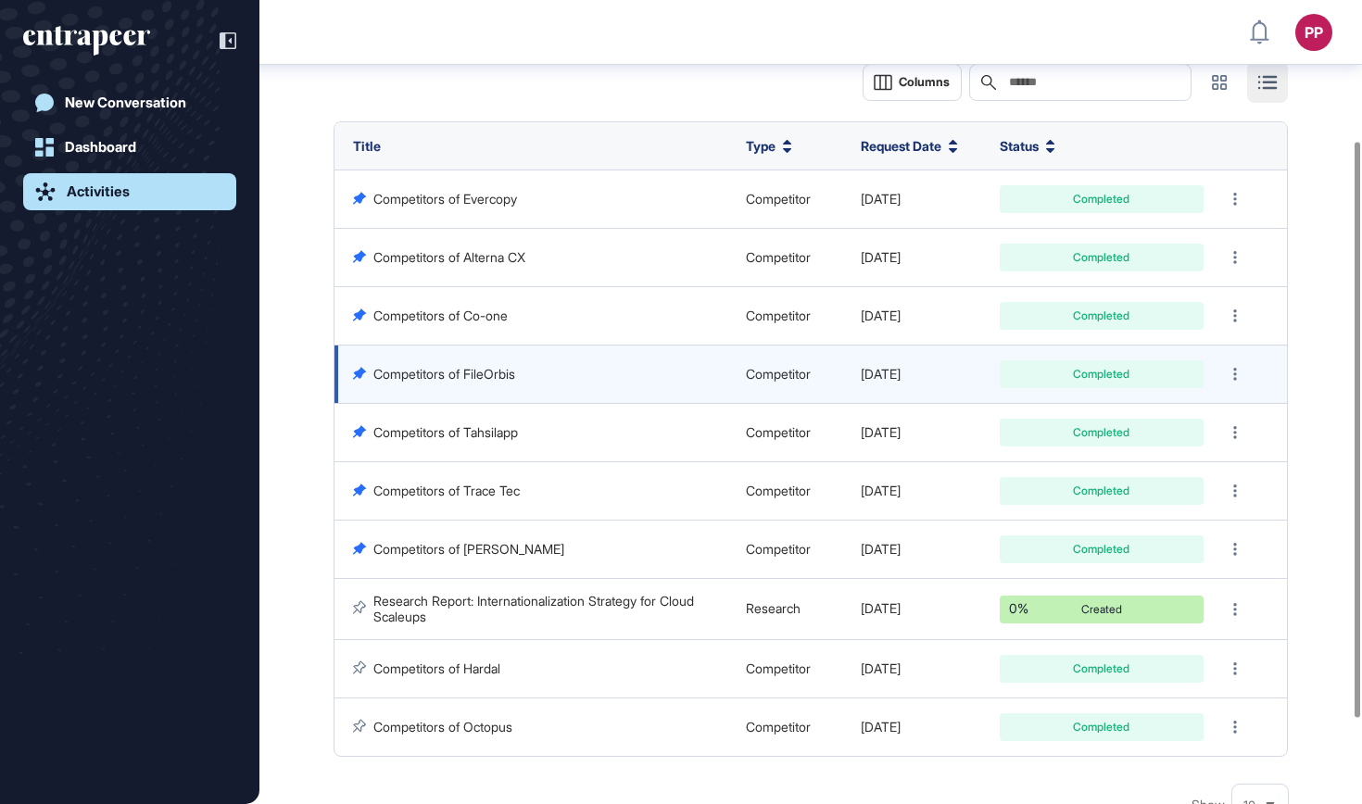
scroll to position [210, 0]
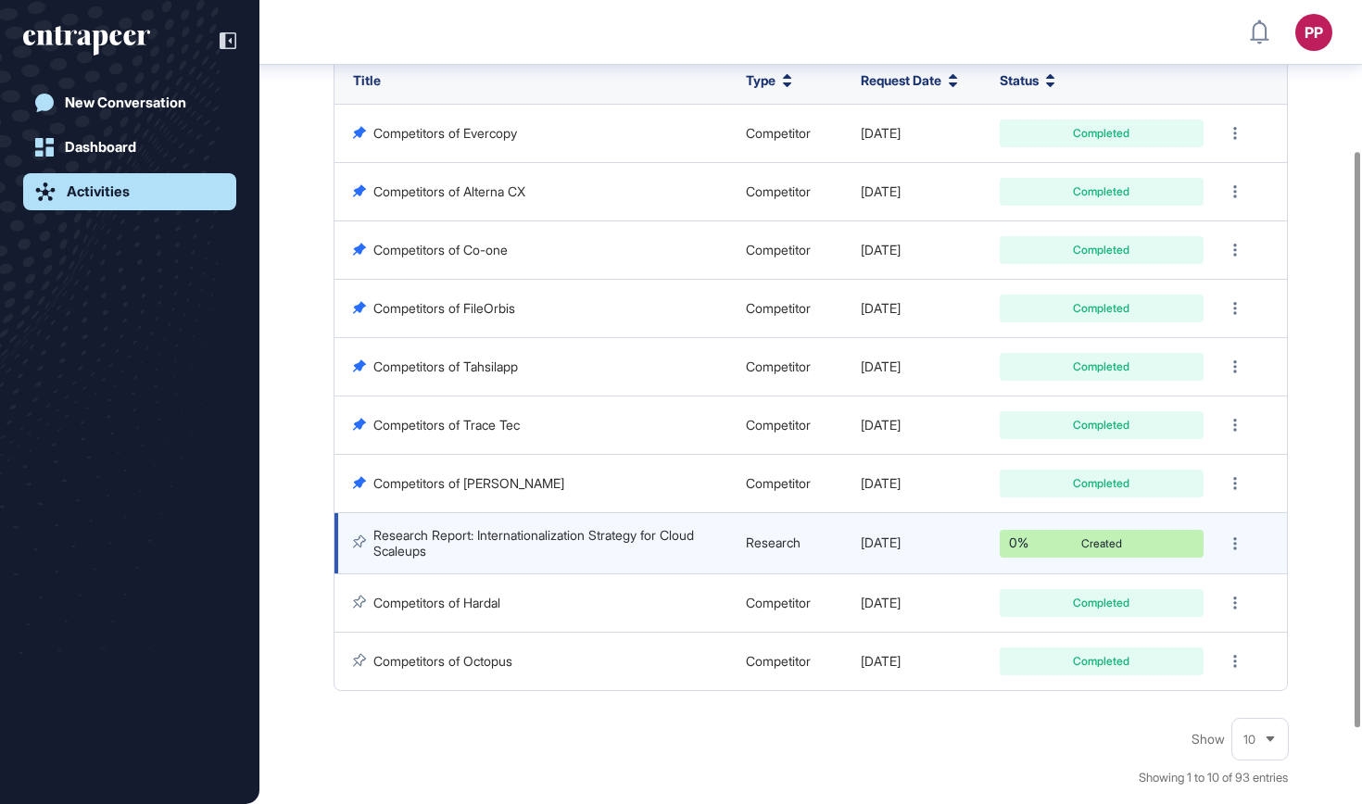
click at [603, 527] on link "Research Report: Internationalization Strategy for Cloud Scaleups" at bounding box center [535, 542] width 324 height 31
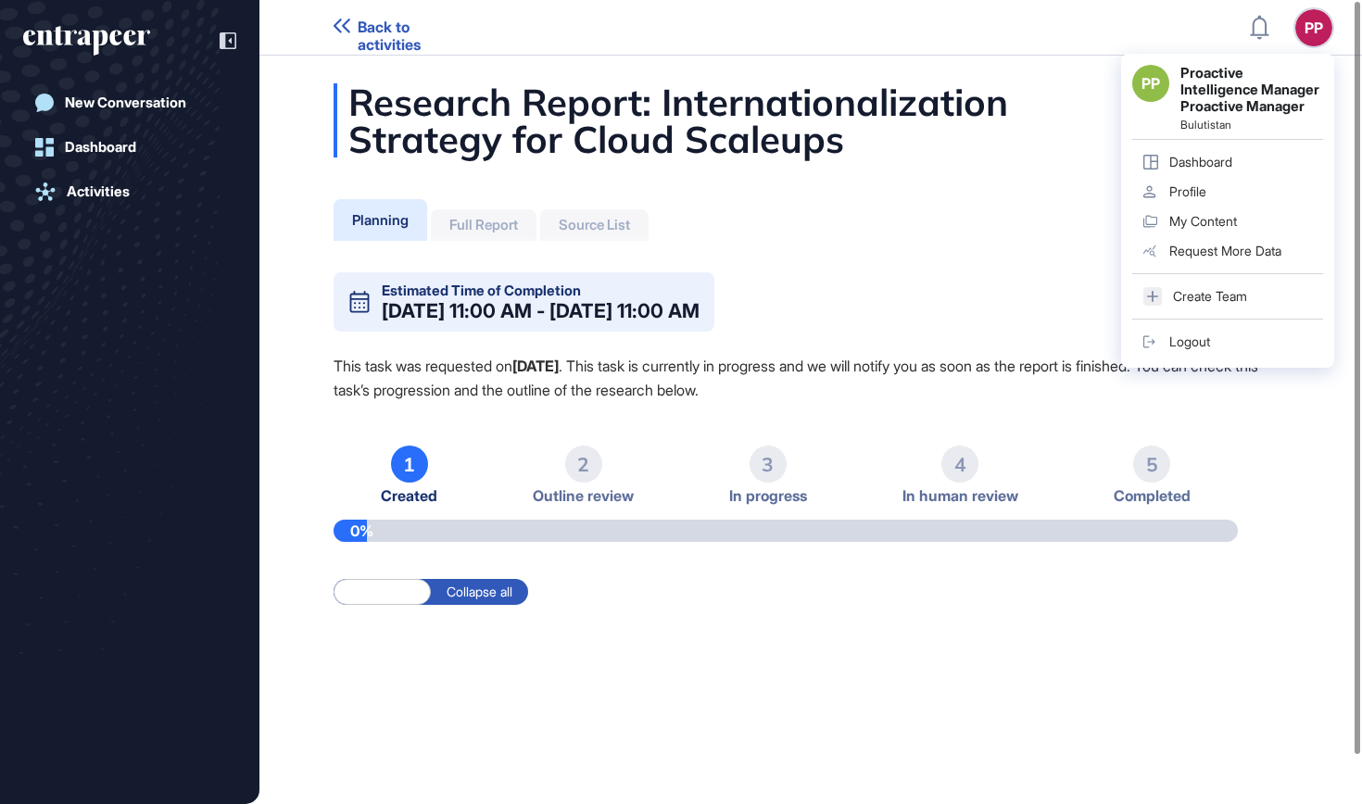
click at [1177, 347] on div "Logout" at bounding box center [1189, 341] width 41 height 15
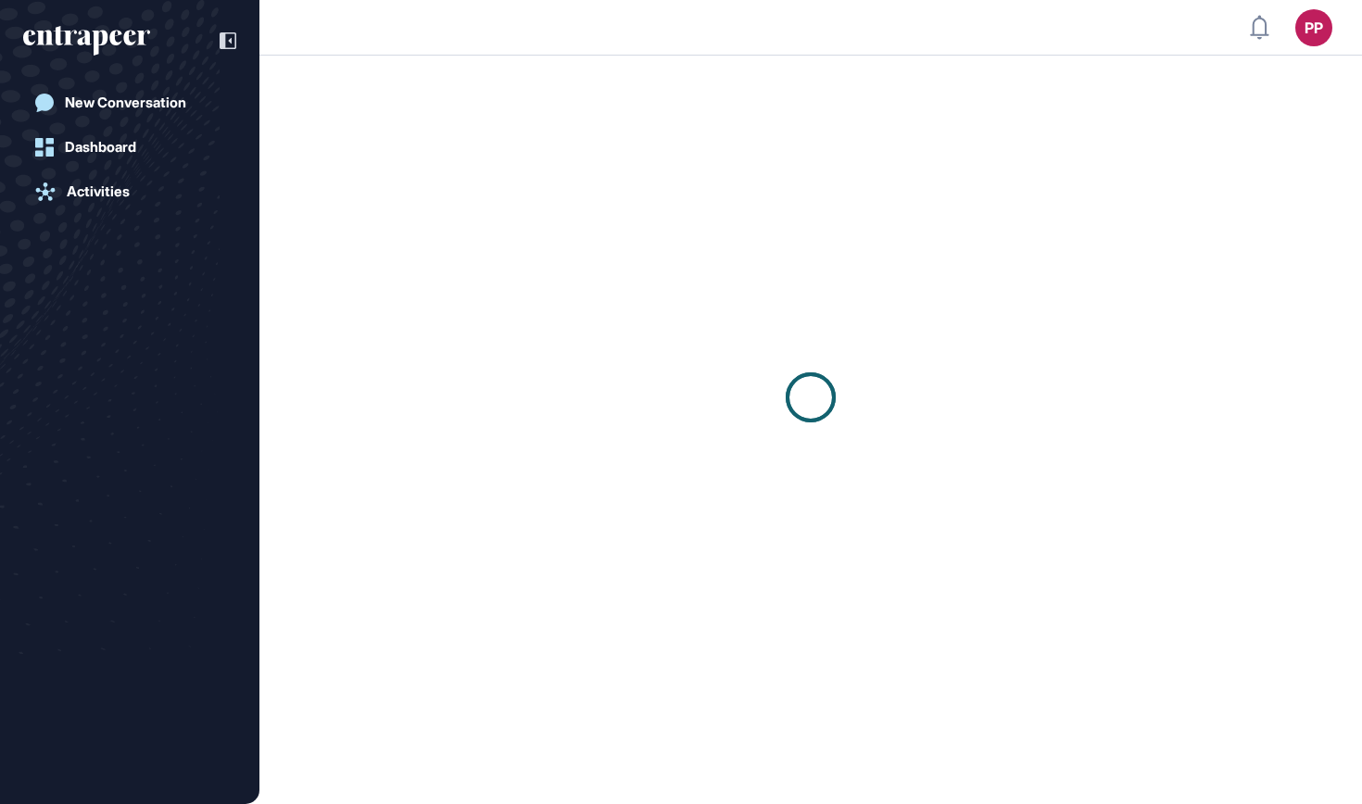
scroll to position [1, 1]
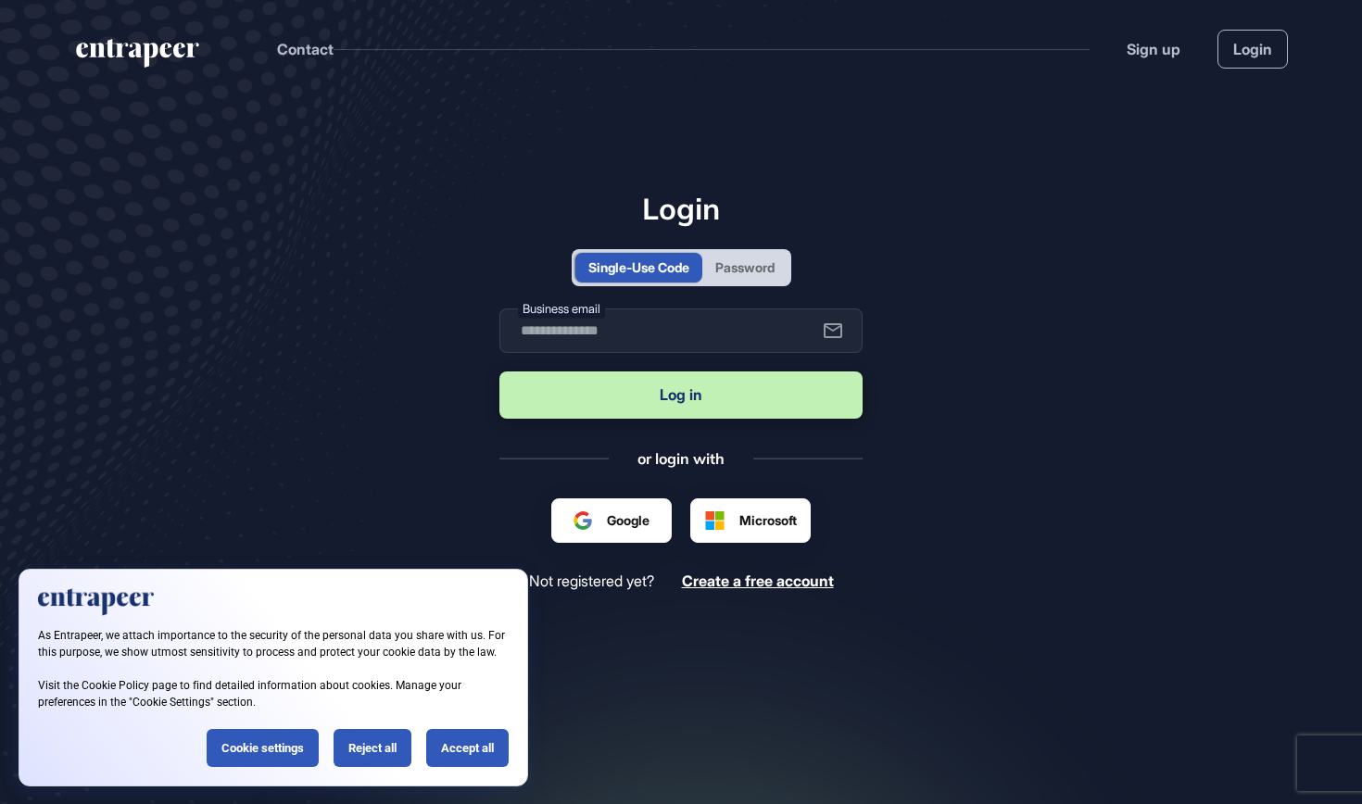
scroll to position [1, 1]
click at [745, 276] on div "Password" at bounding box center [744, 267] width 59 height 19
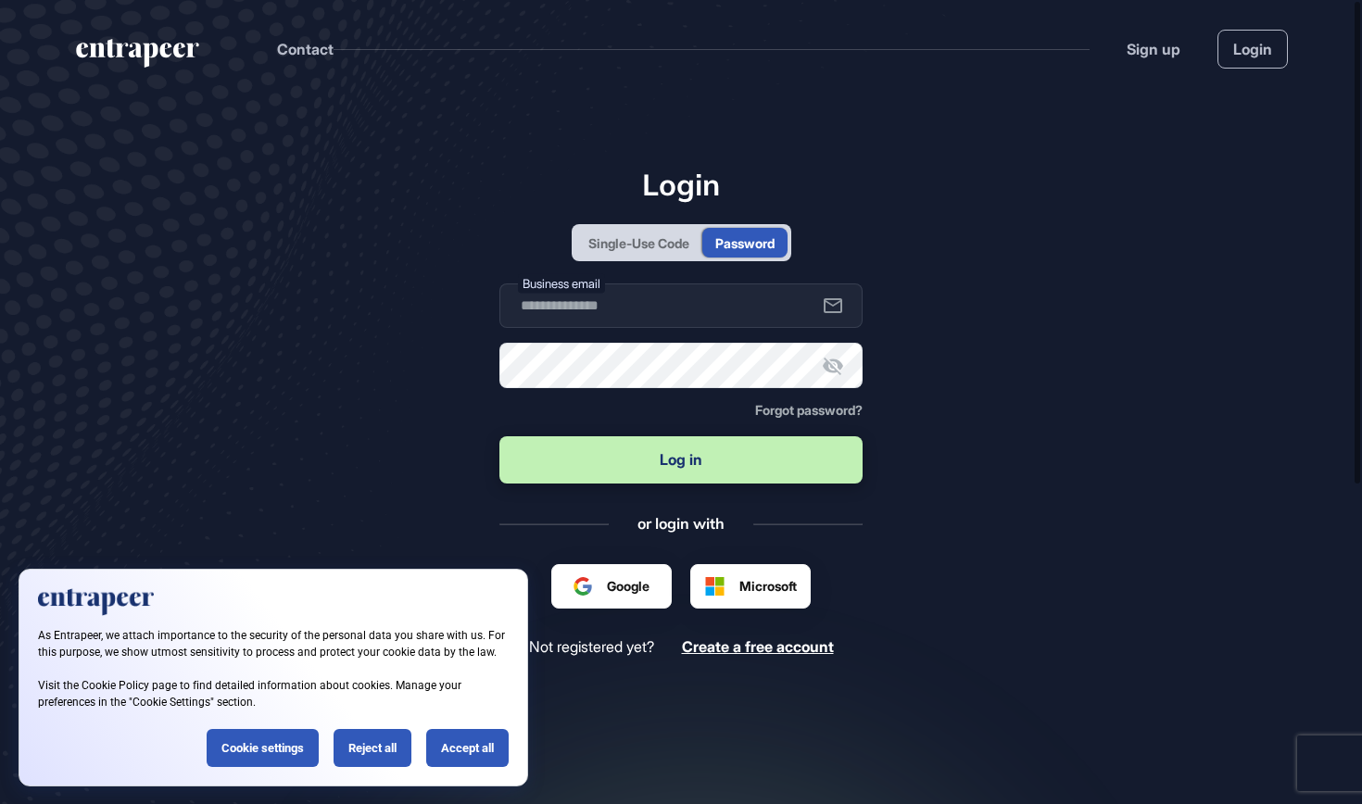
scroll to position [0, 0]
click at [672, 328] on input "text" at bounding box center [680, 306] width 363 height 44
type input "**********"
click at [670, 461] on button "Log in" at bounding box center [680, 459] width 363 height 47
